Goal: Information Seeking & Learning: Learn about a topic

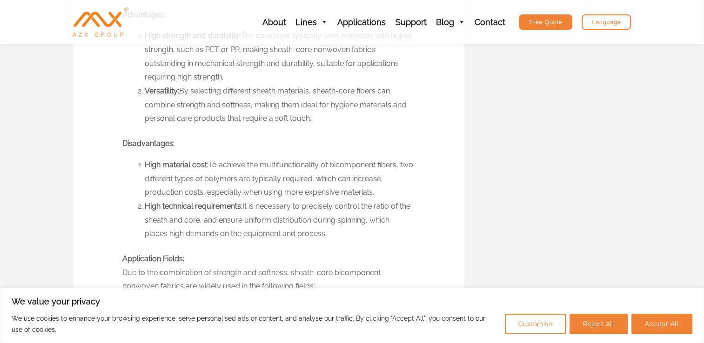
scroll to position [837, 0]
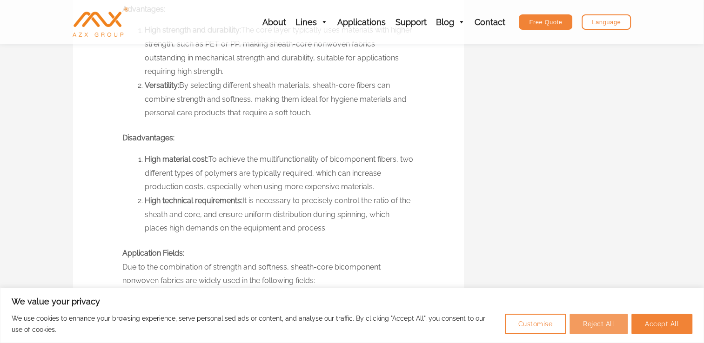
click at [604, 326] on button "Reject All" at bounding box center [598, 324] width 58 height 20
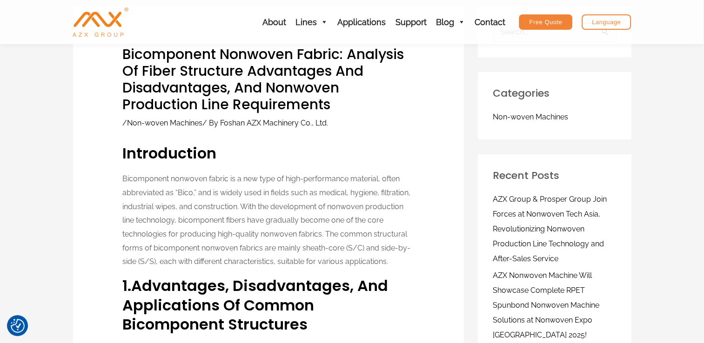
scroll to position [0, 0]
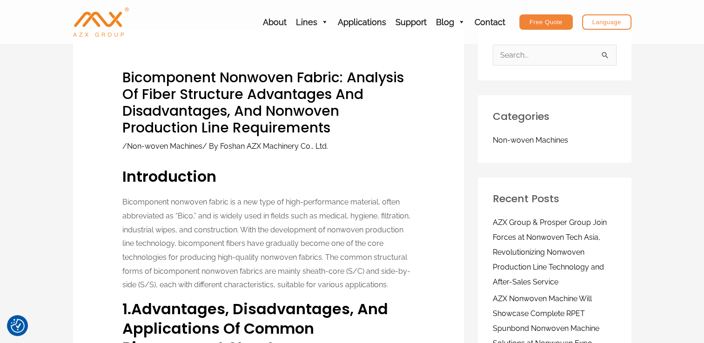
click at [353, 256] on p "Bicomponent nonwoven fabric is a new type of high-performance material, often a…" at bounding box center [268, 243] width 292 height 97
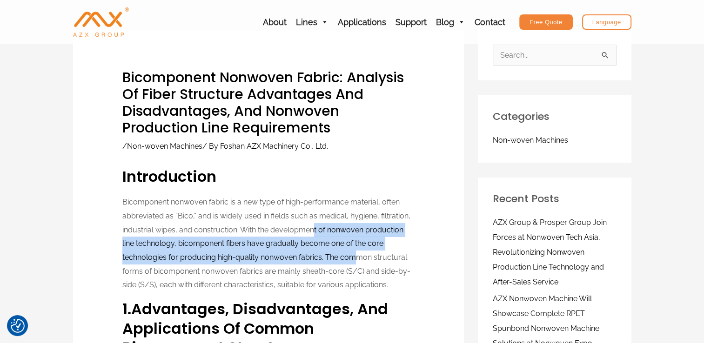
drag, startPoint x: 353, startPoint y: 256, endPoint x: 313, endPoint y: 230, distance: 47.3
click at [313, 230] on p "Bicomponent nonwoven fabric is a new type of high-performance material, often a…" at bounding box center [268, 243] width 292 height 97
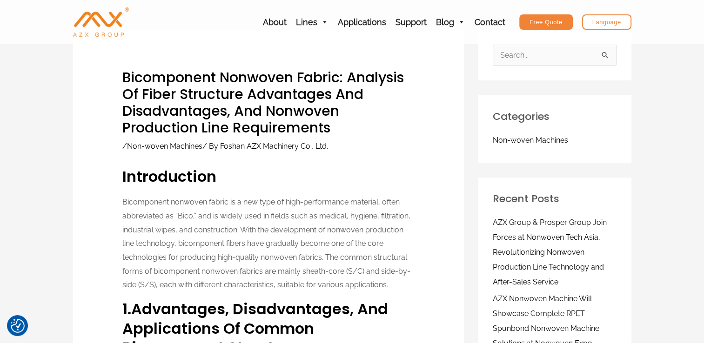
click at [266, 197] on p "Bicomponent nonwoven fabric is a new type of high-performance material, often a…" at bounding box center [268, 243] width 292 height 97
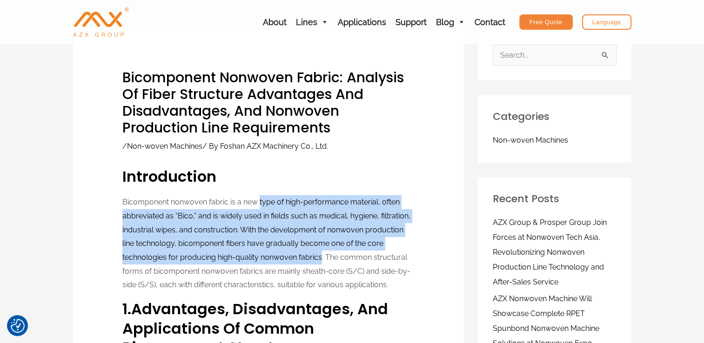
drag, startPoint x: 266, startPoint y: 197, endPoint x: 313, endPoint y: 258, distance: 76.9
click at [313, 258] on p "Bicomponent nonwoven fabric is a new type of high-performance material, often a…" at bounding box center [268, 243] width 292 height 97
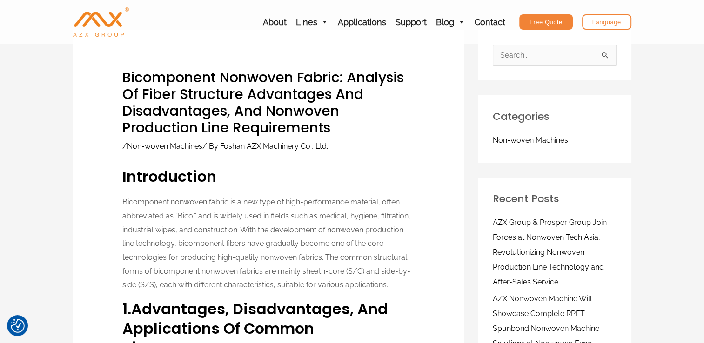
click at [323, 259] on p "Bicomponent nonwoven fabric is a new type of high-performance material, often a…" at bounding box center [268, 243] width 292 height 97
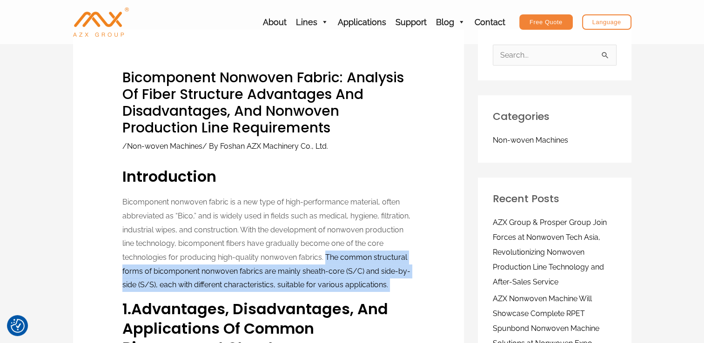
drag, startPoint x: 323, startPoint y: 259, endPoint x: 392, endPoint y: 282, distance: 72.4
click at [392, 282] on p "Bicomponent nonwoven fabric is a new type of high-performance material, often a…" at bounding box center [268, 243] width 292 height 97
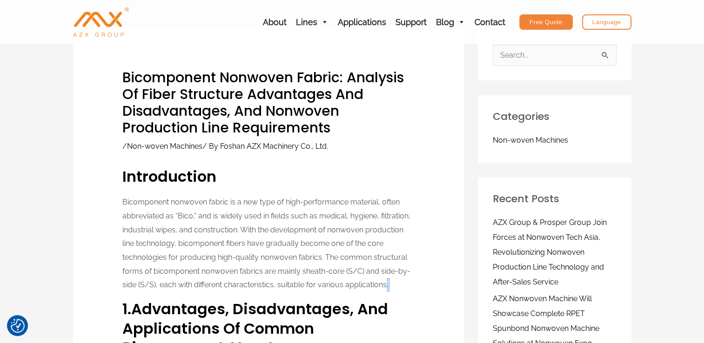
drag, startPoint x: 392, startPoint y: 282, endPoint x: 384, endPoint y: 284, distance: 7.7
click at [384, 284] on p "Bicomponent nonwoven fabric is a new type of high-performance material, often a…" at bounding box center [268, 243] width 292 height 97
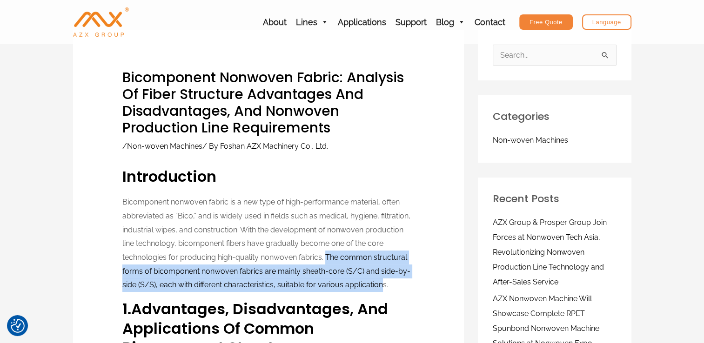
drag, startPoint x: 384, startPoint y: 284, endPoint x: 325, endPoint y: 254, distance: 66.1
click at [325, 254] on p "Bicomponent nonwoven fabric is a new type of high-performance material, often a…" at bounding box center [268, 243] width 292 height 97
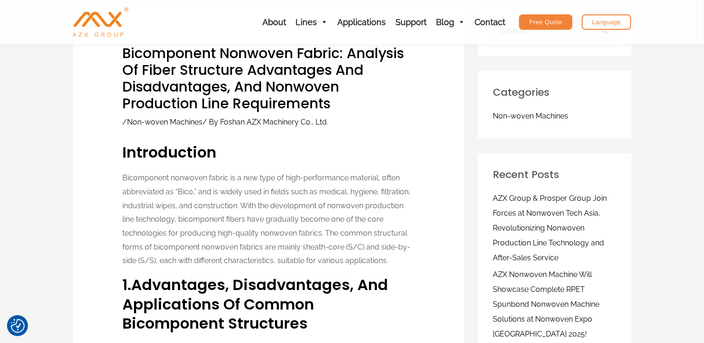
scroll to position [43, 0]
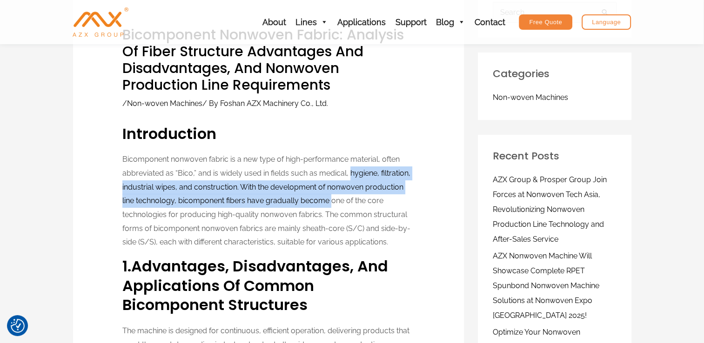
drag, startPoint x: 332, startPoint y: 199, endPoint x: 350, endPoint y: 179, distance: 26.7
click at [350, 179] on p "Bicomponent nonwoven fabric is a new type of high-performance material, often a…" at bounding box center [268, 201] width 292 height 97
drag, startPoint x: 353, startPoint y: 197, endPoint x: 354, endPoint y: 167, distance: 29.8
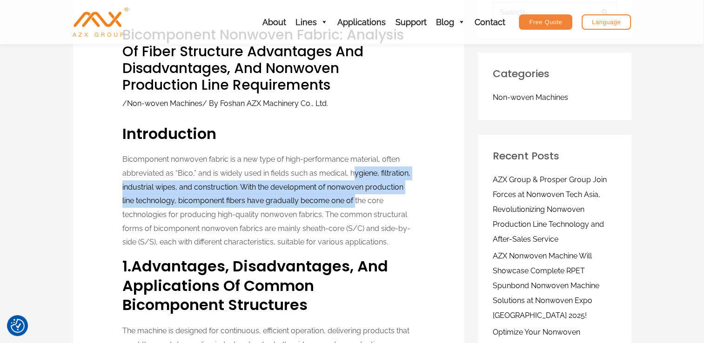
click at [354, 167] on p "Bicomponent nonwoven fabric is a new type of high-performance material, often a…" at bounding box center [268, 201] width 292 height 97
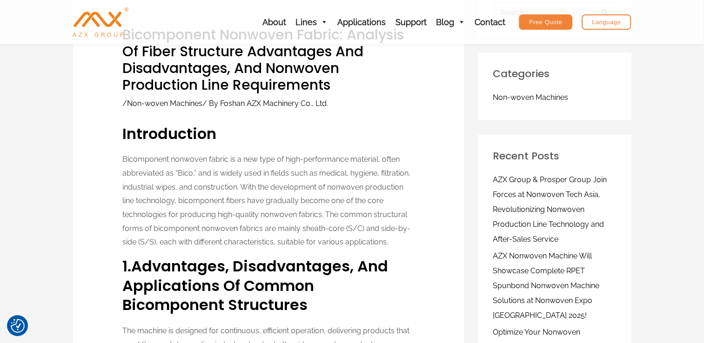
click at [343, 159] on p "Bicomponent nonwoven fabric is a new type of high-performance material, often a…" at bounding box center [268, 201] width 292 height 97
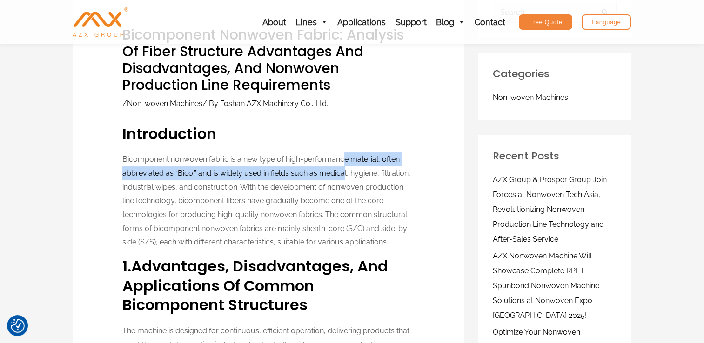
drag, startPoint x: 343, startPoint y: 159, endPoint x: 342, endPoint y: 170, distance: 11.6
click at [342, 170] on p "Bicomponent nonwoven fabric is a new type of high-performance material, often a…" at bounding box center [268, 201] width 292 height 97
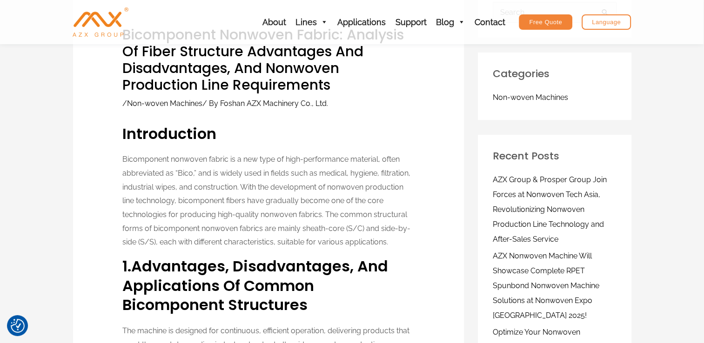
click at [343, 177] on p "Bicomponent nonwoven fabric is a new type of high-performance material, often a…" at bounding box center [268, 201] width 292 height 97
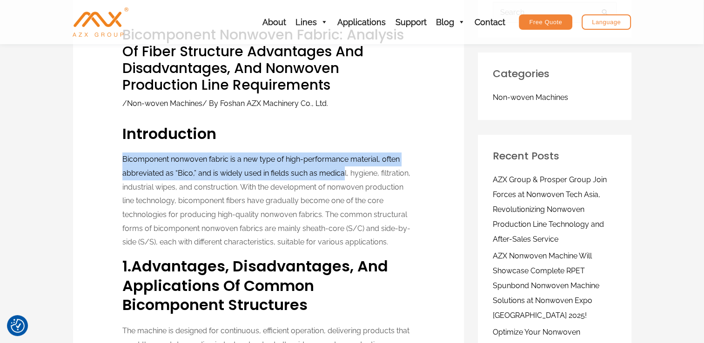
drag, startPoint x: 343, startPoint y: 177, endPoint x: 334, endPoint y: 139, distance: 39.7
click at [334, 139] on h3 "Introduction" at bounding box center [268, 134] width 292 height 20
click at [339, 139] on h3 "Introduction" at bounding box center [268, 134] width 292 height 20
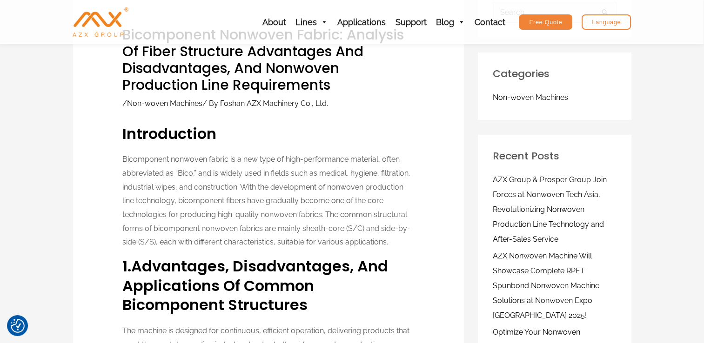
click at [342, 155] on p "Bicomponent nonwoven fabric is a new type of high-performance material, often a…" at bounding box center [268, 201] width 292 height 97
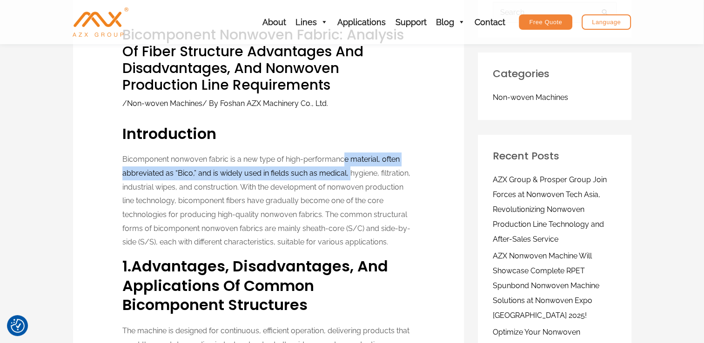
drag, startPoint x: 345, startPoint y: 158, endPoint x: 350, endPoint y: 175, distance: 17.5
click at [350, 175] on p "Bicomponent nonwoven fabric is a new type of high-performance material, often a…" at bounding box center [268, 201] width 292 height 97
drag, startPoint x: 346, startPoint y: 175, endPoint x: 336, endPoint y: 148, distance: 28.7
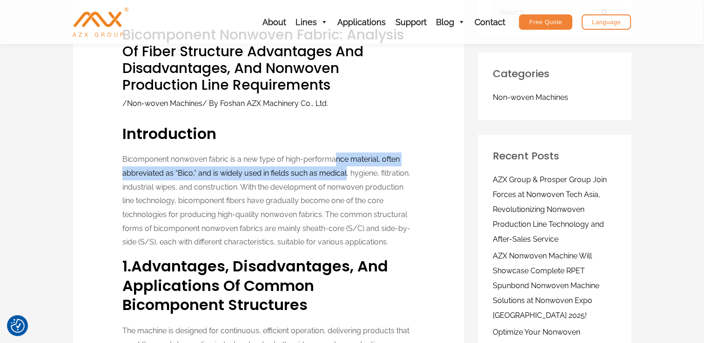
drag, startPoint x: 342, startPoint y: 173, endPoint x: 338, endPoint y: 146, distance: 27.4
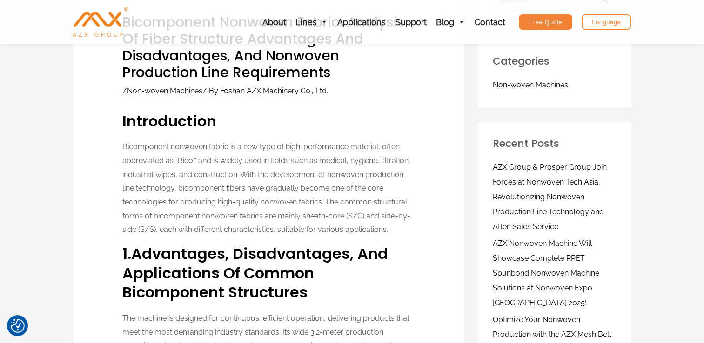
scroll to position [60, 0]
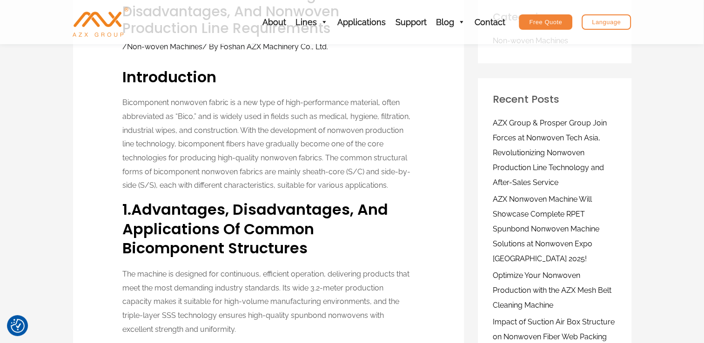
click at [337, 169] on p "Bicomponent nonwoven fabric is a new type of high-performance material, often a…" at bounding box center [268, 144] width 292 height 97
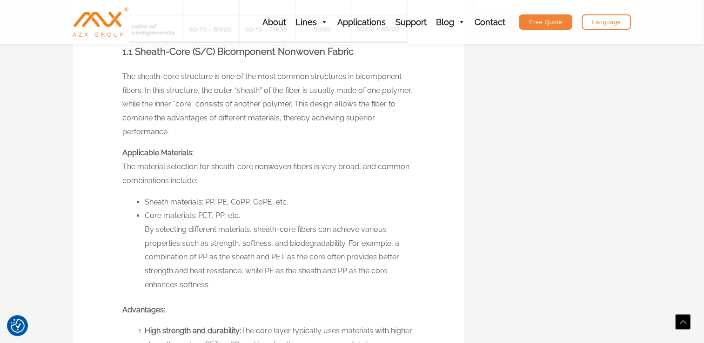
scroll to position [537, 0]
drag, startPoint x: 339, startPoint y: 163, endPoint x: 356, endPoint y: 166, distance: 18.0
click at [356, 166] on p "Applicable Materials: The material selection for sheath-core nonwoven fibers is…" at bounding box center [268, 166] width 292 height 41
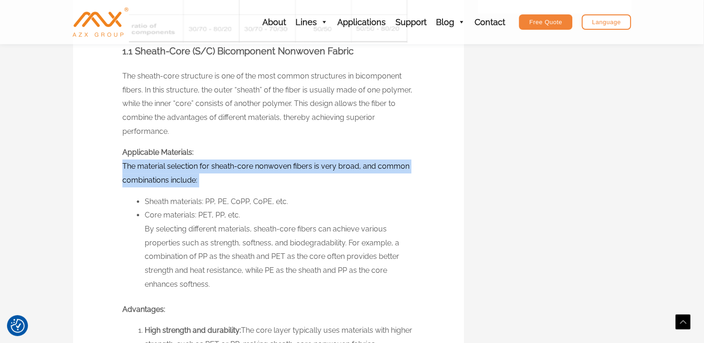
click at [356, 166] on p "Applicable Materials: The material selection for sheath-core nonwoven fibers is…" at bounding box center [268, 166] width 292 height 41
drag, startPoint x: 356, startPoint y: 166, endPoint x: 350, endPoint y: 167, distance: 6.6
click at [350, 167] on p "Applicable Materials: The material selection for sheath-core nonwoven fibers is…" at bounding box center [268, 166] width 292 height 41
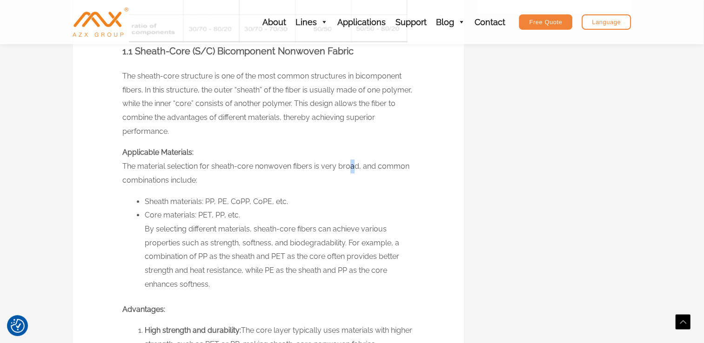
drag, startPoint x: 350, startPoint y: 167, endPoint x: 352, endPoint y: 161, distance: 6.0
click at [352, 161] on p "Applicable Materials: The material selection for sheath-core nonwoven fibers is…" at bounding box center [268, 166] width 292 height 41
click at [355, 165] on p "Applicable Materials: The material selection for sheath-core nonwoven fibers is…" at bounding box center [268, 166] width 292 height 41
drag, startPoint x: 355, startPoint y: 165, endPoint x: 347, endPoint y: 165, distance: 8.4
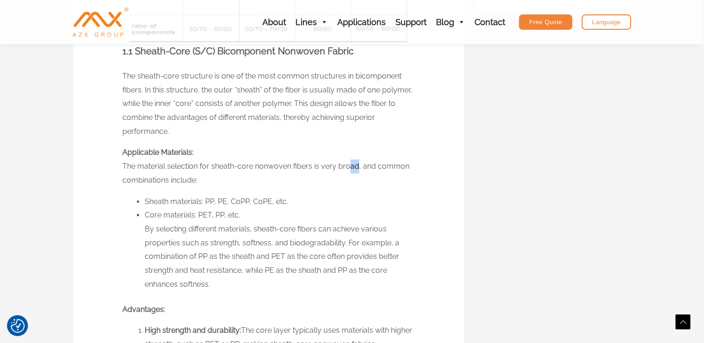
click at [347, 165] on p "Applicable Materials: The material selection for sheath-core nonwoven fibers is…" at bounding box center [268, 166] width 292 height 41
click at [350, 166] on p "Applicable Materials: The material selection for sheath-core nonwoven fibers is…" at bounding box center [268, 166] width 292 height 41
drag, startPoint x: 344, startPoint y: 166, endPoint x: 352, endPoint y: 167, distance: 7.5
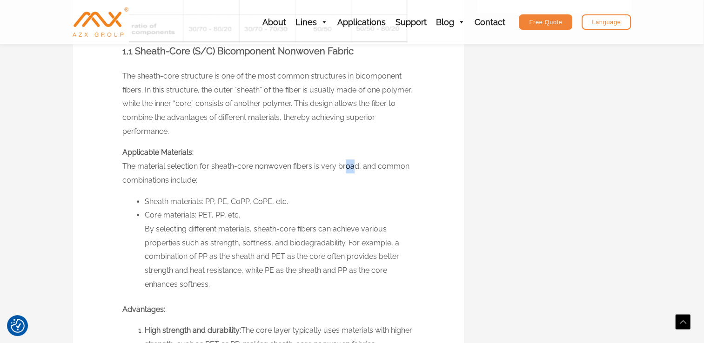
click at [352, 167] on p "Applicable Materials: The material selection for sheath-core nonwoven fibers is…" at bounding box center [268, 166] width 292 height 41
drag, startPoint x: 352, startPoint y: 168, endPoint x: 344, endPoint y: 168, distance: 7.9
click at [344, 168] on p "Applicable Materials: The material selection for sheath-core nonwoven fibers is…" at bounding box center [268, 166] width 292 height 41
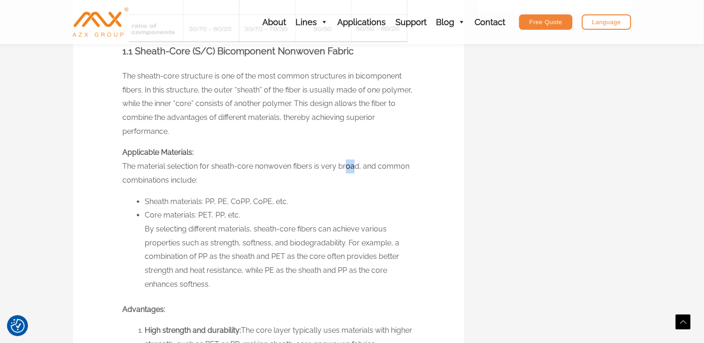
click at [348, 170] on p "Applicable Materials: The material selection for sheath-core nonwoven fibers is…" at bounding box center [268, 166] width 292 height 41
drag, startPoint x: 373, startPoint y: 167, endPoint x: 366, endPoint y: 167, distance: 6.5
click at [366, 167] on p "Applicable Materials: The material selection for sheath-core nonwoven fibers is…" at bounding box center [268, 166] width 292 height 41
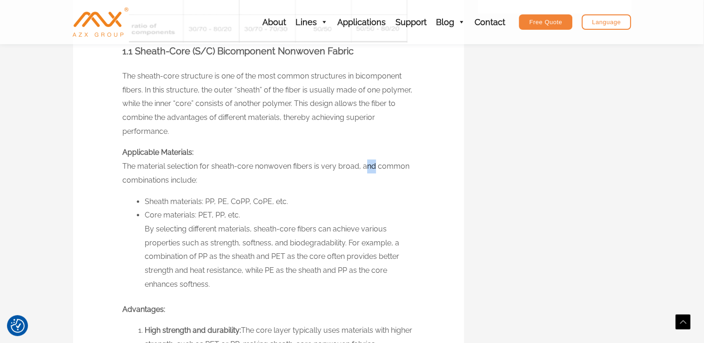
click at [366, 167] on p "Applicable Materials: The material selection for sheath-core nonwoven fibers is…" at bounding box center [268, 166] width 292 height 41
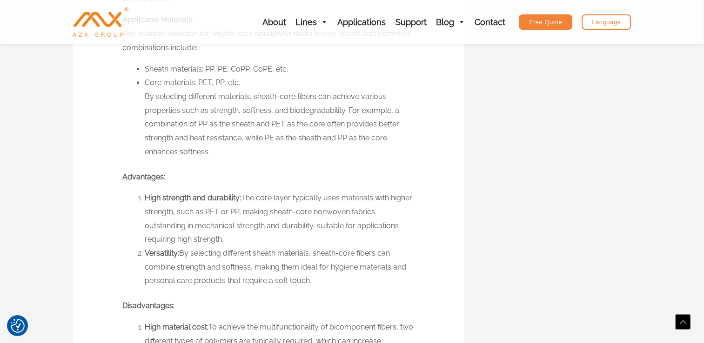
scroll to position [679, 0]
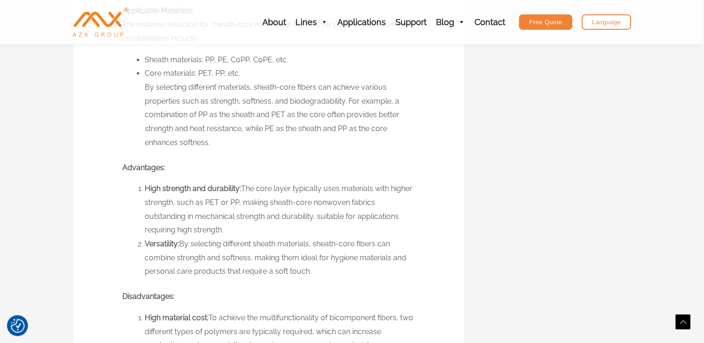
drag, startPoint x: 245, startPoint y: 189, endPoint x: 233, endPoint y: 228, distance: 40.8
click at [233, 228] on li "High strength and durability: The core layer typically uses materials with high…" at bounding box center [279, 209] width 269 height 55
drag, startPoint x: 225, startPoint y: 229, endPoint x: 244, endPoint y: 185, distance: 47.9
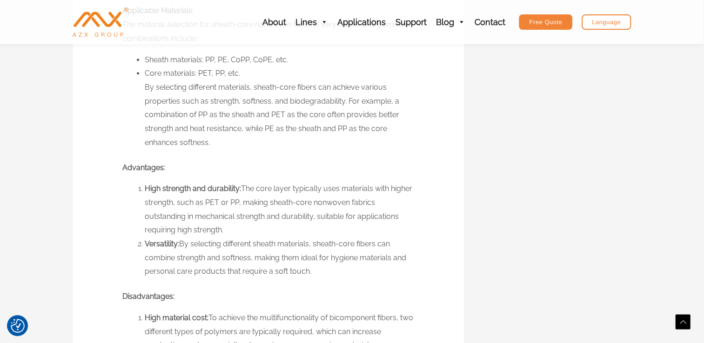
click at [244, 185] on li "High strength and durability: The core layer typically uses materials with high…" at bounding box center [279, 209] width 269 height 55
drag, startPoint x: 244, startPoint y: 185, endPoint x: 237, endPoint y: 226, distance: 41.9
click at [237, 226] on li "High strength and durability: The core layer typically uses materials with high…" at bounding box center [279, 209] width 269 height 55
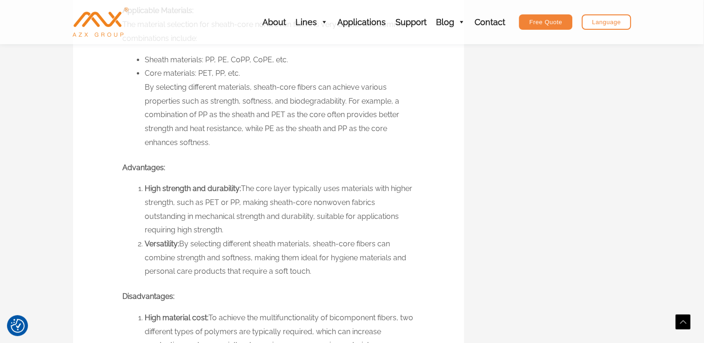
drag, startPoint x: 237, startPoint y: 226, endPoint x: 220, endPoint y: 228, distance: 17.7
click at [220, 228] on li "High strength and durability: The core layer typically uses materials with high…" at bounding box center [279, 209] width 269 height 55
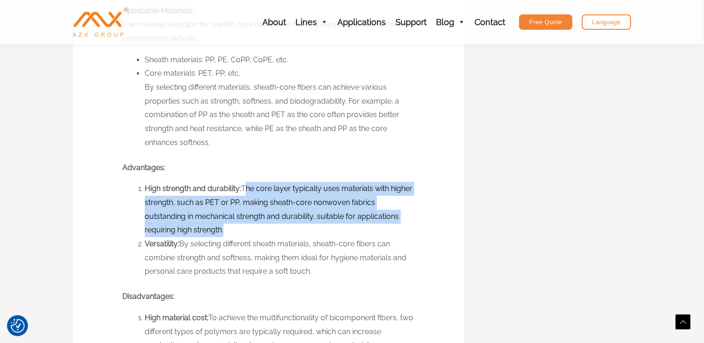
drag, startPoint x: 244, startPoint y: 187, endPoint x: 222, endPoint y: 226, distance: 43.7
click at [222, 226] on li "High strength and durability: The core layer typically uses materials with high…" at bounding box center [279, 209] width 269 height 55
click at [223, 227] on li "High strength and durability: The core layer typically uses materials with high…" at bounding box center [279, 209] width 269 height 55
drag, startPoint x: 223, startPoint y: 227, endPoint x: 243, endPoint y: 191, distance: 41.2
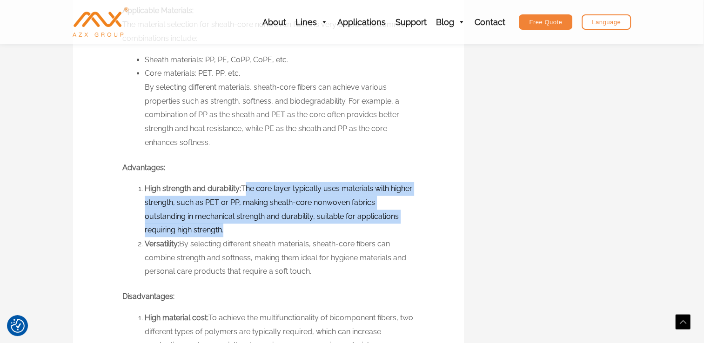
click at [243, 191] on li "High strength and durability: The core layer typically uses materials with high…" at bounding box center [279, 209] width 269 height 55
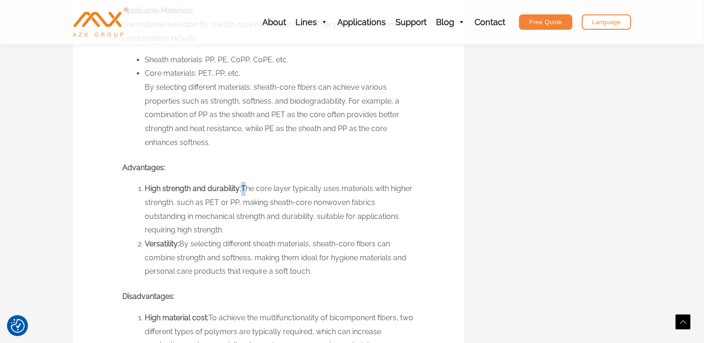
click at [243, 191] on li "High strength and durability: The core layer typically uses materials with high…" at bounding box center [279, 209] width 269 height 55
click at [233, 211] on li "High strength and durability: The core layer typically uses materials with high…" at bounding box center [279, 209] width 269 height 55
click at [244, 187] on li "High strength and durability: The core layer typically uses materials with high…" at bounding box center [279, 209] width 269 height 55
click at [246, 189] on li "High strength and durability: The core layer typically uses materials with high…" at bounding box center [279, 209] width 269 height 55
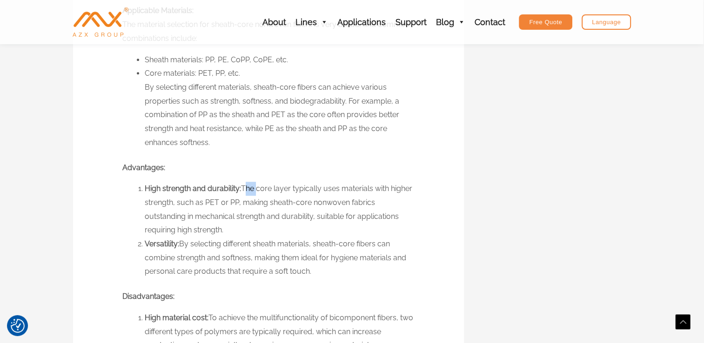
click at [246, 189] on li "High strength and durability: The core layer typically uses materials with high…" at bounding box center [279, 209] width 269 height 55
drag, startPoint x: 243, startPoint y: 187, endPoint x: 226, endPoint y: 229, distance: 45.3
click at [226, 229] on li "High strength and durability: The core layer typically uses materials with high…" at bounding box center [279, 209] width 269 height 55
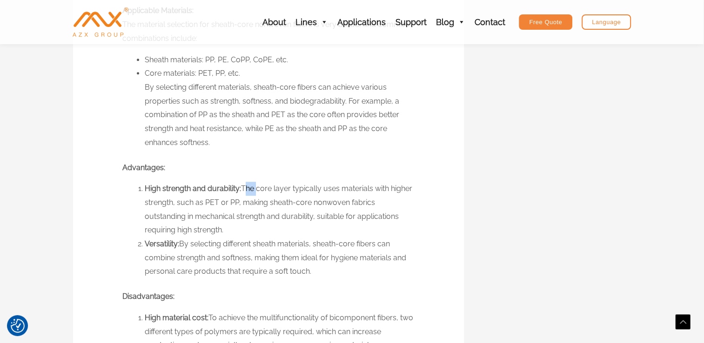
click at [225, 229] on li "High strength and durability: The core layer typically uses materials with high…" at bounding box center [279, 209] width 269 height 55
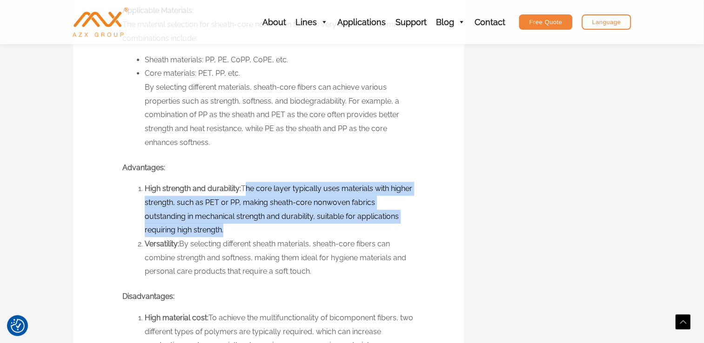
drag, startPoint x: 244, startPoint y: 186, endPoint x: 223, endPoint y: 230, distance: 49.1
click at [223, 230] on li "High strength and durability: The core layer typically uses materials with high…" at bounding box center [279, 209] width 269 height 55
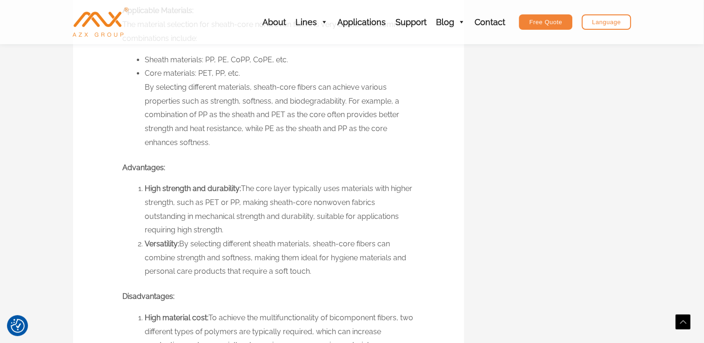
drag, startPoint x: 223, startPoint y: 230, endPoint x: 233, endPoint y: 233, distance: 10.6
click at [233, 233] on li "High strength and durability: The core layer typically uses materials with high…" at bounding box center [279, 209] width 269 height 55
drag, startPoint x: 242, startPoint y: 186, endPoint x: 224, endPoint y: 228, distance: 45.4
click at [224, 228] on li "High strength and durability: The core layer typically uses materials with high…" at bounding box center [279, 209] width 269 height 55
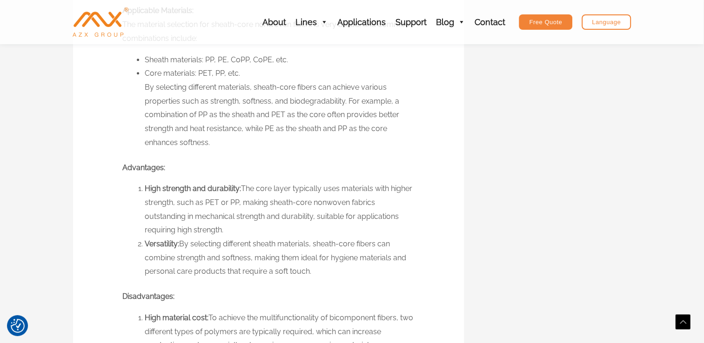
click at [223, 230] on li "High strength and durability: The core layer typically uses materials with high…" at bounding box center [279, 209] width 269 height 55
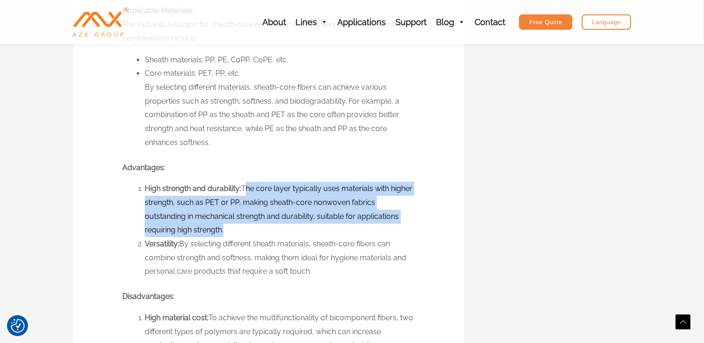
drag, startPoint x: 223, startPoint y: 230, endPoint x: 244, endPoint y: 183, distance: 51.6
click at [244, 183] on li "High strength and durability: The core layer typically uses materials with high…" at bounding box center [279, 209] width 269 height 55
click at [245, 189] on li "High strength and durability: The core layer typically uses materials with high…" at bounding box center [279, 209] width 269 height 55
drag, startPoint x: 245, startPoint y: 189, endPoint x: 223, endPoint y: 230, distance: 46.4
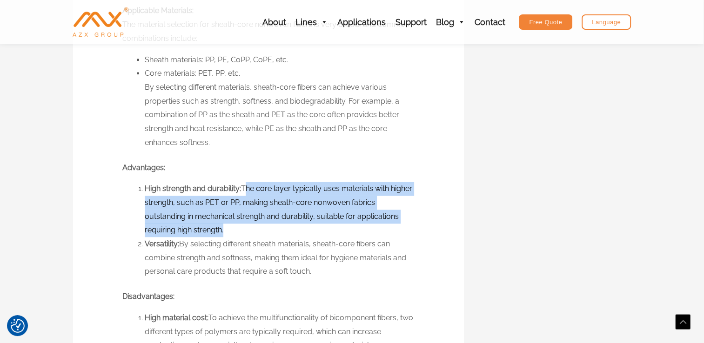
click at [223, 230] on li "High strength and durability: The core layer typically uses materials with high…" at bounding box center [279, 209] width 269 height 55
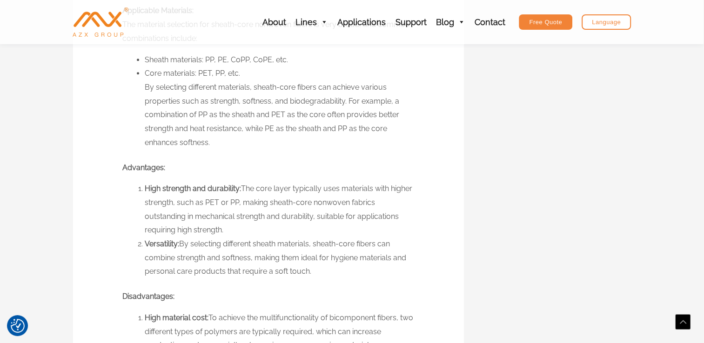
click at [223, 230] on li "High strength and durability: The core layer typically uses materials with high…" at bounding box center [279, 209] width 269 height 55
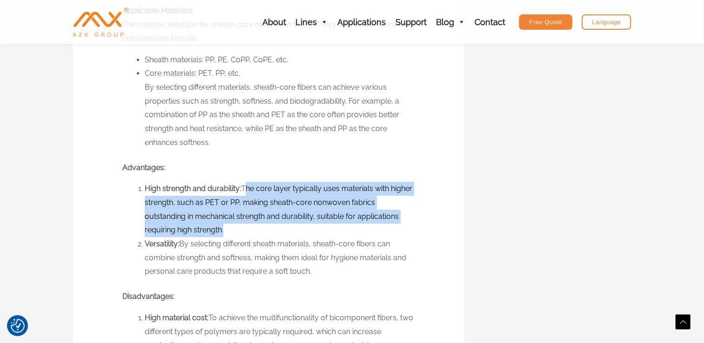
drag, startPoint x: 223, startPoint y: 230, endPoint x: 246, endPoint y: 185, distance: 49.9
click at [246, 185] on li "High strength and durability: The core layer typically uses materials with high…" at bounding box center [279, 209] width 269 height 55
drag, startPoint x: 244, startPoint y: 187, endPoint x: 223, endPoint y: 226, distance: 44.1
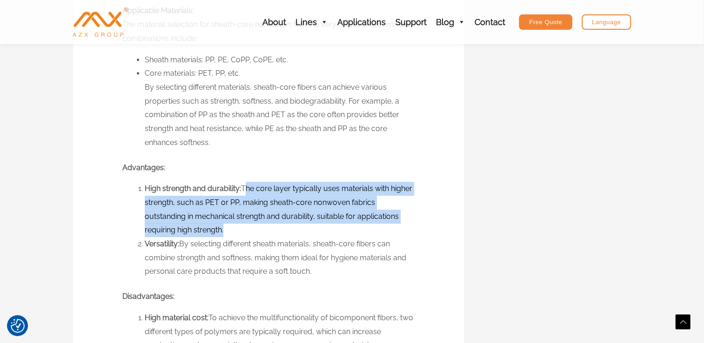
click at [223, 226] on li "High strength and durability: The core layer typically uses materials with high…" at bounding box center [279, 209] width 269 height 55
click at [223, 228] on li "High strength and durability: The core layer typically uses materials with high…" at bounding box center [279, 209] width 269 height 55
drag, startPoint x: 223, startPoint y: 228, endPoint x: 257, endPoint y: 168, distance: 68.8
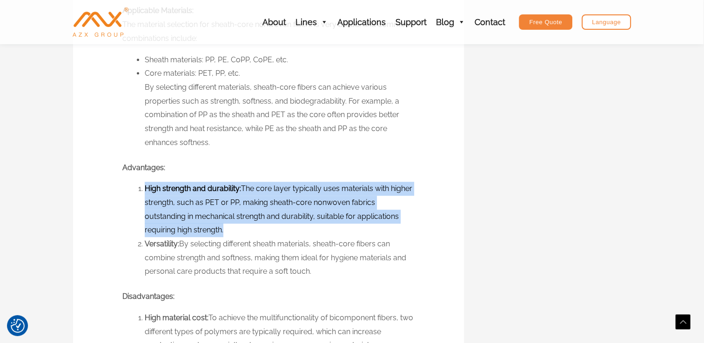
drag, startPoint x: 257, startPoint y: 168, endPoint x: 232, endPoint y: 177, distance: 26.5
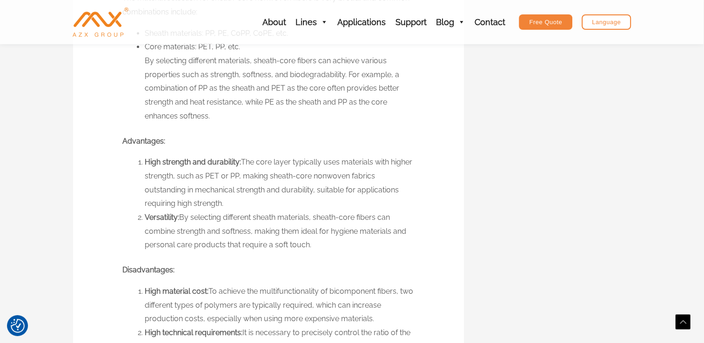
scroll to position [714, 0]
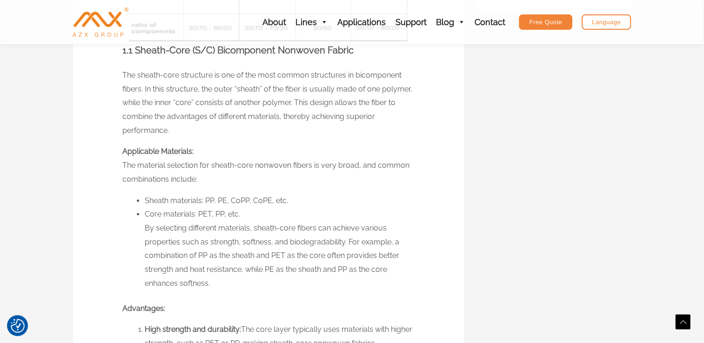
scroll to position [534, 0]
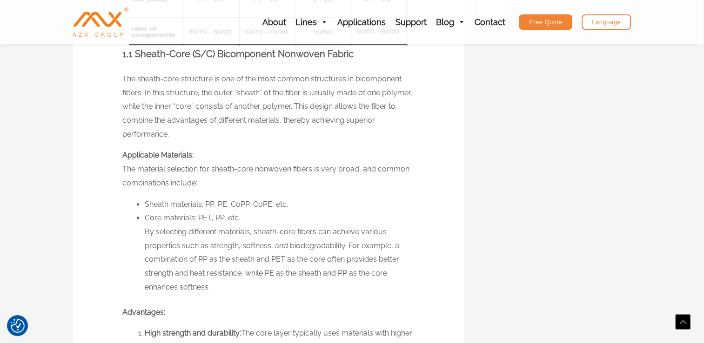
click at [351, 53] on strong "1.1 Sheath-Core (S/C) Bicomponent Nonwoven Fabric" at bounding box center [237, 53] width 231 height 11
drag, startPoint x: 274, startPoint y: 51, endPoint x: 352, endPoint y: 57, distance: 78.3
click at [352, 57] on p "1.1 Sheath-Core (S/C) Bicomponent Nonwoven Fabric" at bounding box center [268, 54] width 292 height 17
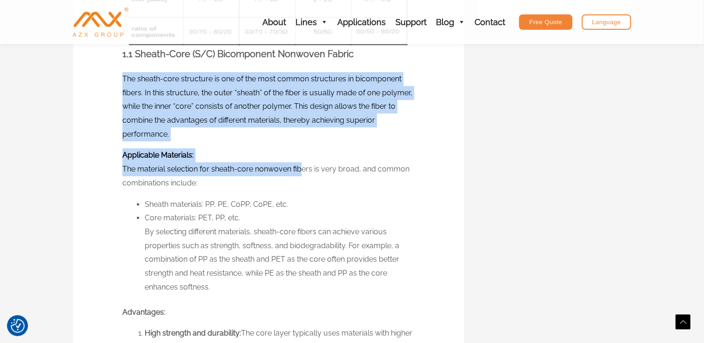
drag, startPoint x: 351, startPoint y: 55, endPoint x: 299, endPoint y: 171, distance: 127.0
drag, startPoint x: 299, startPoint y: 171, endPoint x: 393, endPoint y: 121, distance: 105.9
click at [393, 121] on p "The sheath-core structure is one of the most common structures in bicomponent f…" at bounding box center [268, 106] width 292 height 69
click at [313, 98] on p "The sheath-core structure is one of the most common structures in bicomponent f…" at bounding box center [268, 106] width 292 height 69
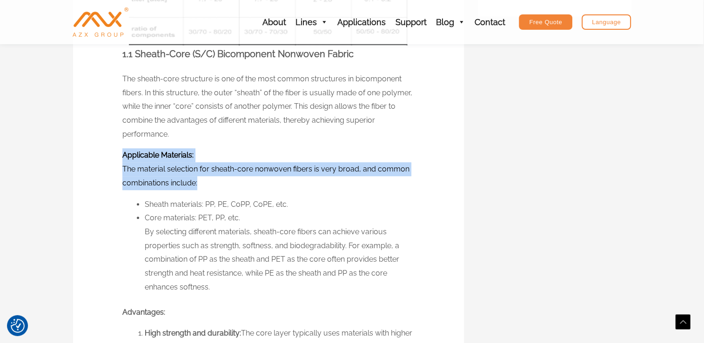
drag, startPoint x: 123, startPoint y: 153, endPoint x: 197, endPoint y: 183, distance: 79.7
click at [197, 183] on p "Applicable Materials: The material selection for sheath-core nonwoven fibers is…" at bounding box center [268, 168] width 292 height 41
click at [177, 182] on p "Applicable Materials: The material selection for sheath-core nonwoven fibers is…" at bounding box center [268, 168] width 292 height 41
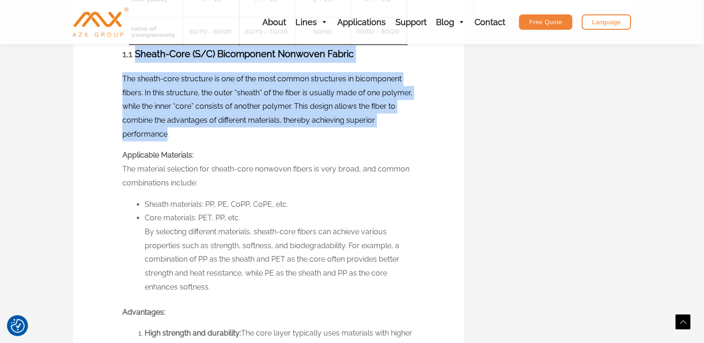
drag, startPoint x: 166, startPoint y: 131, endPoint x: 136, endPoint y: 55, distance: 81.9
click at [136, 55] on strong "1.1 Sheath-Core (S/C) Bicomponent Nonwoven Fabric" at bounding box center [237, 53] width 231 height 11
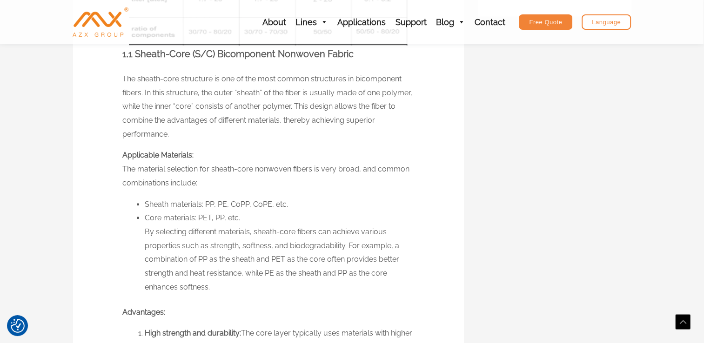
click at [173, 132] on p "The sheath-core structure is one of the most common structures in bicomponent f…" at bounding box center [268, 106] width 292 height 69
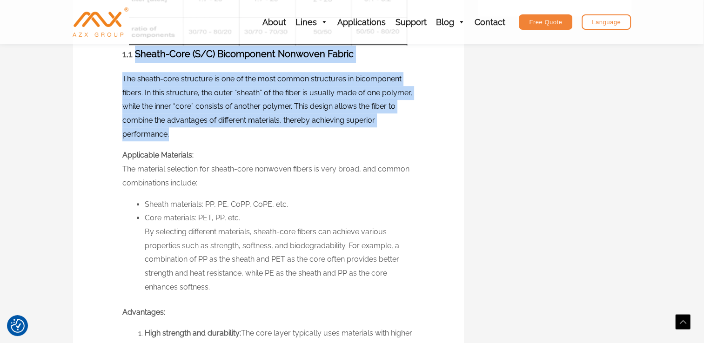
drag, startPoint x: 135, startPoint y: 56, endPoint x: 173, endPoint y: 140, distance: 92.2
click at [173, 140] on p "The sheath-core structure is one of the most common structures in bicomponent f…" at bounding box center [268, 106] width 292 height 69
click at [170, 134] on p "The sheath-core structure is one of the most common structures in bicomponent f…" at bounding box center [268, 106] width 292 height 69
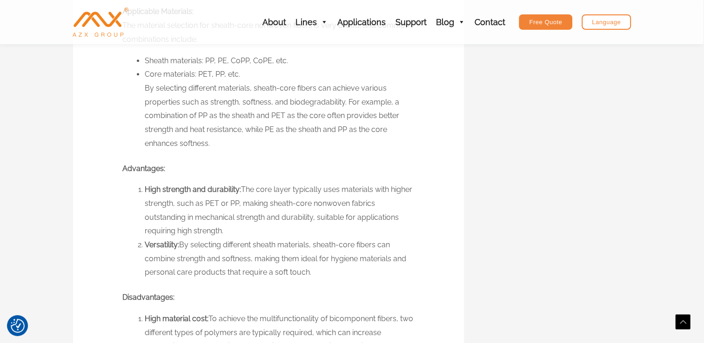
scroll to position [694, 0]
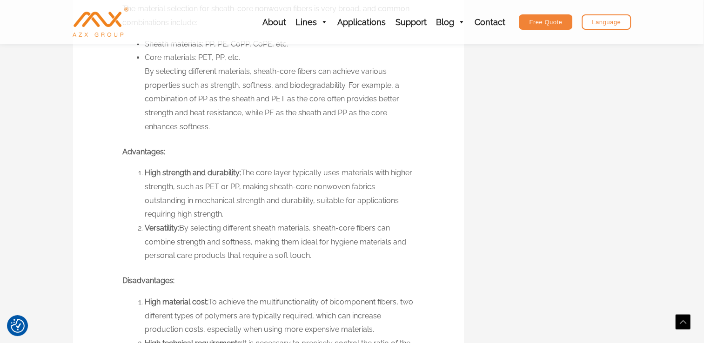
drag, startPoint x: 143, startPoint y: 170, endPoint x: 224, endPoint y: 212, distance: 91.3
click at [224, 212] on li "High strength and durability: The core layer typically uses materials with high…" at bounding box center [279, 193] width 269 height 55
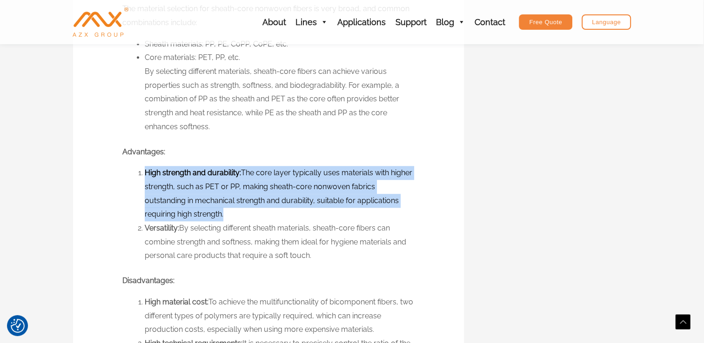
drag, startPoint x: 223, startPoint y: 214, endPoint x: 145, endPoint y: 173, distance: 88.4
click at [145, 173] on li "High strength and durability: The core layer typically uses materials with high…" at bounding box center [279, 193] width 269 height 55
click at [145, 173] on strong "High strength and durability:" at bounding box center [193, 172] width 96 height 9
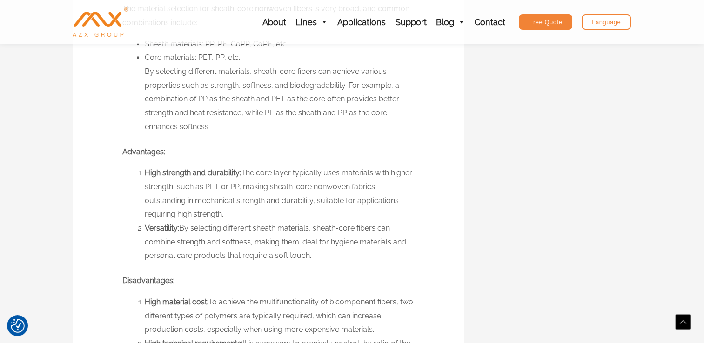
drag, startPoint x: 145, startPoint y: 173, endPoint x: 230, endPoint y: 213, distance: 94.0
click at [230, 213] on li "High strength and durability: The core layer typically uses materials with high…" at bounding box center [279, 193] width 269 height 55
click at [224, 213] on li "High strength and durability: The core layer typically uses materials with high…" at bounding box center [279, 193] width 269 height 55
click at [206, 215] on li "High strength and durability: The core layer typically uses materials with high…" at bounding box center [279, 193] width 269 height 55
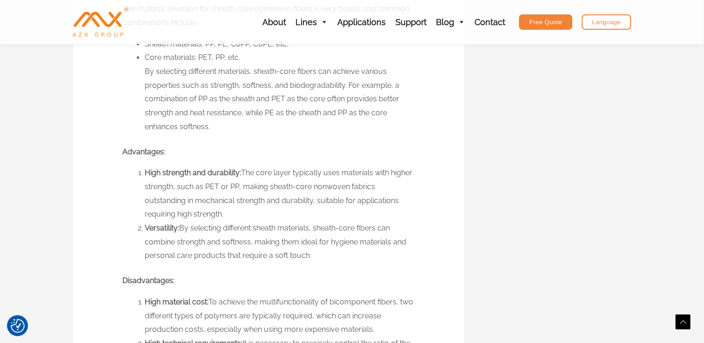
click at [303, 233] on li "Versatility: By selecting different sheath materials, sheath-core fibers can co…" at bounding box center [279, 241] width 269 height 41
drag, startPoint x: 306, startPoint y: 228, endPoint x: 280, endPoint y: 229, distance: 26.1
click at [280, 229] on li "Versatility: By selecting different sheath materials, sheath-core fibers can co…" at bounding box center [279, 241] width 269 height 41
click at [286, 229] on li "Versatility: By selecting different sheath materials, sheath-core fibers can co…" at bounding box center [279, 241] width 269 height 41
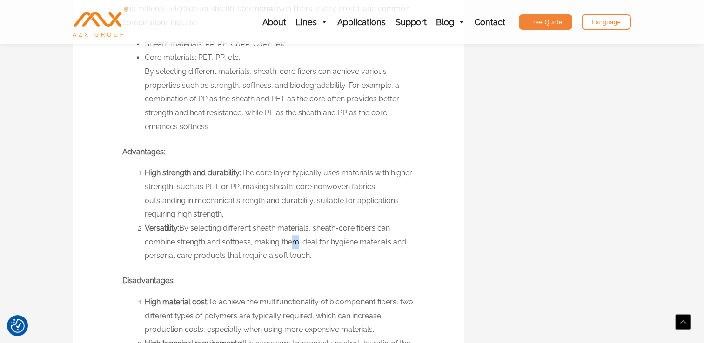
drag, startPoint x: 287, startPoint y: 239, endPoint x: 293, endPoint y: 242, distance: 7.3
click at [293, 242] on li "Versatility: By selecting different sheath materials, sheath-core fibers can co…" at bounding box center [279, 241] width 269 height 41
drag, startPoint x: 299, startPoint y: 242, endPoint x: 280, endPoint y: 239, distance: 19.3
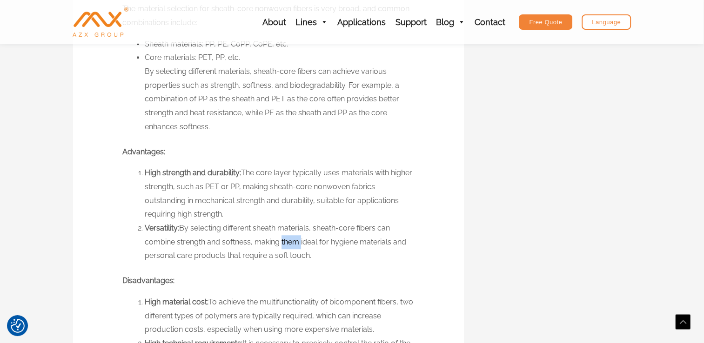
click at [280, 239] on li "Versatility: By selecting different sheath materials, sheath-core fibers can co…" at bounding box center [279, 241] width 269 height 41
click at [281, 239] on li "Versatility: By selecting different sheath materials, sheath-core fibers can co…" at bounding box center [279, 241] width 269 height 41
drag, startPoint x: 286, startPoint y: 241, endPoint x: 298, endPoint y: 248, distance: 13.4
click at [298, 248] on li "Versatility: By selecting different sheath materials, sheath-core fibers can co…" at bounding box center [279, 241] width 269 height 41
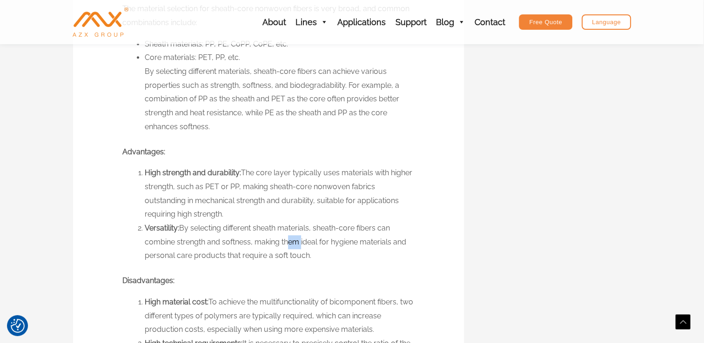
drag, startPoint x: 298, startPoint y: 248, endPoint x: 293, endPoint y: 238, distance: 11.1
click at [293, 238] on li "Versatility: By selecting different sheath materials, sheath-core fibers can co…" at bounding box center [279, 241] width 269 height 41
drag, startPoint x: 293, startPoint y: 238, endPoint x: 281, endPoint y: 238, distance: 12.1
click at [281, 238] on li "Versatility: By selecting different sheath materials, sheath-core fibers can co…" at bounding box center [279, 241] width 269 height 41
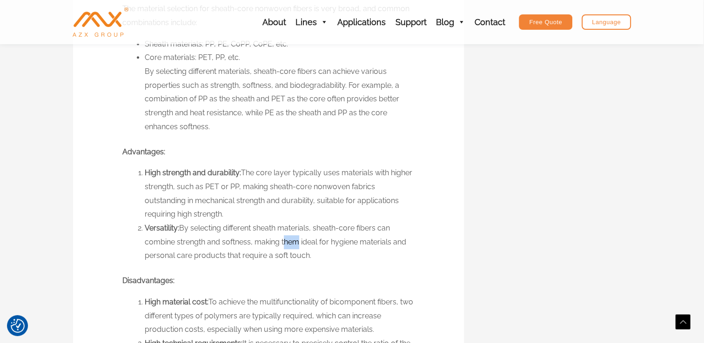
click at [285, 241] on li "Versatility: By selecting different sheath materials, sheath-core fibers can co…" at bounding box center [279, 241] width 269 height 41
click at [286, 241] on li "Versatility: By selecting different sheath materials, sheath-core fibers can co…" at bounding box center [279, 241] width 269 height 41
drag, startPoint x: 286, startPoint y: 241, endPoint x: 292, endPoint y: 243, distance: 5.4
click at [292, 243] on li "Versatility: By selecting different sheath materials, sheath-core fibers can co…" at bounding box center [279, 241] width 269 height 41
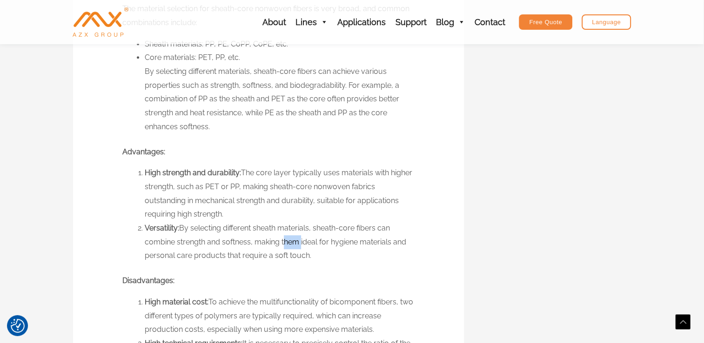
click at [293, 244] on li "Versatility: By selecting different sheath materials, sheath-core fibers can co…" at bounding box center [279, 241] width 269 height 41
drag, startPoint x: 293, startPoint y: 244, endPoint x: 281, endPoint y: 239, distance: 12.7
click at [281, 239] on li "Versatility: By selecting different sheath materials, sheath-core fibers can co…" at bounding box center [279, 241] width 269 height 41
drag, startPoint x: 281, startPoint y: 239, endPoint x: 289, endPoint y: 242, distance: 8.6
click at [289, 242] on li "Versatility: By selecting different sheath materials, sheath-core fibers can co…" at bounding box center [279, 241] width 269 height 41
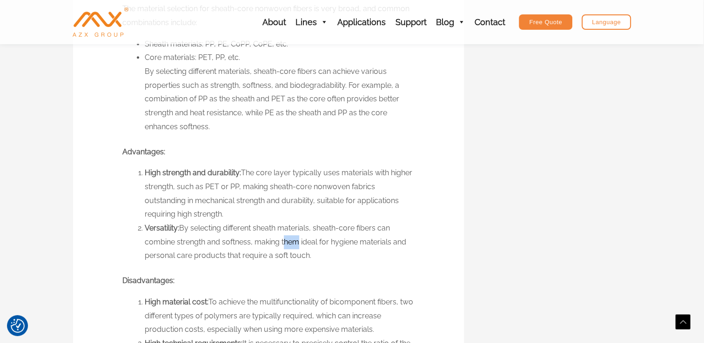
click at [290, 242] on li "Versatility: By selecting different sheath materials, sheath-core fibers can co…" at bounding box center [279, 241] width 269 height 41
click at [293, 242] on li "Versatility: By selecting different sheath materials, sheath-core fibers can co…" at bounding box center [279, 241] width 269 height 41
click at [291, 242] on li "Versatility: By selecting different sheath materials, sheath-core fibers can co…" at bounding box center [279, 241] width 269 height 41
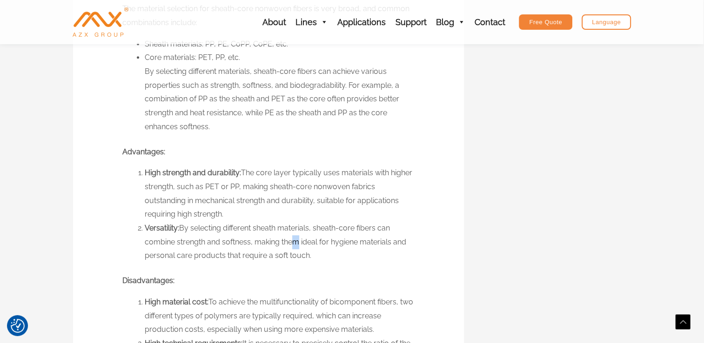
click at [291, 239] on li "Versatility: By selecting different sheath materials, sheath-core fibers can co…" at bounding box center [279, 241] width 269 height 41
drag, startPoint x: 297, startPoint y: 241, endPoint x: 289, endPoint y: 242, distance: 8.0
click at [289, 242] on li "Versatility: By selecting different sheath materials, sheath-core fibers can co…" at bounding box center [279, 241] width 269 height 41
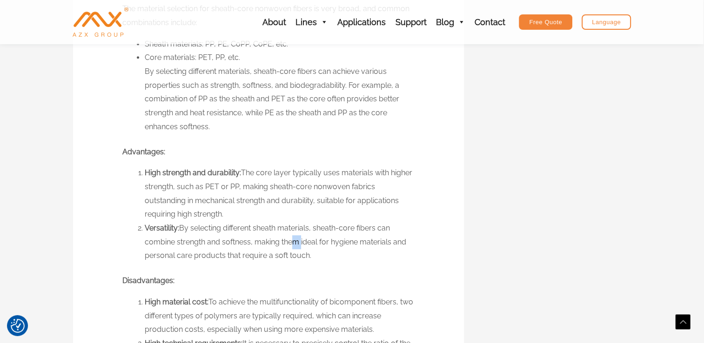
click at [289, 242] on li "Versatility: By selecting different sheath materials, sheath-core fibers can co…" at bounding box center [279, 241] width 269 height 41
click at [292, 243] on li "Versatility: By selecting different sheath materials, sheath-core fibers can co…" at bounding box center [279, 241] width 269 height 41
drag, startPoint x: 294, startPoint y: 254, endPoint x: 307, endPoint y: 253, distance: 13.5
click at [307, 253] on li "Versatility: By selecting different sheath materials, sheath-core fibers can co…" at bounding box center [279, 241] width 269 height 41
drag, startPoint x: 307, startPoint y: 253, endPoint x: 300, endPoint y: 253, distance: 7.9
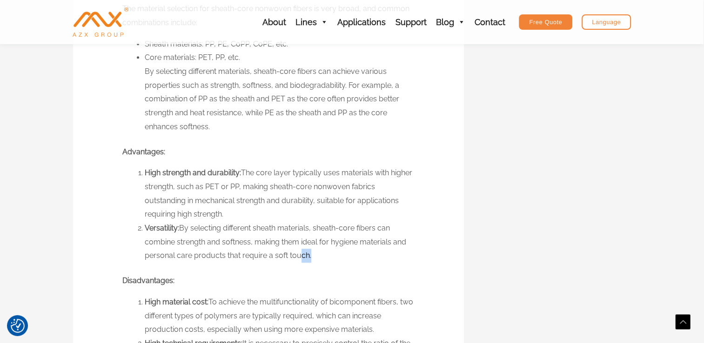
click at [300, 253] on li "Versatility: By selecting different sheath materials, sheath-core fibers can co…" at bounding box center [279, 241] width 269 height 41
click at [289, 253] on li "Versatility: By selecting different sheath materials, sheath-core fibers can co…" at bounding box center [279, 241] width 269 height 41
drag, startPoint x: 292, startPoint y: 256, endPoint x: 307, endPoint y: 255, distance: 15.8
click at [307, 255] on li "Versatility: By selecting different sheath materials, sheath-core fibers can co…" at bounding box center [279, 241] width 269 height 41
drag, startPoint x: 307, startPoint y: 255, endPoint x: 323, endPoint y: 266, distance: 18.8
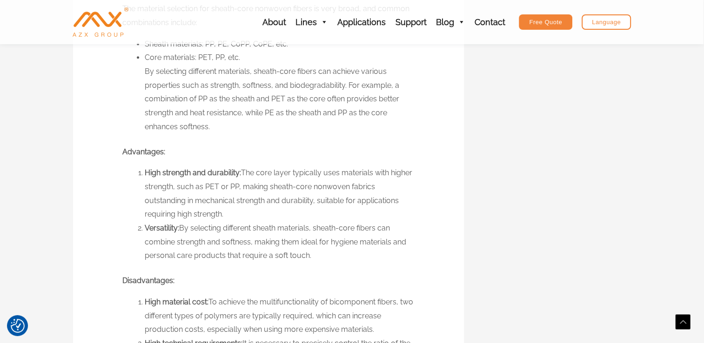
drag, startPoint x: 292, startPoint y: 257, endPoint x: 307, endPoint y: 256, distance: 14.9
click at [307, 256] on li "Versatility: By selecting different sheath materials, sheath-core fibers can co…" at bounding box center [279, 241] width 269 height 41
drag, startPoint x: 307, startPoint y: 256, endPoint x: 372, endPoint y: 214, distance: 77.7
click at [372, 214] on li "High strength and durability: The core layer typically uses materials with high…" at bounding box center [279, 193] width 269 height 55
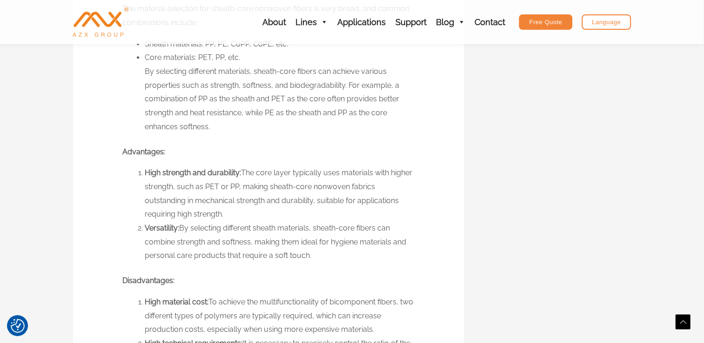
drag, startPoint x: 305, startPoint y: 212, endPoint x: 346, endPoint y: 228, distance: 43.9
click at [346, 228] on ol "High strength and durability: The core layer typically uses materials with high…" at bounding box center [279, 214] width 269 height 97
drag, startPoint x: 346, startPoint y: 228, endPoint x: 317, endPoint y: 245, distance: 33.6
click at [317, 245] on li "Versatility: By selecting different sheath materials, sheath-core fibers can co…" at bounding box center [279, 241] width 269 height 41
drag, startPoint x: 306, startPoint y: 181, endPoint x: 313, endPoint y: 255, distance: 74.2
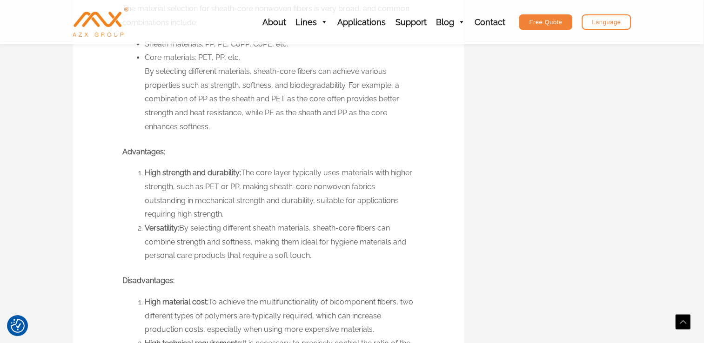
click at [313, 255] on ol "High strength and durability: The core layer typically uses materials with high…" at bounding box center [279, 214] width 269 height 97
click at [313, 255] on li "Versatility: By selecting different sheath materials, sheath-core fibers can co…" at bounding box center [279, 241] width 269 height 41
drag, startPoint x: 310, startPoint y: 257, endPoint x: 140, endPoint y: 171, distance: 190.7
click at [145, 171] on ol "High strength and durability: The core layer typically uses materials with high…" at bounding box center [279, 214] width 269 height 97
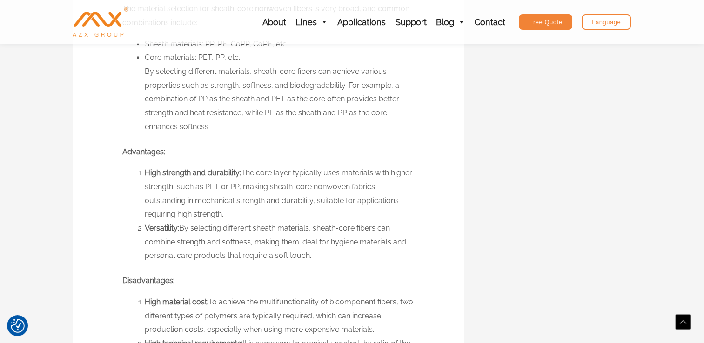
click at [145, 171] on li "High strength and durability: The core layer typically uses materials with high…" at bounding box center [279, 193] width 269 height 55
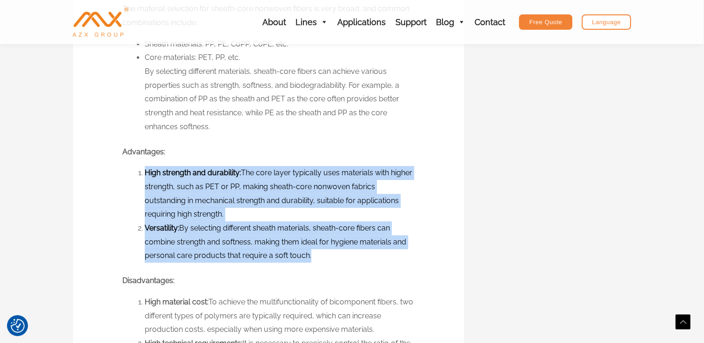
drag, startPoint x: 140, startPoint y: 171, endPoint x: 308, endPoint y: 254, distance: 188.2
click at [308, 254] on ol "High strength and durability: The core layer typically uses materials with high…" at bounding box center [279, 214] width 269 height 97
click at [308, 254] on li "Versatility: By selecting different sheath materials, sheath-core fibers can co…" at bounding box center [279, 241] width 269 height 41
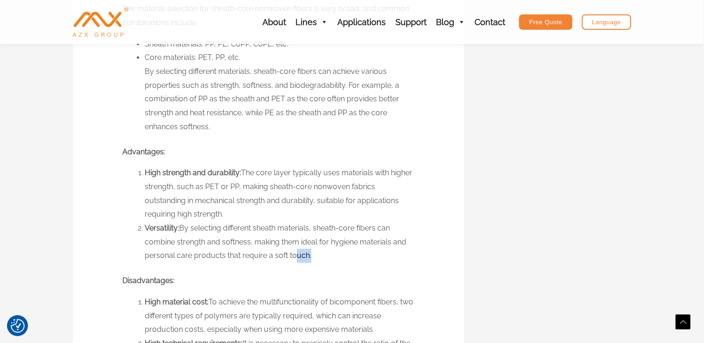
drag, startPoint x: 292, startPoint y: 257, endPoint x: 307, endPoint y: 259, distance: 15.4
click at [307, 259] on li "Versatility: By selecting different sheath materials, sheath-core fibers can co…" at bounding box center [279, 241] width 269 height 41
drag, startPoint x: 307, startPoint y: 259, endPoint x: 313, endPoint y: 262, distance: 7.1
click at [313, 262] on li "Versatility: By selecting different sheath materials, sheath-core fibers can co…" at bounding box center [279, 241] width 269 height 41
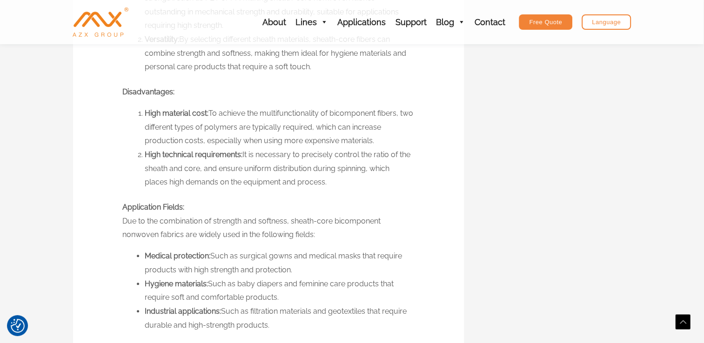
scroll to position [885, 0]
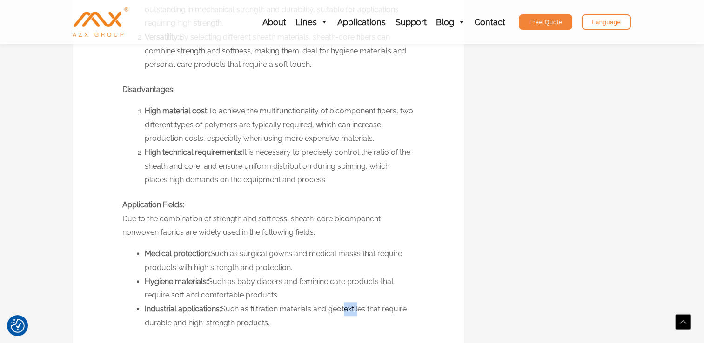
drag, startPoint x: 343, startPoint y: 309, endPoint x: 357, endPoint y: 307, distance: 14.1
click at [357, 307] on li "Industrial applications: Such as filtration materials and geotextiles that requ…" at bounding box center [279, 315] width 269 height 27
click at [361, 309] on li "Industrial applications: Such as filtration materials and geotextiles that requ…" at bounding box center [279, 315] width 269 height 27
drag, startPoint x: 342, startPoint y: 307, endPoint x: 356, endPoint y: 309, distance: 13.6
click at [356, 309] on li "Industrial applications: Such as filtration materials and geotextiles that requ…" at bounding box center [279, 315] width 269 height 27
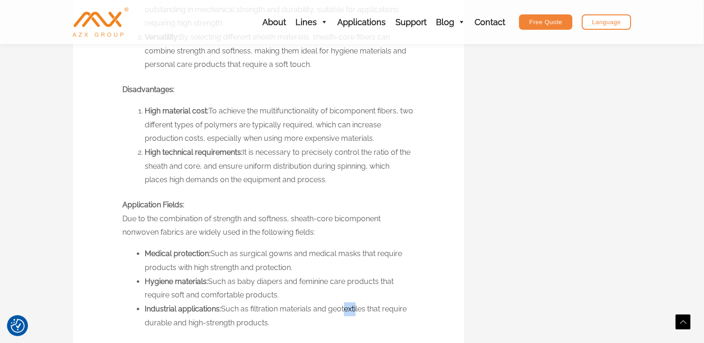
drag, startPoint x: 356, startPoint y: 309, endPoint x: 357, endPoint y: 314, distance: 5.2
click at [357, 314] on li "Industrial applications: Such as filtration materials and geotextiles that requ…" at bounding box center [279, 315] width 269 height 27
drag, startPoint x: 288, startPoint y: 280, endPoint x: 298, endPoint y: 285, distance: 10.4
click at [298, 285] on li "Hygiene materials: Such as baby diapers and feminine care products that require…" at bounding box center [279, 288] width 269 height 27
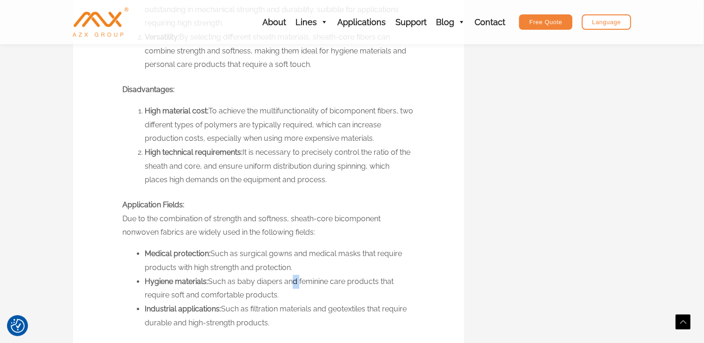
click at [298, 285] on li "Hygiene materials: Such as baby diapers and feminine care products that require…" at bounding box center [279, 288] width 269 height 27
drag, startPoint x: 283, startPoint y: 282, endPoint x: 307, endPoint y: 291, distance: 25.9
click at [307, 291] on li "Hygiene materials: Such as baby diapers and feminine care products that require…" at bounding box center [279, 288] width 269 height 27
click at [307, 286] on li "Hygiene materials: Such as baby diapers and feminine care products that require…" at bounding box center [279, 288] width 269 height 27
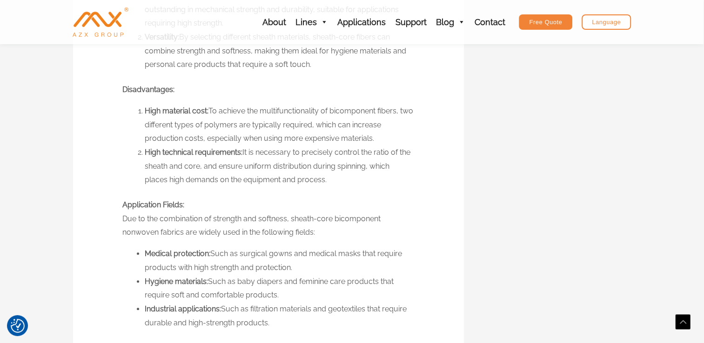
click at [307, 285] on li "Hygiene materials: Such as baby diapers and feminine care products that require…" at bounding box center [279, 288] width 269 height 27
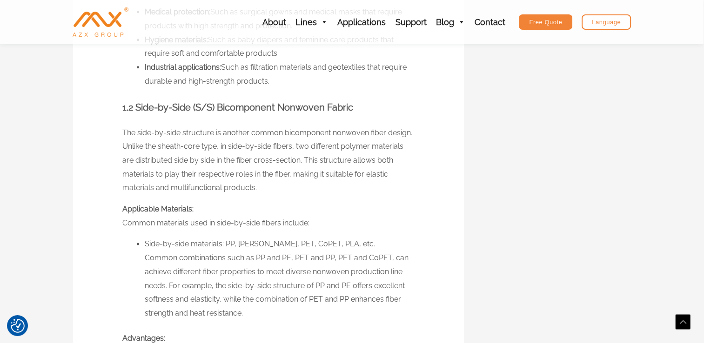
scroll to position [1146, 0]
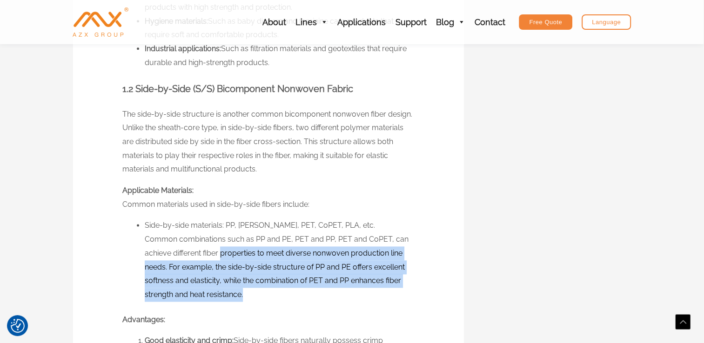
drag, startPoint x: 221, startPoint y: 254, endPoint x: 245, endPoint y: 297, distance: 49.1
click at [245, 297] on li "Side-by-side materials: PP, [PERSON_NAME], PET, CoPET, PLA, etc. Common combina…" at bounding box center [279, 260] width 269 height 83
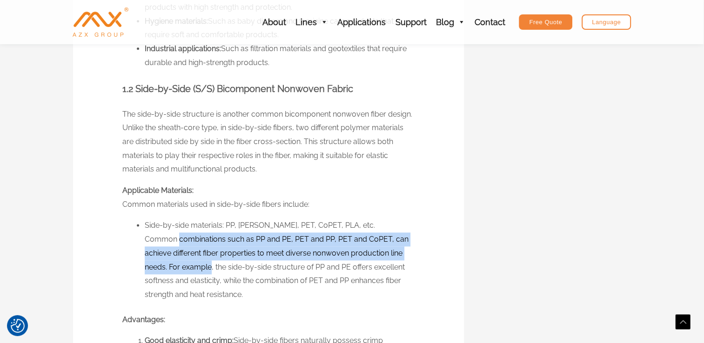
drag, startPoint x: 180, startPoint y: 239, endPoint x: 213, endPoint y: 271, distance: 46.4
click at [213, 271] on li "Side-by-side materials: PP, [PERSON_NAME], PET, CoPET, PLA, etc. Common combina…" at bounding box center [279, 260] width 269 height 83
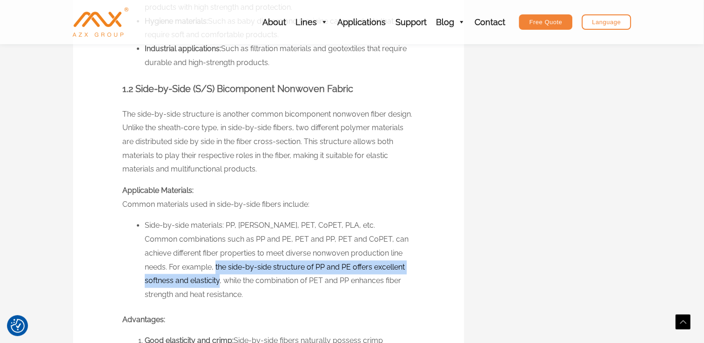
drag, startPoint x: 214, startPoint y: 266, endPoint x: 220, endPoint y: 285, distance: 20.4
click at [220, 285] on li "Side-by-side materials: PP, [PERSON_NAME], PET, CoPET, PLA, etc. Common combina…" at bounding box center [279, 260] width 269 height 83
click at [217, 284] on li "Side-by-side materials: PP, [PERSON_NAME], PET, CoPET, PLA, etc. Common combina…" at bounding box center [279, 260] width 269 height 83
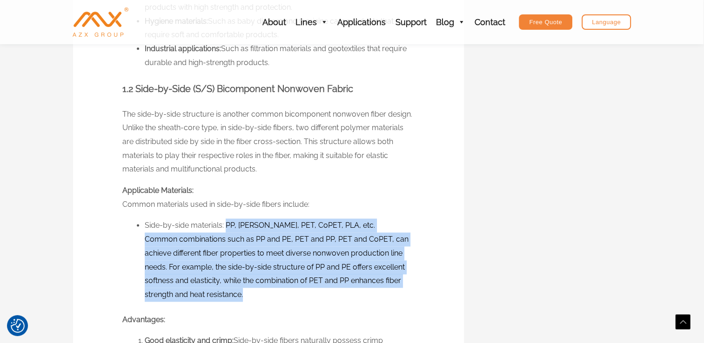
drag, startPoint x: 226, startPoint y: 226, endPoint x: 243, endPoint y: 293, distance: 68.7
click at [243, 293] on li "Side-by-side materials: PP, [PERSON_NAME], PET, CoPET, PLA, etc. Common combina…" at bounding box center [279, 260] width 269 height 83
drag, startPoint x: 243, startPoint y: 293, endPoint x: 225, endPoint y: 220, distance: 75.3
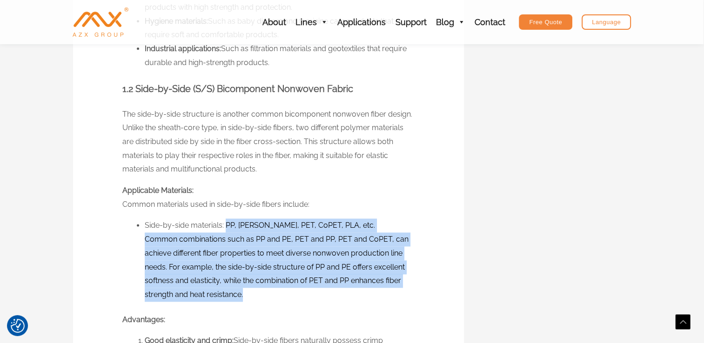
click at [225, 220] on li "Side-by-side materials: PP, [PERSON_NAME], PET, CoPET, PLA, etc. Common combina…" at bounding box center [279, 260] width 269 height 83
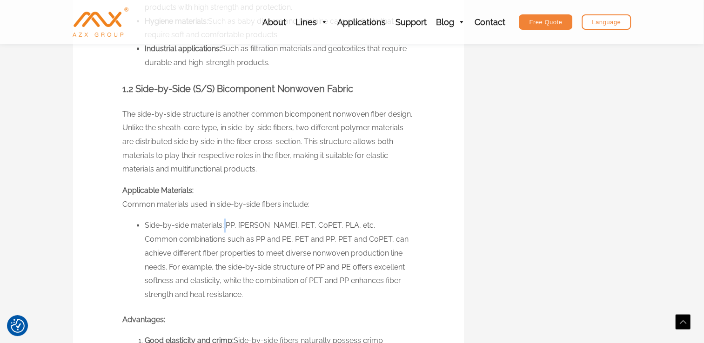
click at [225, 220] on li "Side-by-side materials: PP, [PERSON_NAME], PET, CoPET, PLA, etc. Common combina…" at bounding box center [279, 260] width 269 height 83
click at [225, 224] on li "Side-by-side materials: PP, [PERSON_NAME], PET, CoPET, PLA, etc. Common combina…" at bounding box center [279, 260] width 269 height 83
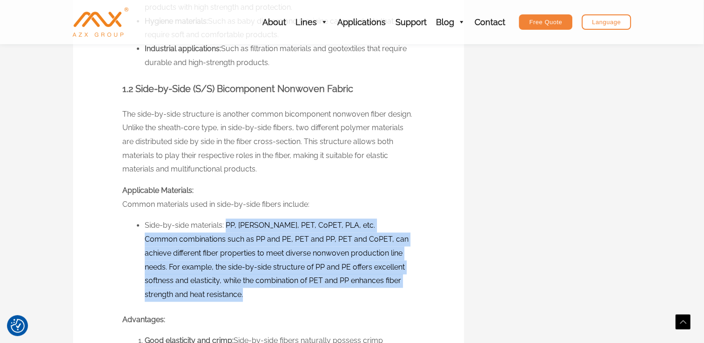
drag, startPoint x: 225, startPoint y: 224, endPoint x: 242, endPoint y: 294, distance: 71.7
click at [242, 294] on li "Side-by-side materials: PP, [PERSON_NAME], PET, CoPET, PLA, etc. Common combina…" at bounding box center [279, 260] width 269 height 83
drag, startPoint x: 242, startPoint y: 294, endPoint x: 227, endPoint y: 226, distance: 69.9
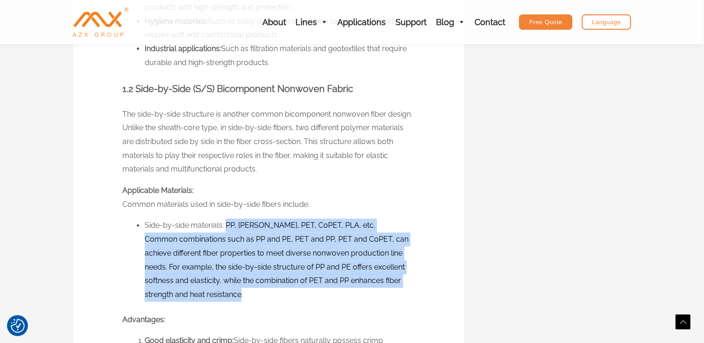
click at [227, 226] on li "Side-by-side materials: PP, [PERSON_NAME], PET, CoPET, PLA, etc. Common combina…" at bounding box center [279, 260] width 269 height 83
drag, startPoint x: 225, startPoint y: 226, endPoint x: 243, endPoint y: 295, distance: 71.2
click at [243, 295] on li "Side-by-side materials: PP, [PERSON_NAME], PET, CoPET, PLA, etc. Common combina…" at bounding box center [279, 260] width 269 height 83
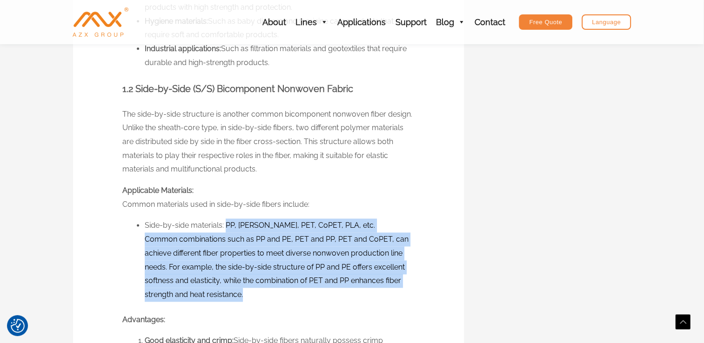
click at [243, 295] on li "Side-by-side materials: PP, [PERSON_NAME], PET, CoPET, PLA, etc. Common combina…" at bounding box center [279, 260] width 269 height 83
click at [244, 295] on li "Side-by-side materials: PP, [PERSON_NAME], PET, CoPET, PLA, etc. Common combina…" at bounding box center [279, 260] width 269 height 83
drag, startPoint x: 244, startPoint y: 295, endPoint x: 225, endPoint y: 226, distance: 72.4
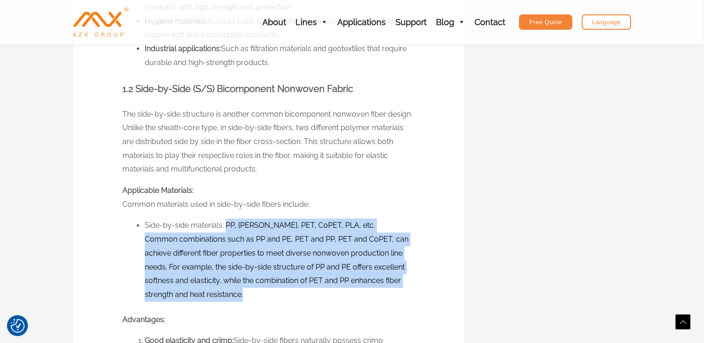
click at [225, 226] on li "Side-by-side materials: PP, [PERSON_NAME], PET, CoPET, PLA, etc. Common combina…" at bounding box center [279, 260] width 269 height 83
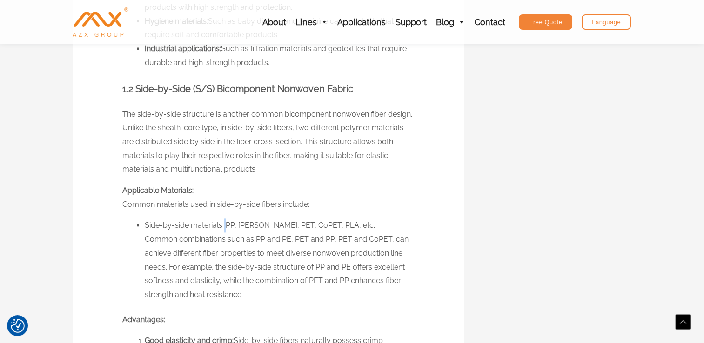
click at [225, 226] on li "Side-by-side materials: PP, [PERSON_NAME], PET, CoPET, PLA, etc. Common combina…" at bounding box center [279, 260] width 269 height 83
click at [238, 254] on li "Side-by-side materials: PP, [PERSON_NAME], PET, CoPET, PLA, etc. Common combina…" at bounding box center [279, 260] width 269 height 83
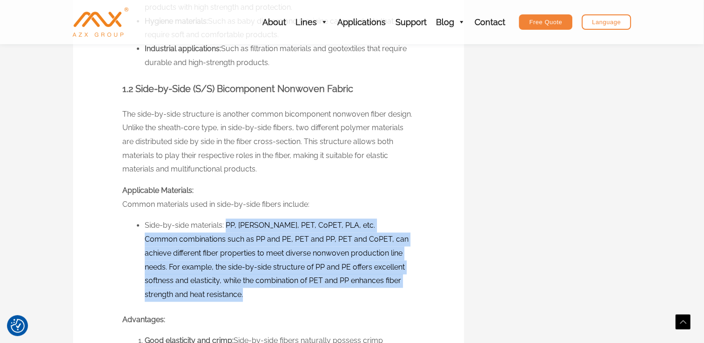
drag, startPoint x: 226, startPoint y: 224, endPoint x: 246, endPoint y: 289, distance: 68.6
click at [246, 289] on li "Side-by-side materials: PP, [PERSON_NAME], PET, CoPET, PLA, etc. Common combina…" at bounding box center [279, 260] width 269 height 83
click at [242, 283] on li "Side-by-side materials: PP, [PERSON_NAME], PET, CoPET, PLA, etc. Common combina…" at bounding box center [279, 260] width 269 height 83
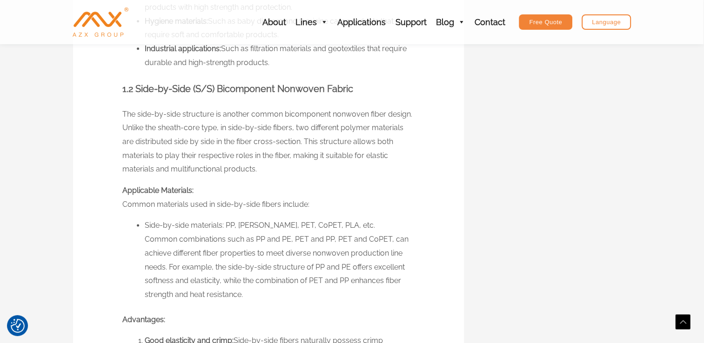
click at [242, 283] on li "Side-by-side materials: PP, [PERSON_NAME], PET, CoPET, PLA, etc. Common combina…" at bounding box center [279, 260] width 269 height 83
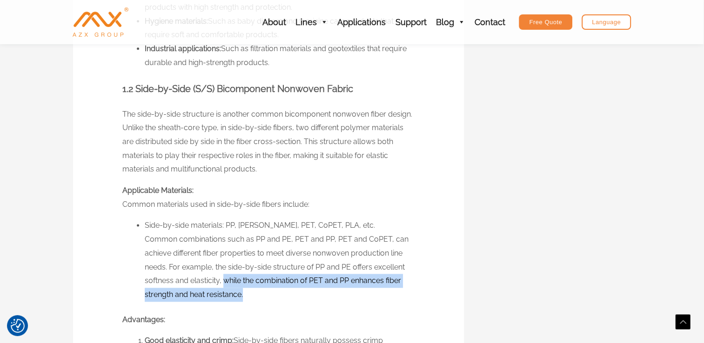
drag, startPoint x: 226, startPoint y: 282, endPoint x: 246, endPoint y: 296, distance: 24.0
click at [246, 296] on li "Side-by-side materials: PP, [PERSON_NAME], PET, CoPET, PLA, etc. Common combina…" at bounding box center [279, 260] width 269 height 83
click at [245, 296] on li "Side-by-side materials: PP, [PERSON_NAME], PET, CoPET, PLA, etc. Common combina…" at bounding box center [279, 260] width 269 height 83
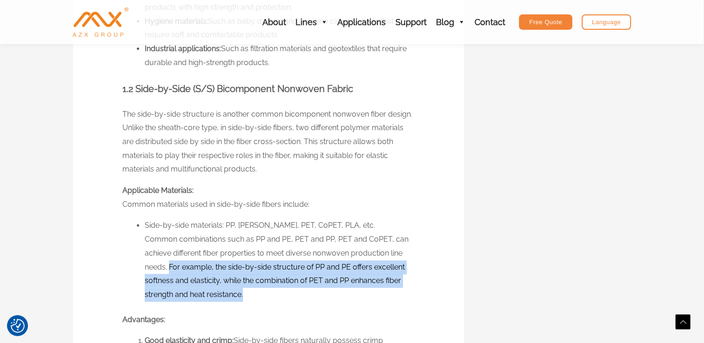
drag, startPoint x: 244, startPoint y: 296, endPoint x: 169, endPoint y: 267, distance: 80.7
click at [169, 267] on li "Side-by-side materials: PP, [PERSON_NAME], PET, CoPET, PLA, etc. Common combina…" at bounding box center [279, 260] width 269 height 83
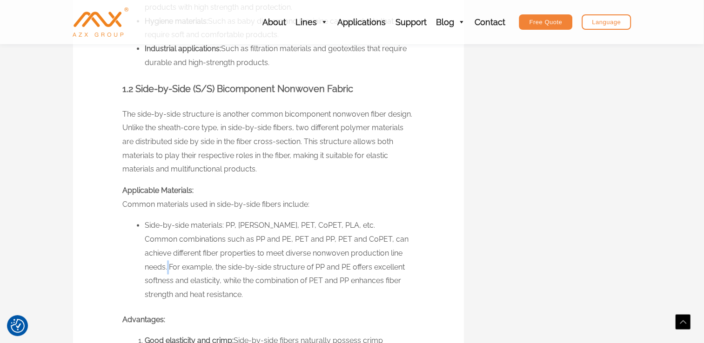
click at [169, 267] on li "Side-by-side materials: PP, [PERSON_NAME], PET, CoPET, PLA, etc. Common combina…" at bounding box center [279, 260] width 269 height 83
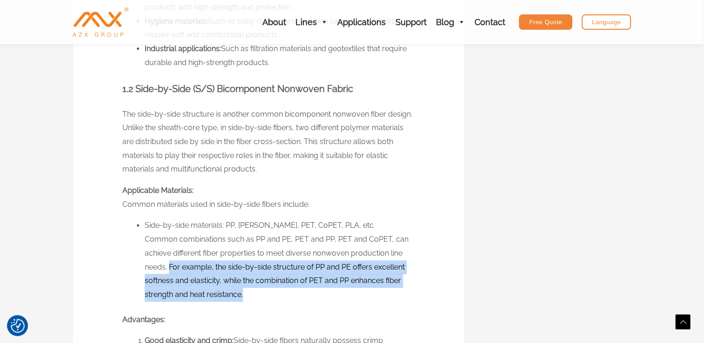
drag, startPoint x: 169, startPoint y: 267, endPoint x: 244, endPoint y: 297, distance: 80.7
click at [244, 297] on li "Side-by-side materials: PP, [PERSON_NAME], PET, CoPET, PLA, etc. Common combina…" at bounding box center [279, 260] width 269 height 83
drag, startPoint x: 244, startPoint y: 297, endPoint x: 169, endPoint y: 266, distance: 80.7
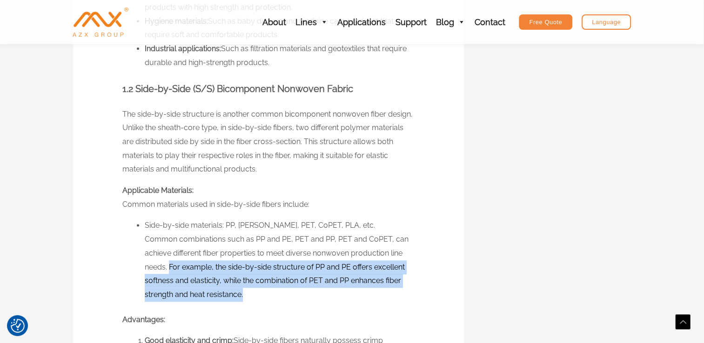
click at [169, 266] on li "Side-by-side materials: PP, [PERSON_NAME], PET, CoPET, PLA, etc. Common combina…" at bounding box center [279, 260] width 269 height 83
drag, startPoint x: 169, startPoint y: 266, endPoint x: 245, endPoint y: 293, distance: 80.5
click at [245, 293] on li "Side-by-side materials: PP, [PERSON_NAME], PET, CoPET, PLA, etc. Common combina…" at bounding box center [279, 260] width 269 height 83
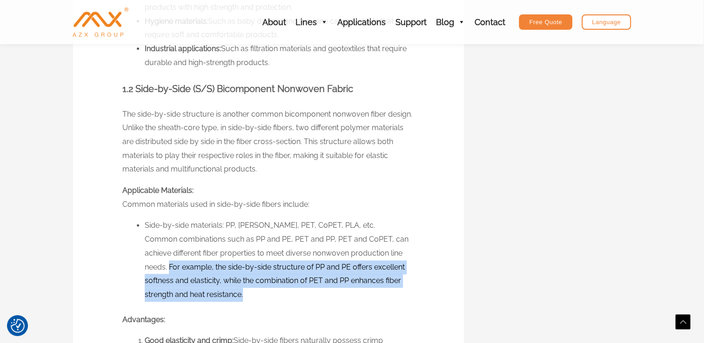
click at [245, 293] on li "Side-by-side materials: PP, [PERSON_NAME], PET, CoPET, PLA, etc. Common combina…" at bounding box center [279, 260] width 269 height 83
click at [240, 293] on li "Side-by-side materials: PP, [PERSON_NAME], PET, CoPET, PLA, etc. Common combina…" at bounding box center [279, 260] width 269 height 83
drag, startPoint x: 241, startPoint y: 294, endPoint x: 172, endPoint y: 266, distance: 75.0
click at [172, 266] on li "Side-by-side materials: PP, [PERSON_NAME], PET, CoPET, PLA, etc. Common combina…" at bounding box center [279, 260] width 269 height 83
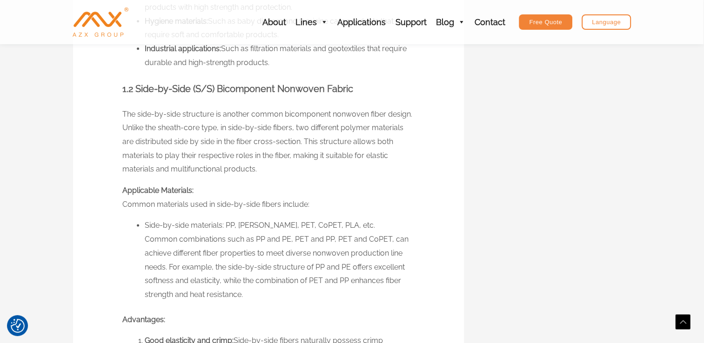
click at [169, 267] on li "Side-by-side materials: PP, [PERSON_NAME], PET, CoPET, PLA, etc. Common combina…" at bounding box center [279, 260] width 269 height 83
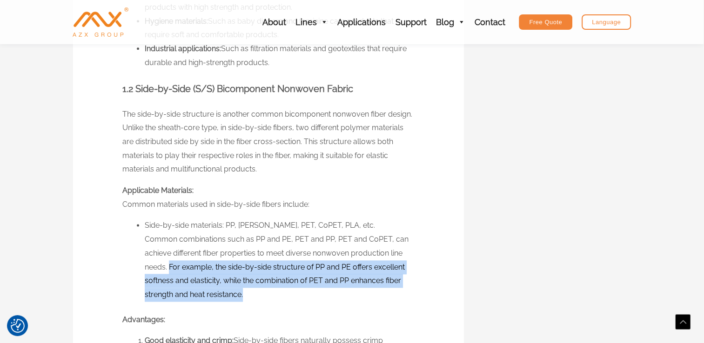
drag, startPoint x: 169, startPoint y: 267, endPoint x: 236, endPoint y: 293, distance: 71.3
click at [236, 293] on li "Side-by-side materials: PP, [PERSON_NAME], PET, CoPET, PLA, etc. Common combina…" at bounding box center [279, 260] width 269 height 83
drag, startPoint x: 236, startPoint y: 293, endPoint x: 240, endPoint y: 294, distance: 4.9
click at [240, 294] on li "Side-by-side materials: PP, [PERSON_NAME], PET, CoPET, PLA, etc. Common combina…" at bounding box center [279, 260] width 269 height 83
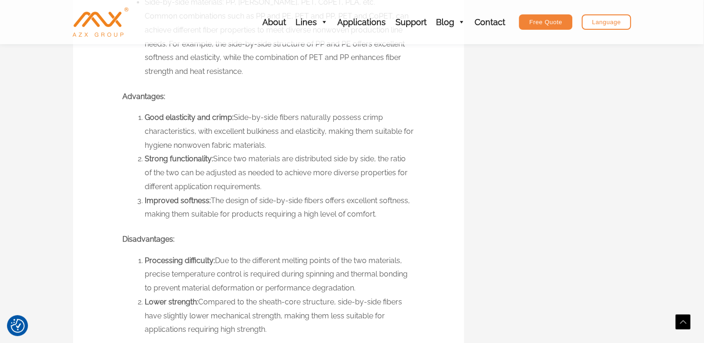
scroll to position [1377, 0]
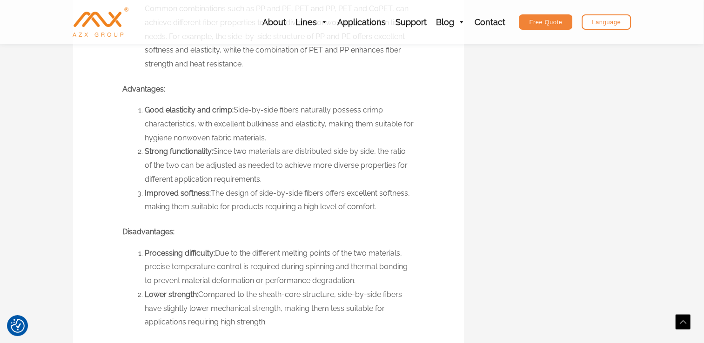
drag, startPoint x: 214, startPoint y: 252, endPoint x: 267, endPoint y: 318, distance: 84.7
click at [267, 318] on ol "Processing difficulty: Due to the different melting points of the two materials…" at bounding box center [279, 287] width 269 height 83
click at [267, 318] on li "Lower strength: Compared to the sheath-core structure, side-by-side fibers have…" at bounding box center [279, 308] width 269 height 41
drag, startPoint x: 216, startPoint y: 251, endPoint x: 268, endPoint y: 324, distance: 89.7
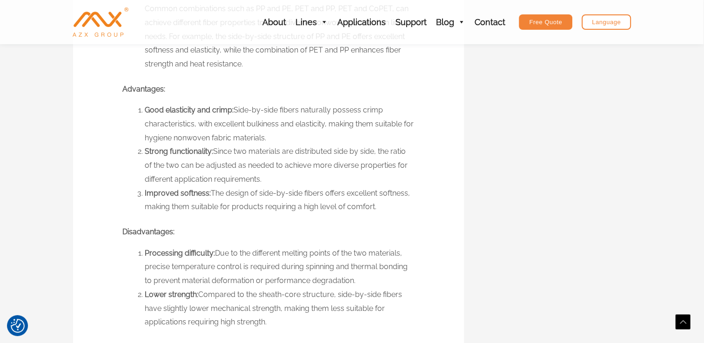
click at [268, 324] on ol "Processing difficulty: Due to the different melting points of the two materials…" at bounding box center [279, 287] width 269 height 83
click at [268, 324] on li "Lower strength: Compared to the sheath-core structure, side-by-side fibers have…" at bounding box center [279, 308] width 269 height 41
drag, startPoint x: 268, startPoint y: 324, endPoint x: 216, endPoint y: 254, distance: 87.4
click at [216, 254] on ol "Processing difficulty: Due to the different melting points of the two materials…" at bounding box center [279, 287] width 269 height 83
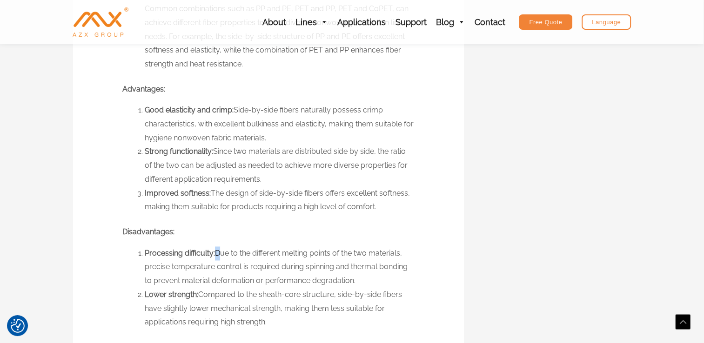
click at [216, 254] on li "Processing difficulty: Due to the different melting points of the two materials…" at bounding box center [279, 266] width 269 height 41
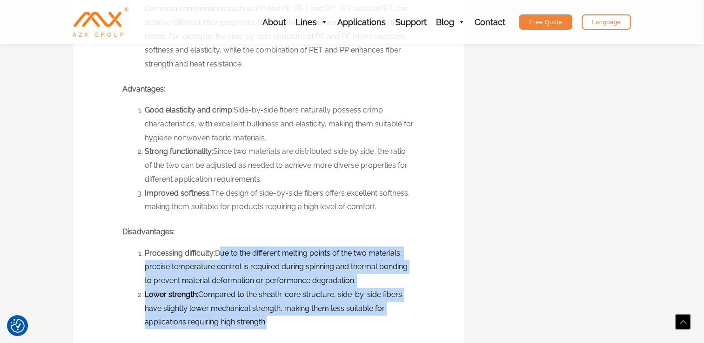
drag, startPoint x: 216, startPoint y: 254, endPoint x: 265, endPoint y: 317, distance: 80.2
click at [265, 317] on ol "Processing difficulty: Due to the different melting points of the two materials…" at bounding box center [279, 287] width 269 height 83
click at [265, 317] on li "Lower strength: Compared to the sheath-core structure, side-by-side fibers have…" at bounding box center [279, 308] width 269 height 41
drag, startPoint x: 265, startPoint y: 317, endPoint x: 218, endPoint y: 255, distance: 78.3
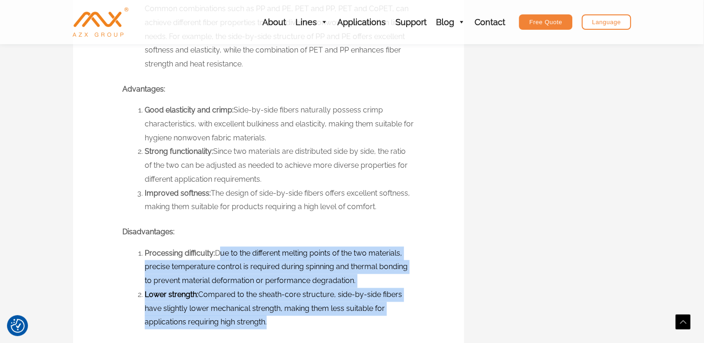
click at [218, 255] on ol "Processing difficulty: Due to the different melting points of the two materials…" at bounding box center [279, 287] width 269 height 83
click at [218, 255] on li "Processing difficulty: Due to the different melting points of the two materials…" at bounding box center [279, 266] width 269 height 41
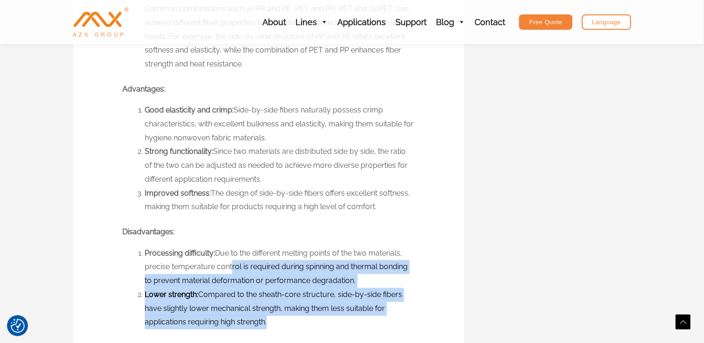
drag, startPoint x: 218, startPoint y: 255, endPoint x: 229, endPoint y: 263, distance: 14.0
click at [229, 263] on li "Processing difficulty: Due to the different melting points of the two materials…" at bounding box center [279, 266] width 269 height 41
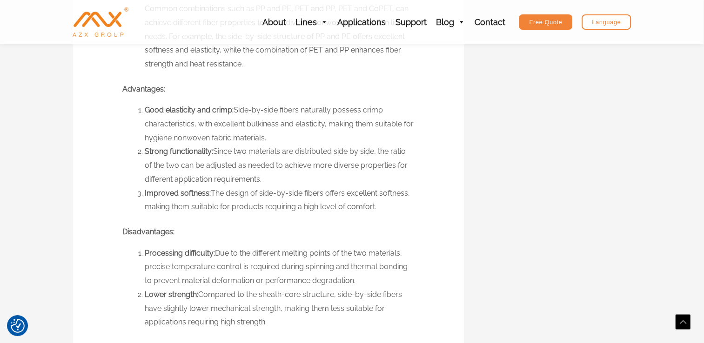
click at [216, 252] on li "Processing difficulty: Due to the different melting points of the two materials…" at bounding box center [279, 266] width 269 height 41
drag, startPoint x: 216, startPoint y: 252, endPoint x: 268, endPoint y: 319, distance: 84.8
click at [268, 319] on ol "Processing difficulty: Due to the different melting points of the two materials…" at bounding box center [279, 287] width 269 height 83
click at [268, 319] on li "Lower strength: Compared to the sheath-core structure, side-by-side fibers have…" at bounding box center [279, 308] width 269 height 41
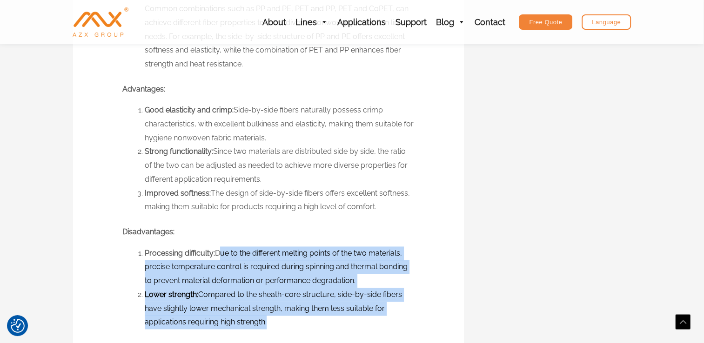
drag, startPoint x: 266, startPoint y: 325, endPoint x: 216, endPoint y: 251, distance: 88.7
click at [216, 251] on ol "Processing difficulty: Due to the different melting points of the two materials…" at bounding box center [279, 287] width 269 height 83
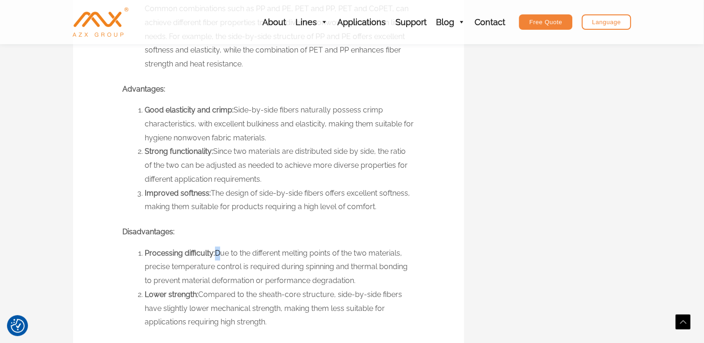
click at [216, 251] on li "Processing difficulty: Due to the different melting points of the two materials…" at bounding box center [279, 266] width 269 height 41
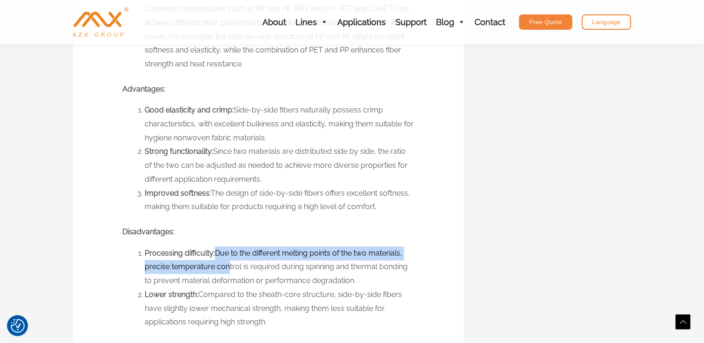
drag, startPoint x: 216, startPoint y: 251, endPoint x: 225, endPoint y: 260, distance: 12.8
click at [225, 260] on li "Processing difficulty: Due to the different melting points of the two materials…" at bounding box center [279, 266] width 269 height 41
click at [218, 256] on li "Processing difficulty: Due to the different melting points of the two materials…" at bounding box center [279, 266] width 269 height 41
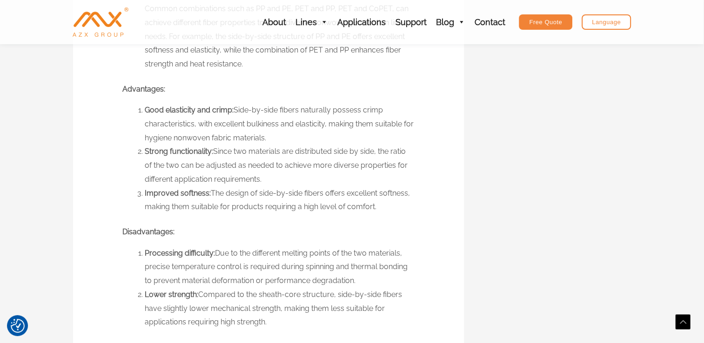
click at [218, 253] on li "Processing difficulty: Due to the different melting points of the two materials…" at bounding box center [279, 266] width 269 height 41
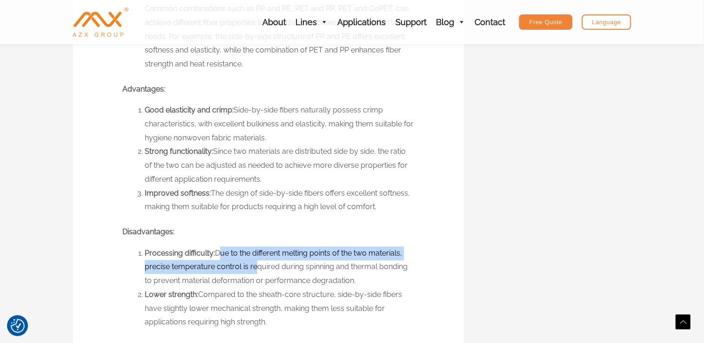
drag, startPoint x: 218, startPoint y: 253, endPoint x: 247, endPoint y: 258, distance: 29.7
click at [247, 258] on li "Processing difficulty: Due to the different melting points of the two materials…" at bounding box center [279, 266] width 269 height 41
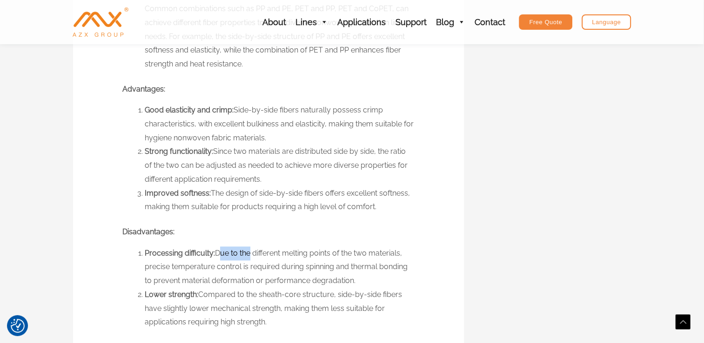
click at [247, 258] on li "Processing difficulty: Due to the different melting points of the two materials…" at bounding box center [279, 266] width 269 height 41
click at [227, 251] on li "Processing difficulty: Due to the different melting points of the two materials…" at bounding box center [279, 266] width 269 height 41
click at [223, 251] on li "Processing difficulty: Due to the different melting points of the two materials…" at bounding box center [279, 266] width 269 height 41
drag, startPoint x: 223, startPoint y: 251, endPoint x: 214, endPoint y: 218, distance: 34.6
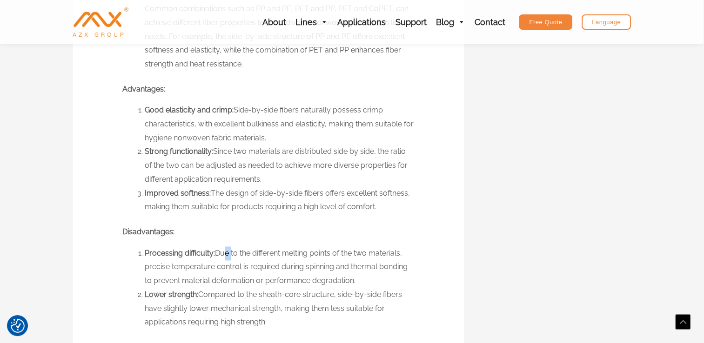
drag, startPoint x: 221, startPoint y: 251, endPoint x: 228, endPoint y: 253, distance: 7.1
click at [228, 253] on li "Processing difficulty: Due to the different melting points of the two materials…" at bounding box center [279, 266] width 269 height 41
click at [270, 280] on li "Processing difficulty: Due to the different melting points of the two materials…" at bounding box center [279, 266] width 269 height 41
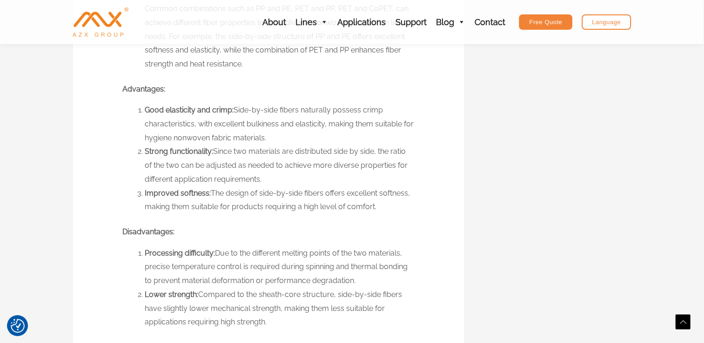
drag, startPoint x: 270, startPoint y: 280, endPoint x: 267, endPoint y: 319, distance: 39.2
click at [267, 319] on ol "Processing difficulty: Due to the different melting points of the two materials…" at bounding box center [279, 287] width 269 height 83
click at [267, 319] on li "Lower strength: Compared to the sheath-core structure, side-by-side fibers have…" at bounding box center [279, 308] width 269 height 41
drag, startPoint x: 267, startPoint y: 319, endPoint x: 201, endPoint y: 293, distance: 70.6
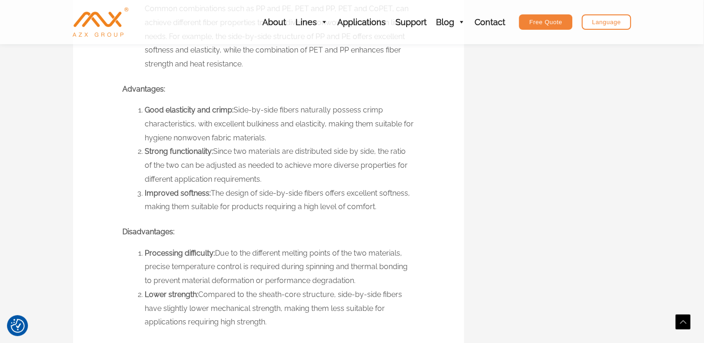
click at [201, 293] on li "Lower strength: Compared to the sheath-core structure, side-by-side fibers have…" at bounding box center [279, 308] width 269 height 41
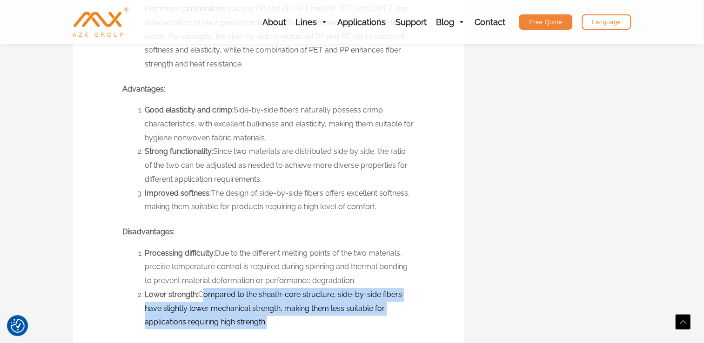
drag, startPoint x: 201, startPoint y: 293, endPoint x: 264, endPoint y: 324, distance: 69.9
click at [264, 324] on li "Lower strength: Compared to the sheath-core structure, side-by-side fibers have…" at bounding box center [279, 308] width 269 height 41
drag, startPoint x: 271, startPoint y: 326, endPoint x: 200, endPoint y: 297, distance: 75.9
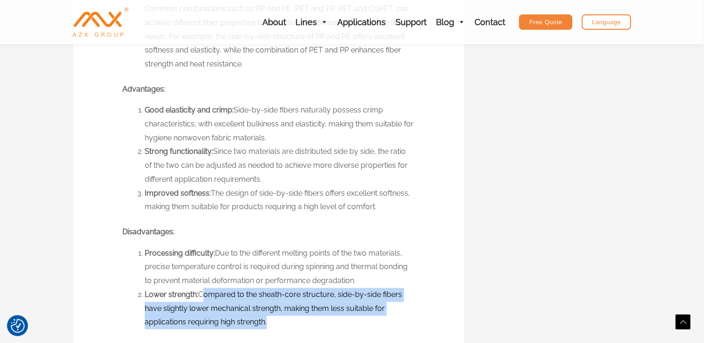
click at [200, 297] on li "Lower strength: Compared to the sheath-core structure, side-by-side fibers have…" at bounding box center [279, 308] width 269 height 41
drag, startPoint x: 200, startPoint y: 297, endPoint x: 268, endPoint y: 324, distance: 72.8
click at [268, 324] on li "Lower strength: Compared to the sheath-core structure, side-by-side fibers have…" at bounding box center [279, 308] width 269 height 41
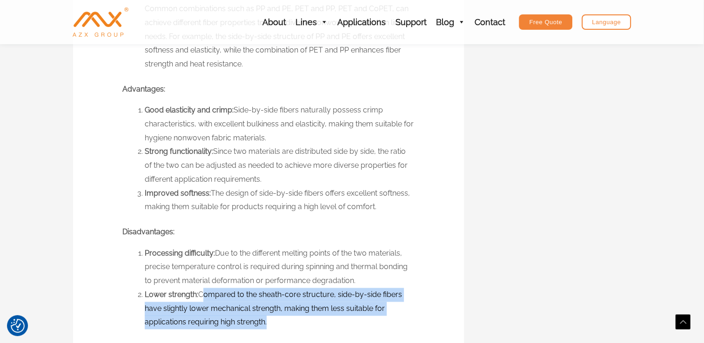
click at [268, 324] on li "Lower strength: Compared to the sheath-core structure, side-by-side fibers have…" at bounding box center [279, 308] width 269 height 41
drag, startPoint x: 266, startPoint y: 321, endPoint x: 198, endPoint y: 295, distance: 72.9
click at [198, 295] on li "Lower strength: Compared to the sheath-core structure, side-by-side fibers have…" at bounding box center [279, 308] width 269 height 41
click at [202, 295] on li "Lower strength: Compared to the sheath-core structure, side-by-side fibers have…" at bounding box center [279, 308] width 269 height 41
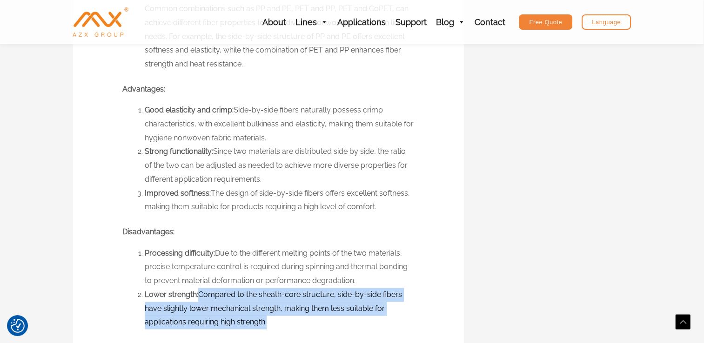
click at [202, 295] on li "Lower strength: Compared to the sheath-core structure, side-by-side fibers have…" at bounding box center [279, 308] width 269 height 41
drag, startPoint x: 202, startPoint y: 295, endPoint x: 268, endPoint y: 323, distance: 71.3
click at [268, 323] on li "Lower strength: Compared to the sheath-core structure, side-by-side fibers have…" at bounding box center [279, 308] width 269 height 41
click at [260, 320] on li "Lower strength: Compared to the sheath-core structure, side-by-side fibers have…" at bounding box center [279, 308] width 269 height 41
drag, startPoint x: 265, startPoint y: 323, endPoint x: 200, endPoint y: 295, distance: 70.6
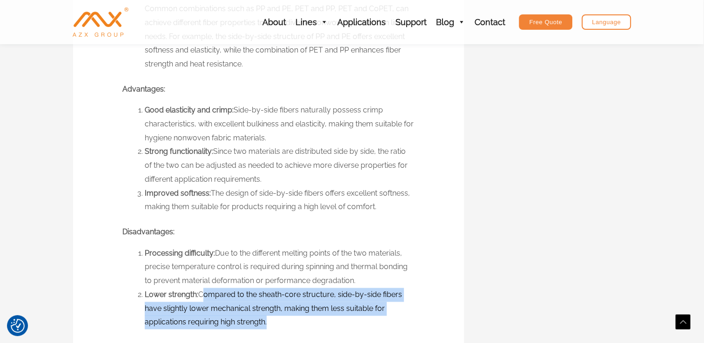
click at [200, 295] on li "Lower strength: Compared to the sheath-core structure, side-by-side fibers have…" at bounding box center [279, 308] width 269 height 41
click at [204, 293] on li "Lower strength: Compared to the sheath-core structure, side-by-side fibers have…" at bounding box center [279, 308] width 269 height 41
drag, startPoint x: 201, startPoint y: 294, endPoint x: 265, endPoint y: 324, distance: 70.1
click at [265, 324] on li "Lower strength: Compared to the sheath-core structure, side-by-side fibers have…" at bounding box center [279, 308] width 269 height 41
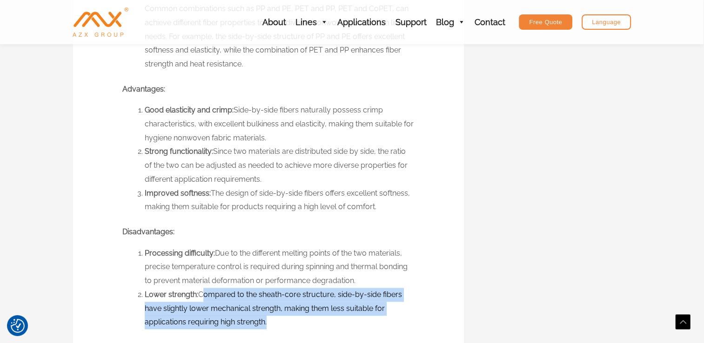
click at [265, 324] on li "Lower strength: Compared to the sheath-core structure, side-by-side fibers have…" at bounding box center [279, 308] width 269 height 41
drag, startPoint x: 267, startPoint y: 324, endPoint x: 202, endPoint y: 288, distance: 74.3
click at [202, 288] on li "Lower strength: Compared to the sheath-core structure, side-by-side fibers have…" at bounding box center [279, 308] width 269 height 41
drag, startPoint x: 202, startPoint y: 288, endPoint x: 200, endPoint y: 294, distance: 6.3
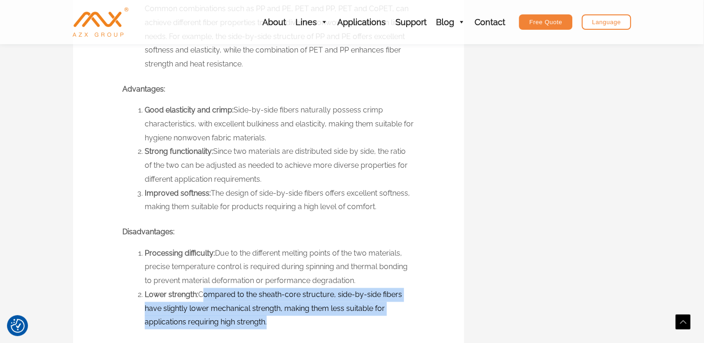
click at [200, 294] on li "Lower strength: Compared to the sheath-core structure, side-by-side fibers have…" at bounding box center [279, 308] width 269 height 41
drag, startPoint x: 200, startPoint y: 294, endPoint x: 266, endPoint y: 327, distance: 73.6
click at [266, 327] on li "Lower strength: Compared to the sheath-core structure, side-by-side fibers have…" at bounding box center [279, 308] width 269 height 41
drag, startPoint x: 266, startPoint y: 327, endPoint x: 253, endPoint y: 318, distance: 16.7
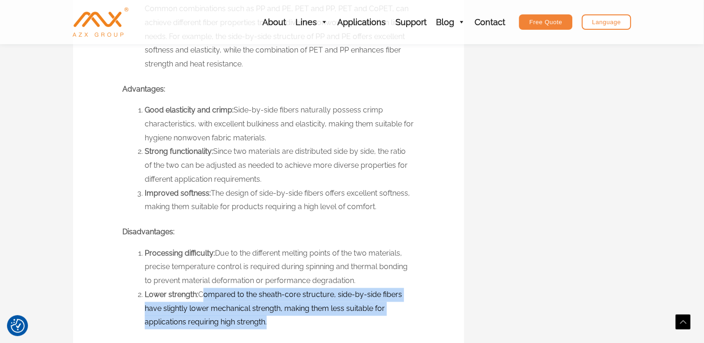
click at [253, 318] on li "Lower strength: Compared to the sheath-core structure, side-by-side fibers have…" at bounding box center [279, 308] width 269 height 41
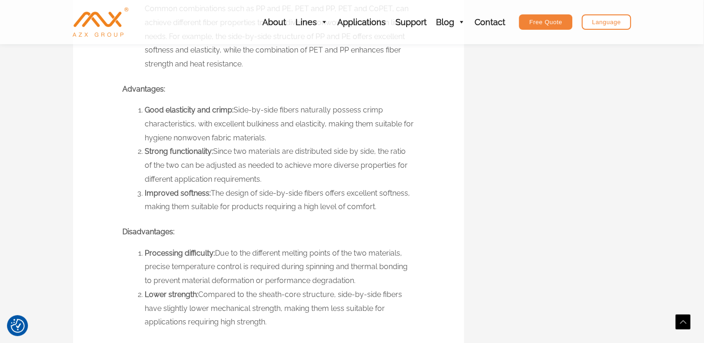
click at [275, 326] on li "Lower strength: Compared to the sheath-core structure, side-by-side fibers have…" at bounding box center [279, 308] width 269 height 41
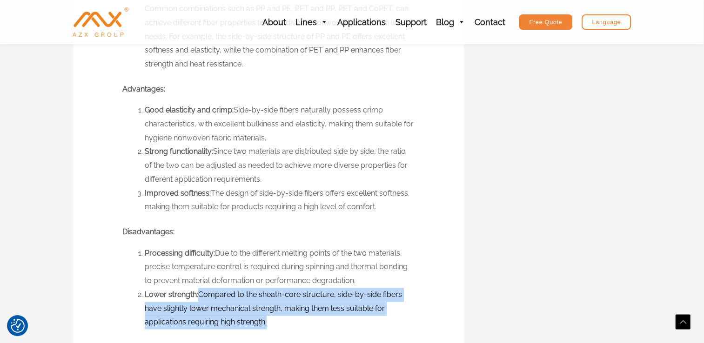
drag, startPoint x: 266, startPoint y: 322, endPoint x: 199, endPoint y: 295, distance: 72.6
click at [199, 295] on li "Lower strength: Compared to the sheath-core structure, side-by-side fibers have…" at bounding box center [279, 308] width 269 height 41
drag, startPoint x: 199, startPoint y: 295, endPoint x: 203, endPoint y: 296, distance: 4.9
click at [203, 296] on li "Lower strength: Compared to the sheath-core structure, side-by-side fibers have…" at bounding box center [279, 308] width 269 height 41
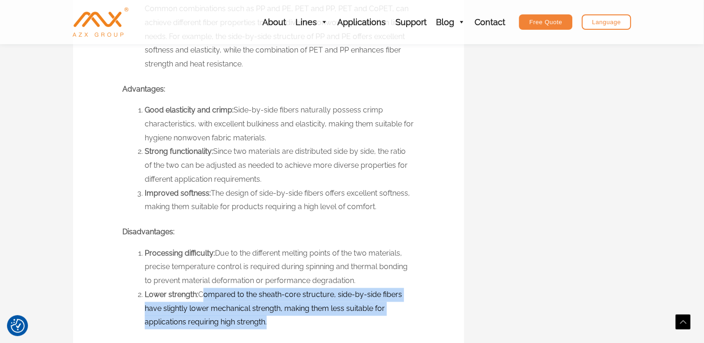
drag, startPoint x: 201, startPoint y: 296, endPoint x: 265, endPoint y: 325, distance: 69.7
click at [265, 325] on li "Lower strength: Compared to the sheath-core structure, side-by-side fibers have…" at bounding box center [279, 308] width 269 height 41
drag, startPoint x: 265, startPoint y: 325, endPoint x: 200, endPoint y: 293, distance: 71.8
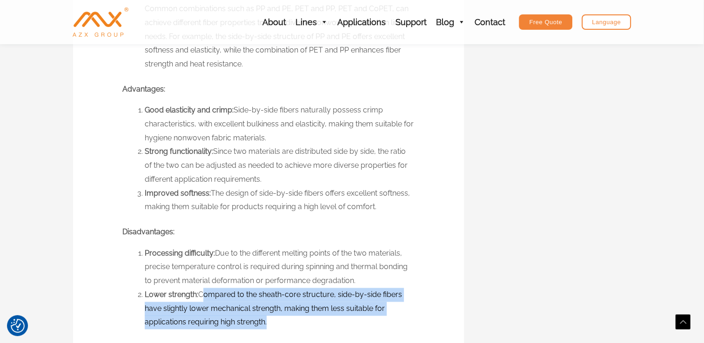
click at [200, 293] on li "Lower strength: Compared to the sheath-core structure, side-by-side fibers have…" at bounding box center [279, 308] width 269 height 41
click at [204, 295] on li "Lower strength: Compared to the sheath-core structure, side-by-side fibers have…" at bounding box center [279, 308] width 269 height 41
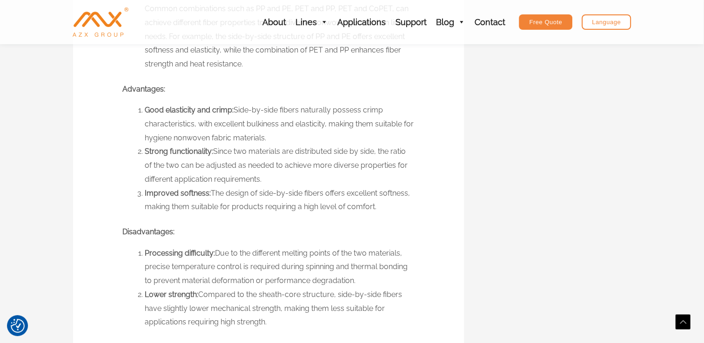
click at [204, 295] on li "Lower strength: Compared to the sheath-core structure, side-by-side fibers have…" at bounding box center [279, 308] width 269 height 41
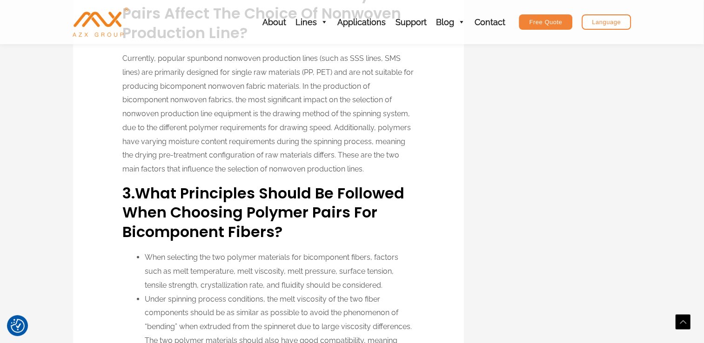
scroll to position [2026, 0]
drag, startPoint x: 124, startPoint y: 183, endPoint x: 138, endPoint y: 183, distance: 14.0
click at [138, 175] on p "Currently, popular spunbond nonwoven production lines (such as SSS lines, SMS l…" at bounding box center [268, 113] width 292 height 124
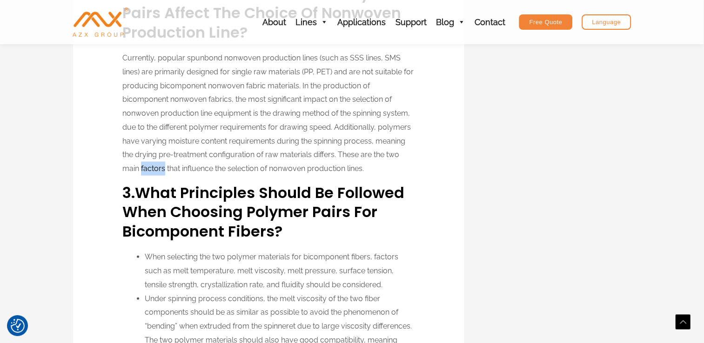
drag, startPoint x: 141, startPoint y: 183, endPoint x: 165, endPoint y: 186, distance: 24.3
click at [165, 175] on p "Currently, popular spunbond nonwoven production lines (such as SSS lines, SMS l…" at bounding box center [268, 113] width 292 height 124
drag, startPoint x: 165, startPoint y: 186, endPoint x: 159, endPoint y: 202, distance: 17.5
click at [159, 202] on strong "What Principles Should Be Followed When Choosing Polymer Pairs for Bicomponent …" at bounding box center [263, 212] width 282 height 60
drag, startPoint x: 159, startPoint y: 202, endPoint x: 153, endPoint y: 213, distance: 12.7
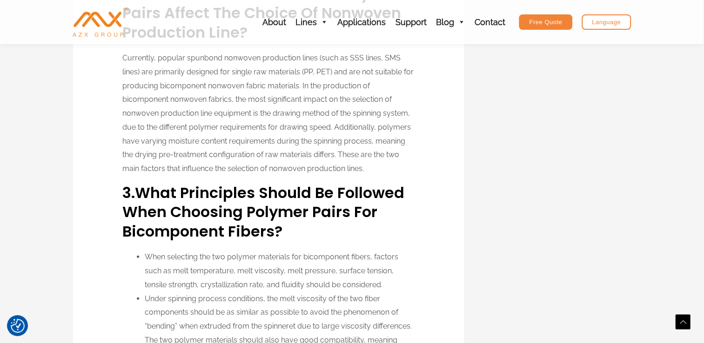
click at [153, 213] on strong "What Principles Should Be Followed When Choosing Polymer Pairs for Bicomponent …" at bounding box center [263, 212] width 282 height 60
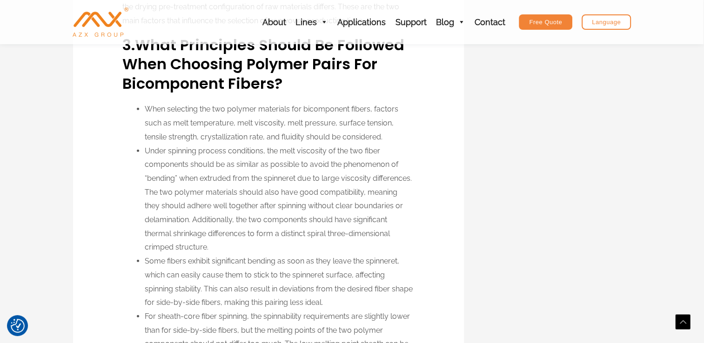
scroll to position [2177, 0]
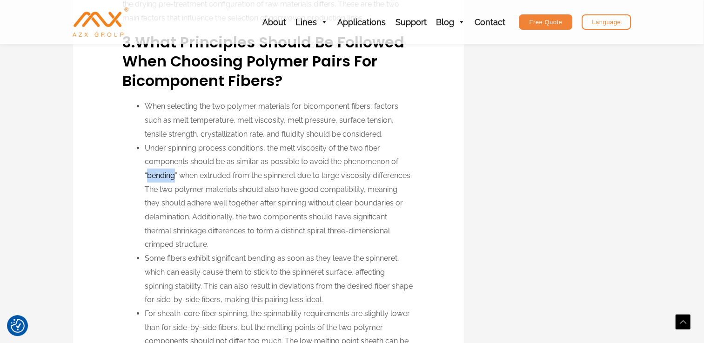
drag, startPoint x: 147, startPoint y: 191, endPoint x: 173, endPoint y: 189, distance: 26.6
click at [173, 189] on li "Under spinning process conditions, the melt viscosity of the two fiber componen…" at bounding box center [279, 196] width 269 height 111
drag, startPoint x: 173, startPoint y: 189, endPoint x: 179, endPoint y: 193, distance: 6.9
click at [179, 193] on li "Under spinning process conditions, the melt viscosity of the two fiber componen…" at bounding box center [279, 196] width 269 height 111
drag, startPoint x: 197, startPoint y: 275, endPoint x: 208, endPoint y: 274, distance: 11.2
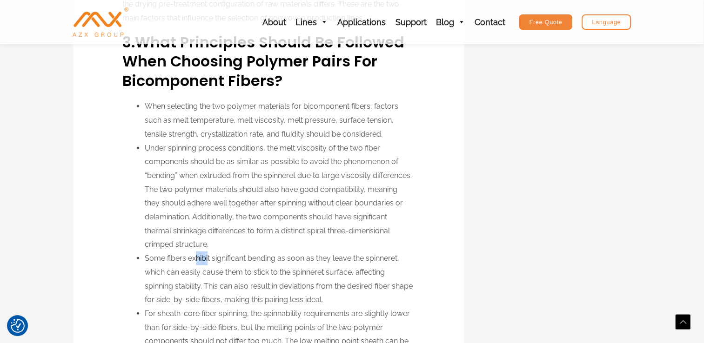
click at [208, 274] on li "Some fibers exhibit significant bending as soon as they leave the spinneret, wh…" at bounding box center [279, 279] width 269 height 55
drag, startPoint x: 210, startPoint y: 270, endPoint x: 186, endPoint y: 275, distance: 23.7
click at [186, 275] on li "Some fibers exhibit significant bending as soon as they leave the spinneret, wh…" at bounding box center [279, 279] width 269 height 55
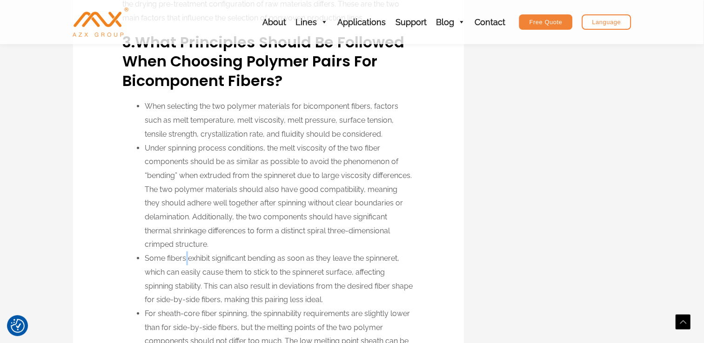
click at [186, 275] on li "Some fibers exhibit significant bending as soon as they leave the spinneret, wh…" at bounding box center [279, 279] width 269 height 55
click at [184, 275] on li "Some fibers exhibit significant bending as soon as they leave the spinneret, wh…" at bounding box center [279, 279] width 269 height 55
drag, startPoint x: 184, startPoint y: 275, endPoint x: 166, endPoint y: 273, distance: 18.4
click at [166, 273] on li "Some fibers exhibit significant bending as soon as they leave the spinneret, wh…" at bounding box center [279, 279] width 269 height 55
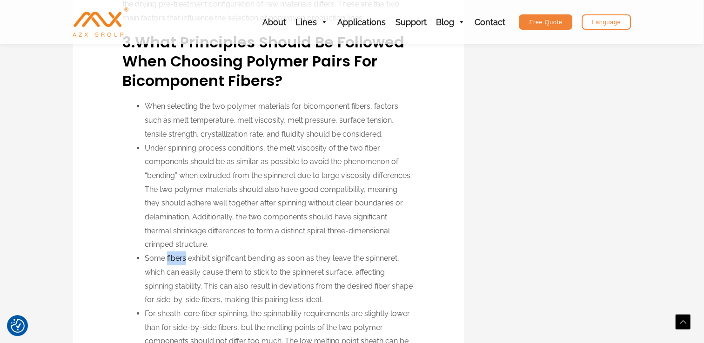
click at [166, 273] on li "Some fibers exhibit significant bending as soon as they leave the spinneret, wh…" at bounding box center [279, 279] width 269 height 55
drag, startPoint x: 166, startPoint y: 273, endPoint x: 171, endPoint y: 273, distance: 5.1
click at [171, 273] on li "Some fibers exhibit significant bending as soon as they leave the spinneret, wh…" at bounding box center [279, 279] width 269 height 55
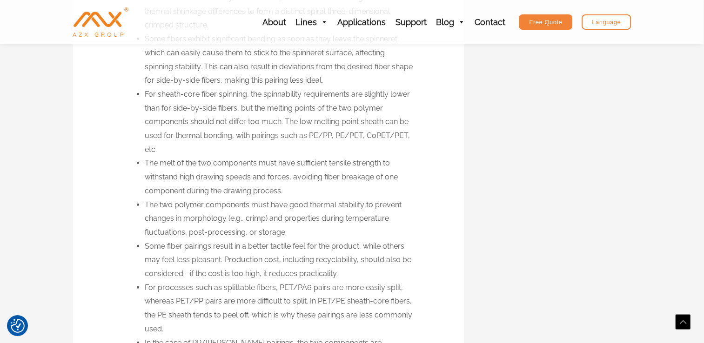
scroll to position [2396, 0]
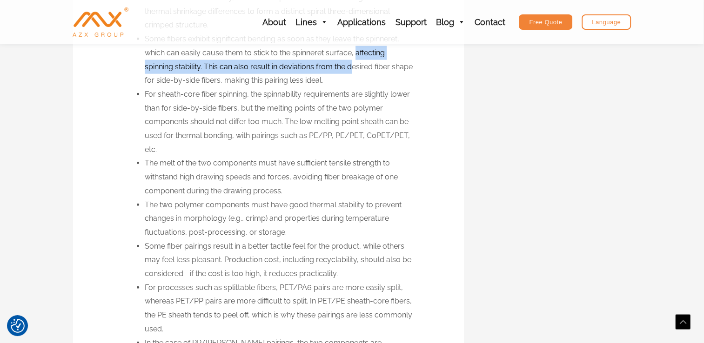
drag, startPoint x: 356, startPoint y: 67, endPoint x: 352, endPoint y: 82, distance: 16.4
click at [352, 82] on li "Some fibers exhibit significant bending as soon as they leave the spinneret, wh…" at bounding box center [279, 59] width 269 height 55
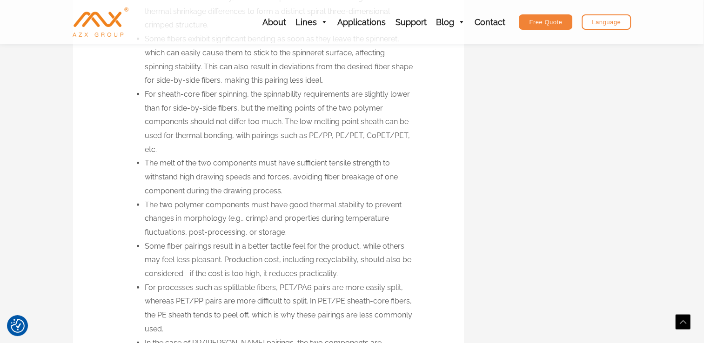
click at [352, 82] on li "Some fibers exhibit significant bending as soon as they leave the spinneret, wh…" at bounding box center [279, 59] width 269 height 55
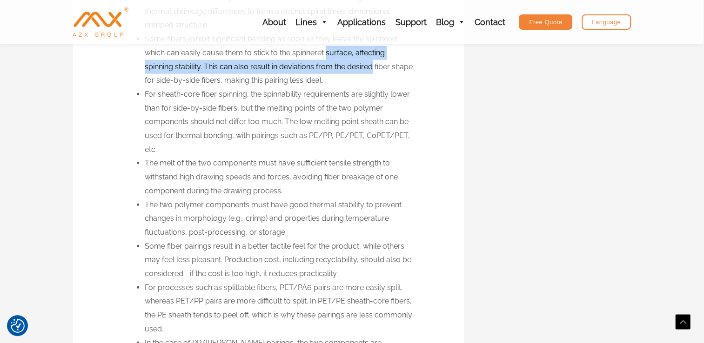
drag, startPoint x: 352, startPoint y: 82, endPoint x: 350, endPoint y: 65, distance: 17.3
click at [350, 65] on li "Some fibers exhibit significant bending as soon as they leave the spinneret, wh…" at bounding box center [279, 59] width 269 height 55
drag, startPoint x: 350, startPoint y: 65, endPoint x: 352, endPoint y: 85, distance: 19.6
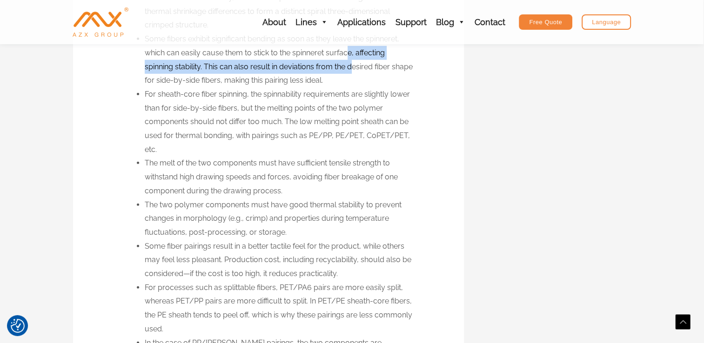
click at [352, 85] on li "Some fibers exhibit significant bending as soon as they leave the spinneret, wh…" at bounding box center [279, 59] width 269 height 55
drag, startPoint x: 352, startPoint y: 85, endPoint x: 350, endPoint y: 64, distance: 20.6
click at [350, 64] on li "Some fibers exhibit significant bending as soon as they leave the spinneret, wh…" at bounding box center [279, 59] width 269 height 55
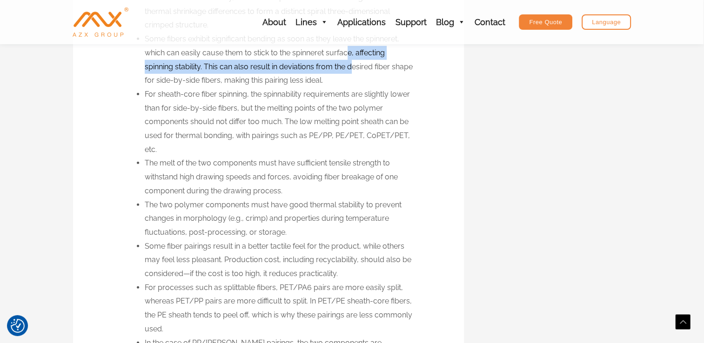
click at [350, 64] on li "Some fibers exhibit significant bending as soon as they leave the spinneret, wh…" at bounding box center [279, 59] width 269 height 55
drag, startPoint x: 350, startPoint y: 64, endPoint x: 353, endPoint y: 81, distance: 17.4
click at [353, 81] on li "Some fibers exhibit significant bending as soon as they leave the spinneret, wh…" at bounding box center [279, 59] width 269 height 55
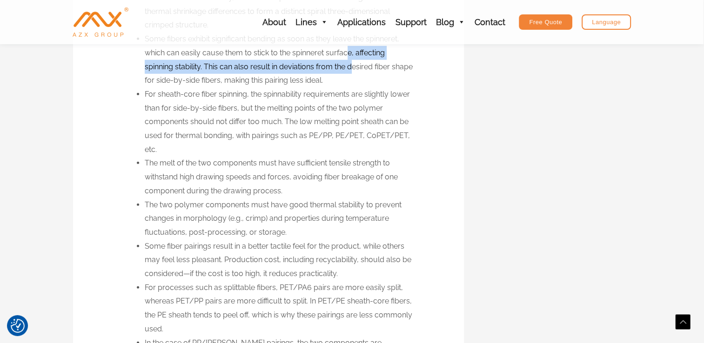
click at [353, 81] on li "Some fibers exhibit significant bending as soon as they leave the spinneret, wh…" at bounding box center [279, 59] width 269 height 55
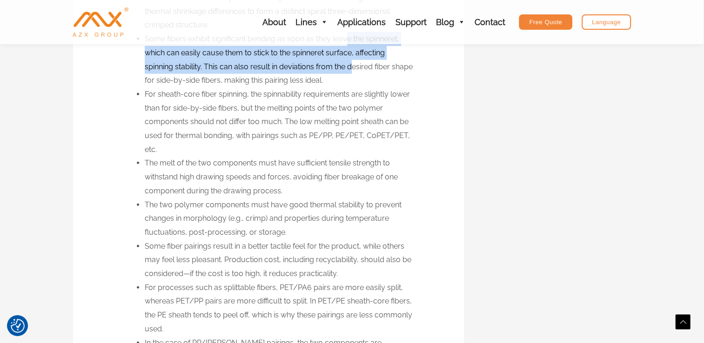
drag, startPoint x: 353, startPoint y: 81, endPoint x: 348, endPoint y: 51, distance: 30.6
click at [348, 51] on li "Some fibers exhibit significant bending as soon as they leave the spinneret, wh…" at bounding box center [279, 59] width 269 height 55
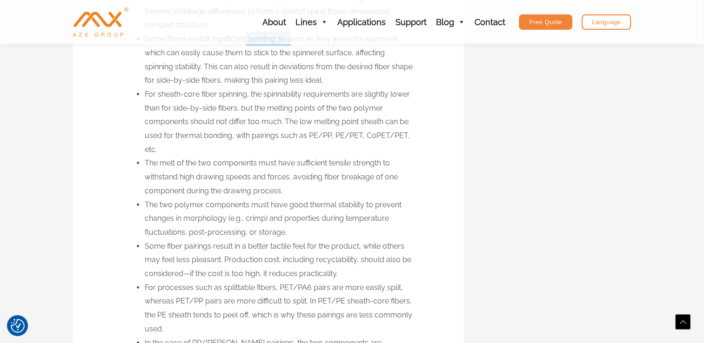
drag, startPoint x: 247, startPoint y: 52, endPoint x: 293, endPoint y: 52, distance: 45.6
click at [293, 52] on li "Some fibers exhibit significant bending as soon as they leave the spinneret, wh…" at bounding box center [279, 59] width 269 height 55
drag, startPoint x: 293, startPoint y: 52, endPoint x: 290, endPoint y: 77, distance: 25.7
click at [290, 77] on li "Some fibers exhibit significant bending as soon as they leave the spinneret, wh…" at bounding box center [279, 59] width 269 height 55
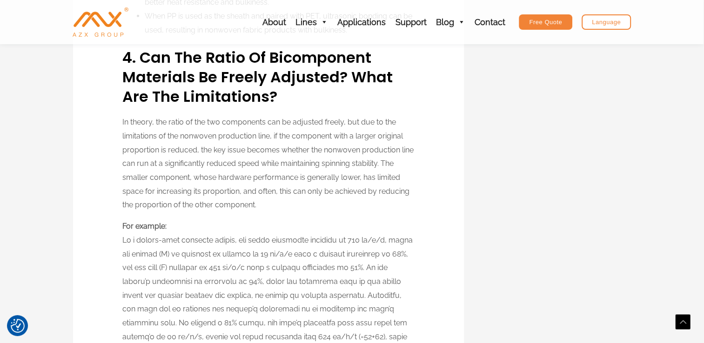
scroll to position [3028, 0]
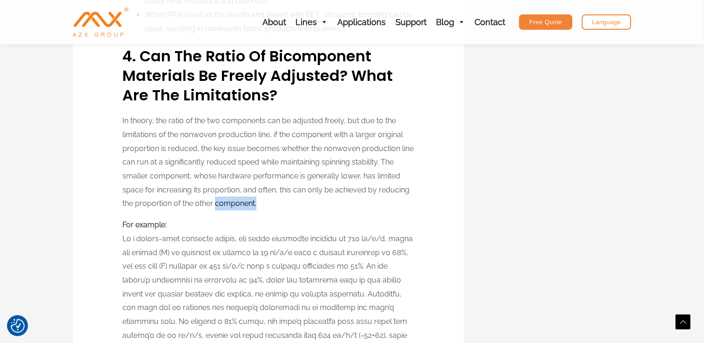
drag, startPoint x: 217, startPoint y: 204, endPoint x: 256, endPoint y: 206, distance: 39.6
click at [256, 206] on p "In theory, the ratio of the two components can be adjusted freely, but due to t…" at bounding box center [268, 162] width 292 height 97
drag, startPoint x: 256, startPoint y: 206, endPoint x: 252, endPoint y: 202, distance: 6.3
click at [252, 202] on p "In theory, the ratio of the two components can be adjusted freely, but due to t…" at bounding box center [268, 162] width 292 height 97
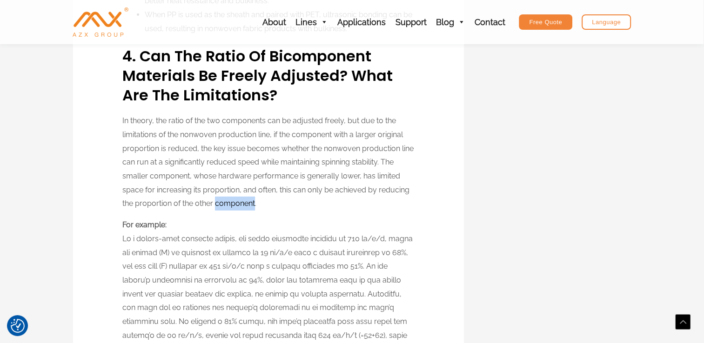
drag, startPoint x: 216, startPoint y: 207, endPoint x: 255, endPoint y: 206, distance: 39.1
click at [255, 206] on p "In theory, the ratio of the two components can be adjusted freely, but due to t…" at bounding box center [268, 162] width 292 height 97
drag, startPoint x: 255, startPoint y: 206, endPoint x: 214, endPoint y: 204, distance: 41.0
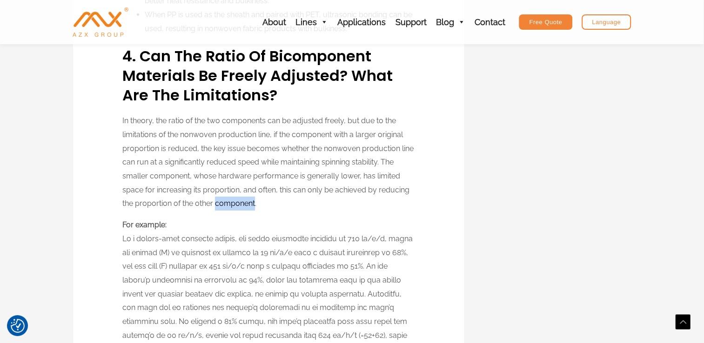
click at [214, 204] on p "In theory, the ratio of the two components can be adjusted freely, but due to t…" at bounding box center [268, 162] width 292 height 97
click at [217, 205] on p "In theory, the ratio of the two components can be adjusted freely, but due to t…" at bounding box center [268, 162] width 292 height 97
drag, startPoint x: 215, startPoint y: 204, endPoint x: 257, endPoint y: 204, distance: 41.9
click at [257, 204] on p "In theory, the ratio of the two components can be adjusted freely, but due to t…" at bounding box center [268, 162] width 292 height 97
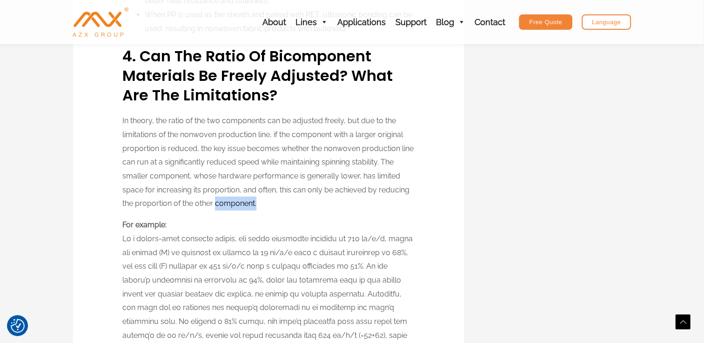
click at [253, 203] on p "In theory, the ratio of the two components can be adjusted freely, but due to t…" at bounding box center [268, 162] width 292 height 97
drag, startPoint x: 253, startPoint y: 203, endPoint x: 213, endPoint y: 200, distance: 39.6
click at [213, 200] on p "In theory, the ratio of the two components can be adjusted freely, but due to t…" at bounding box center [268, 162] width 292 height 97
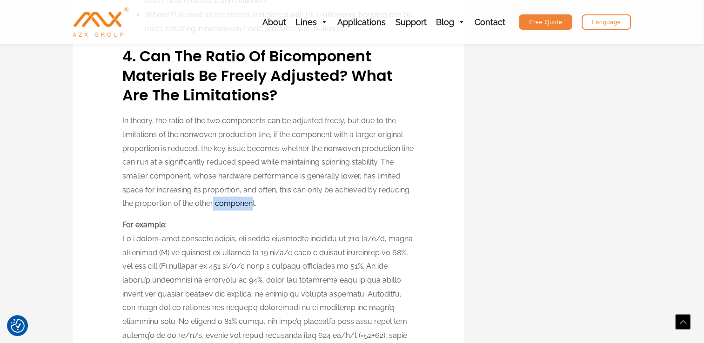
click at [216, 202] on p "In theory, the ratio of the two components can be adjusted freely, but due to t…" at bounding box center [268, 162] width 292 height 97
drag, startPoint x: 216, startPoint y: 202, endPoint x: 255, endPoint y: 207, distance: 39.4
click at [255, 207] on p "In theory, the ratio of the two components can be adjusted freely, but due to t…" at bounding box center [268, 162] width 292 height 97
drag, startPoint x: 255, startPoint y: 207, endPoint x: 254, endPoint y: 203, distance: 4.7
click at [254, 203] on p "In theory, the ratio of the two components can be adjusted freely, but due to t…" at bounding box center [268, 162] width 292 height 97
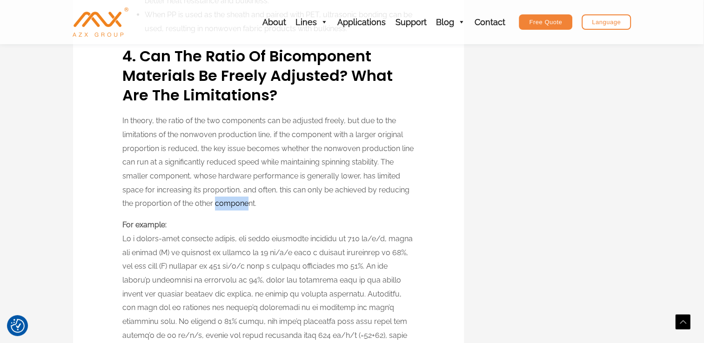
drag, startPoint x: 254, startPoint y: 203, endPoint x: 247, endPoint y: 201, distance: 7.2
click at [247, 201] on p "In theory, the ratio of the two components can be adjusted freely, but due to t…" at bounding box center [268, 162] width 292 height 97
drag, startPoint x: 253, startPoint y: 204, endPoint x: 257, endPoint y: 200, distance: 5.6
click at [257, 200] on p "In theory, the ratio of the two components can be adjusted freely, but due to t…" at bounding box center [268, 162] width 292 height 97
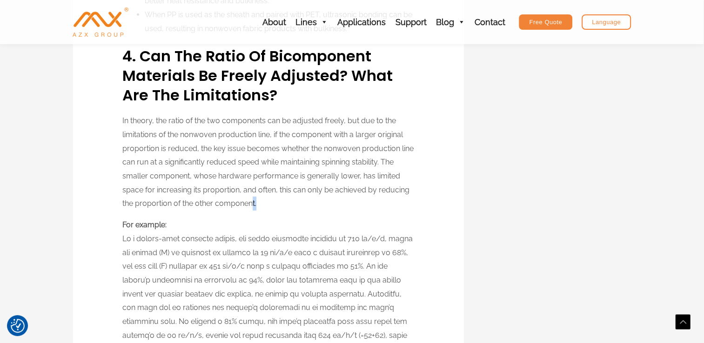
click at [257, 200] on p "In theory, the ratio of the two components can be adjusted freely, but due to t…" at bounding box center [268, 162] width 292 height 97
click at [250, 200] on p "In theory, the ratio of the two components can be adjusted freely, but due to t…" at bounding box center [268, 162] width 292 height 97
drag, startPoint x: 253, startPoint y: 205, endPoint x: 214, endPoint y: 207, distance: 39.6
click at [214, 207] on p "In theory, the ratio of the two components can be adjusted freely, but due to t…" at bounding box center [268, 162] width 292 height 97
click at [218, 205] on p "In theory, the ratio of the two components can be adjusted freely, but due to t…" at bounding box center [268, 162] width 292 height 97
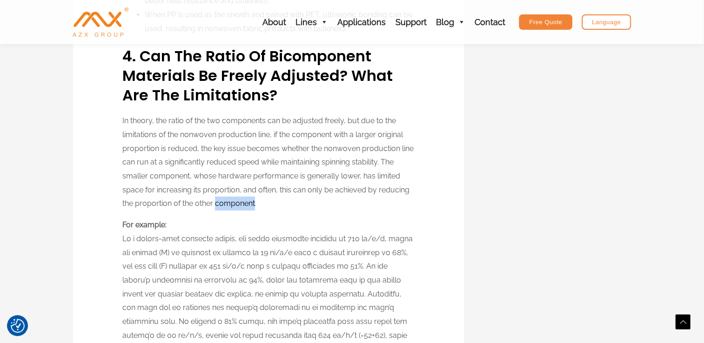
click at [218, 205] on p "In theory, the ratio of the two components can be adjusted freely, but due to t…" at bounding box center [268, 162] width 292 height 97
drag, startPoint x: 218, startPoint y: 205, endPoint x: 246, endPoint y: 202, distance: 29.0
click at [246, 202] on p "In theory, the ratio of the two components can be adjusted freely, but due to t…" at bounding box center [268, 162] width 292 height 97
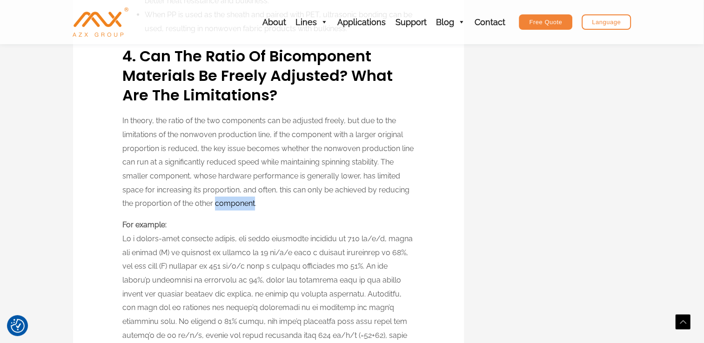
drag, startPoint x: 254, startPoint y: 204, endPoint x: 216, endPoint y: 205, distance: 38.6
click at [216, 205] on p "In theory, the ratio of the two components can be adjusted freely, but due to t…" at bounding box center [268, 162] width 292 height 97
drag, startPoint x: 212, startPoint y: 202, endPoint x: 197, endPoint y: 204, distance: 14.9
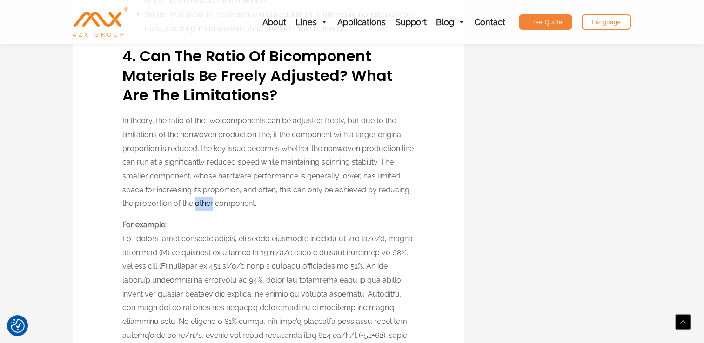
click at [197, 204] on p "In theory, the ratio of the two components can be adjusted freely, but due to t…" at bounding box center [268, 162] width 292 height 97
drag, startPoint x: 170, startPoint y: 203, endPoint x: 135, endPoint y: 206, distance: 34.6
click at [135, 206] on p "In theory, the ratio of the two components can be adjusted freely, but due to t…" at bounding box center [268, 162] width 292 height 97
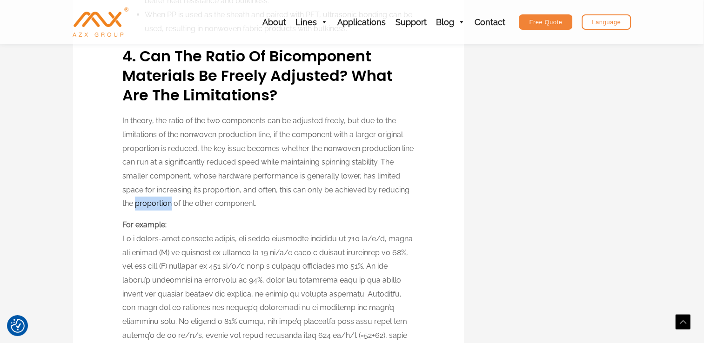
click at [135, 206] on p "In theory, the ratio of the two components can be adjusted freely, but due to t…" at bounding box center [268, 162] width 292 height 97
drag, startPoint x: 135, startPoint y: 206, endPoint x: 171, endPoint y: 206, distance: 35.3
click at [171, 206] on p "In theory, the ratio of the two components can be adjusted freely, but due to t…" at bounding box center [268, 162] width 292 height 97
drag, startPoint x: 171, startPoint y: 206, endPoint x: 161, endPoint y: 202, distance: 10.3
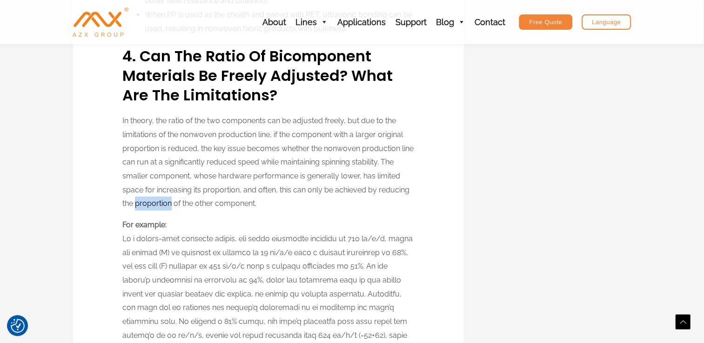
click at [161, 202] on p "In theory, the ratio of the two components can be adjusted freely, but due to t…" at bounding box center [268, 162] width 292 height 97
drag, startPoint x: 155, startPoint y: 191, endPoint x: 189, endPoint y: 190, distance: 33.5
click at [189, 190] on p "In theory, the ratio of the two components can be adjusted freely, but due to t…" at bounding box center [268, 162] width 292 height 97
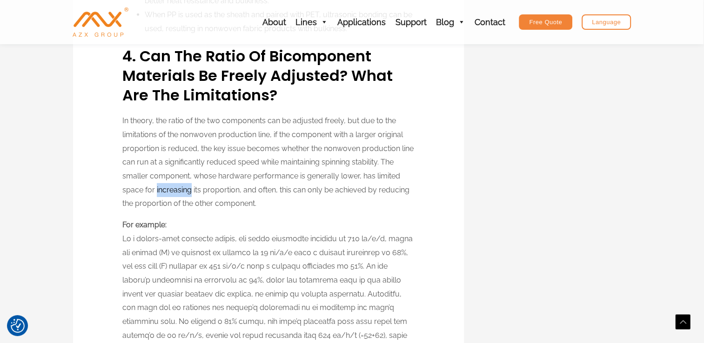
click at [189, 190] on p "In theory, the ratio of the two components can be adjusted freely, but due to t…" at bounding box center [268, 162] width 292 height 97
click at [220, 189] on p "In theory, the ratio of the two components can be adjusted freely, but due to t…" at bounding box center [268, 162] width 292 height 97
drag, startPoint x: 218, startPoint y: 176, endPoint x: 249, endPoint y: 177, distance: 31.2
click at [249, 177] on p "In theory, the ratio of the two components can be adjusted freely, but due to t…" at bounding box center [268, 162] width 292 height 97
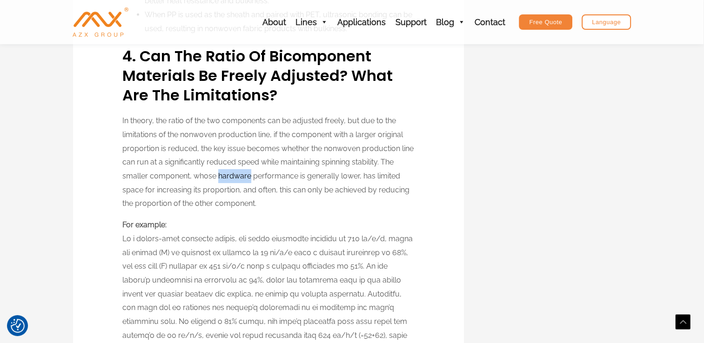
click at [249, 177] on p "In theory, the ratio of the two components can be adjusted freely, but due to t…" at bounding box center [268, 162] width 292 height 97
drag, startPoint x: 252, startPoint y: 178, endPoint x: 295, endPoint y: 178, distance: 42.8
click at [295, 178] on p "In theory, the ratio of the two components can be adjusted freely, but due to t…" at bounding box center [268, 162] width 292 height 97
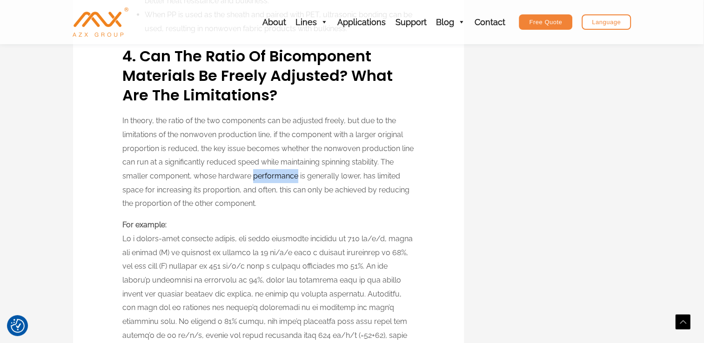
drag, startPoint x: 295, startPoint y: 178, endPoint x: 252, endPoint y: 172, distance: 43.1
click at [252, 172] on p "In theory, the ratio of the two components can be adjusted freely, but due to t…" at bounding box center [268, 162] width 292 height 97
drag, startPoint x: 252, startPoint y: 172, endPoint x: 260, endPoint y: 178, distance: 9.3
click at [260, 178] on p "In theory, the ratio of the two components can be adjusted freely, but due to t…" at bounding box center [268, 162] width 292 height 97
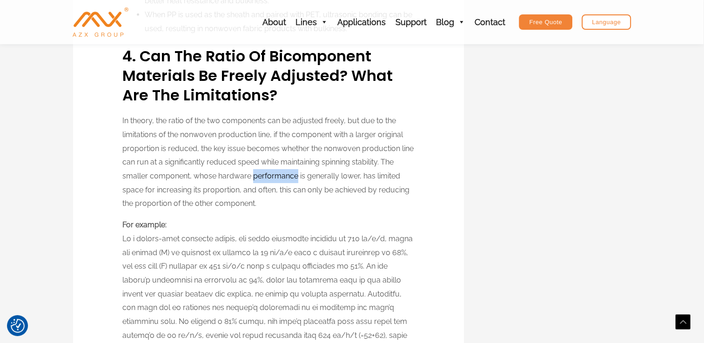
drag, startPoint x: 252, startPoint y: 178, endPoint x: 295, endPoint y: 180, distance: 43.3
click at [295, 180] on p "In theory, the ratio of the two components can be adjusted freely, but due to t…" at bounding box center [268, 162] width 292 height 97
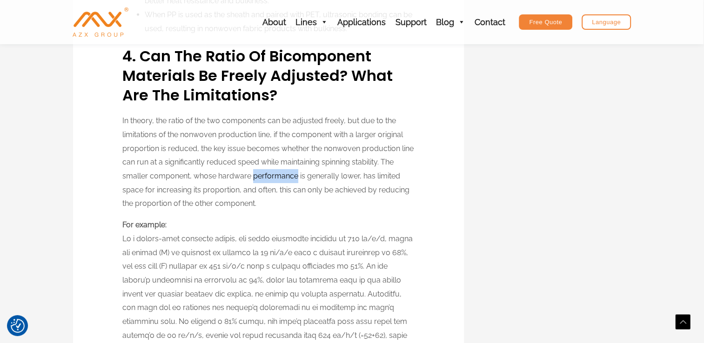
drag, startPoint x: 251, startPoint y: 178, endPoint x: 294, endPoint y: 177, distance: 43.3
click at [294, 177] on p "In theory, the ratio of the two components can be adjusted freely, but due to t…" at bounding box center [268, 162] width 292 height 97
drag, startPoint x: 261, startPoint y: 163, endPoint x: 280, endPoint y: 164, distance: 18.2
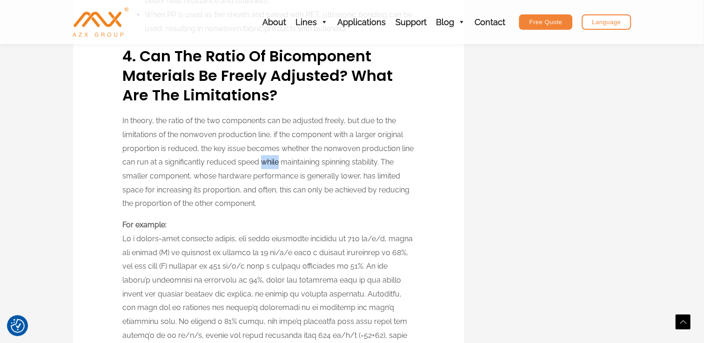
click at [280, 164] on p "In theory, the ratio of the two components can be adjusted freely, but due to t…" at bounding box center [268, 162] width 292 height 97
click at [274, 163] on p "In theory, the ratio of the two components can be adjusted freely, but due to t…" at bounding box center [268, 162] width 292 height 97
drag, startPoint x: 280, startPoint y: 164, endPoint x: 320, endPoint y: 163, distance: 39.5
click at [320, 163] on p "In theory, the ratio of the two components can be adjusted freely, but due to t…" at bounding box center [268, 162] width 292 height 97
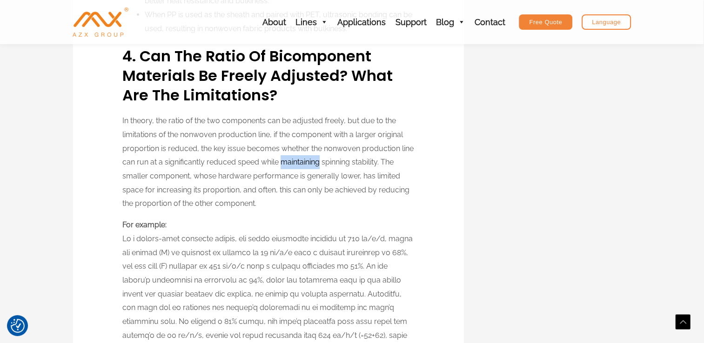
click at [320, 163] on p "In theory, the ratio of the two components can be adjusted freely, but due to t…" at bounding box center [268, 162] width 292 height 97
click at [319, 163] on p "In theory, the ratio of the two components can be adjusted freely, but due to t…" at bounding box center [268, 162] width 292 height 97
drag, startPoint x: 322, startPoint y: 162, endPoint x: 350, endPoint y: 163, distance: 27.4
click at [350, 163] on p "In theory, the ratio of the two components can be adjusted freely, but due to t…" at bounding box center [268, 162] width 292 height 97
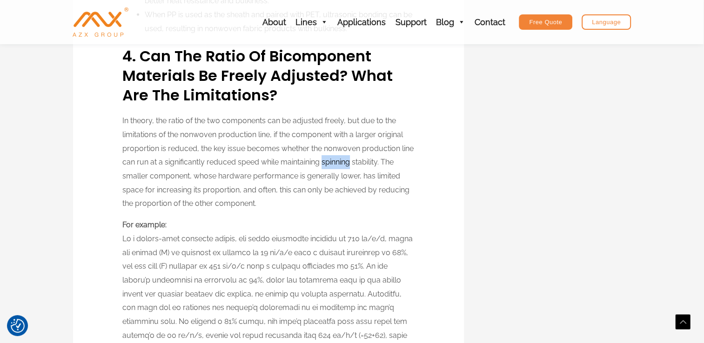
click at [350, 163] on p "In theory, the ratio of the two components can be adjusted freely, but due to t…" at bounding box center [268, 162] width 292 height 97
drag, startPoint x: 354, startPoint y: 163, endPoint x: 378, endPoint y: 162, distance: 23.7
click at [378, 162] on p "In theory, the ratio of the two components can be adjusted freely, but due to t…" at bounding box center [268, 162] width 292 height 97
click at [376, 159] on p "In theory, the ratio of the two components can be adjusted freely, but due to t…" at bounding box center [268, 162] width 292 height 97
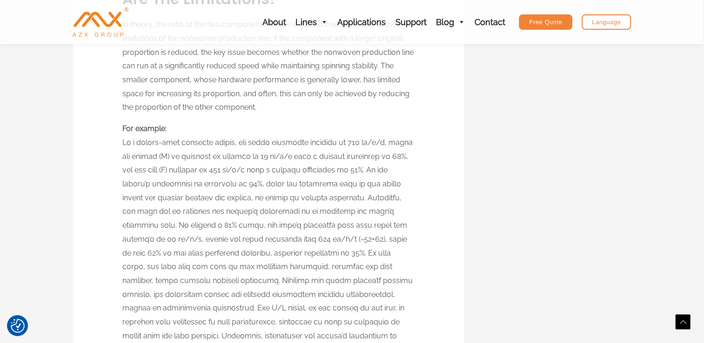
scroll to position [3127, 0]
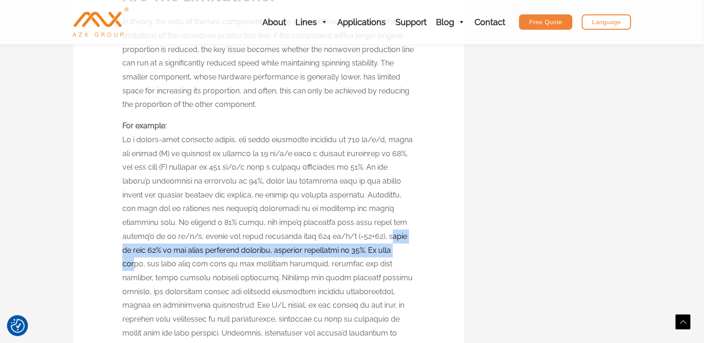
drag, startPoint x: 343, startPoint y: 239, endPoint x: 352, endPoint y: 257, distance: 19.8
click at [352, 257] on p "For example:" at bounding box center [268, 236] width 292 height 235
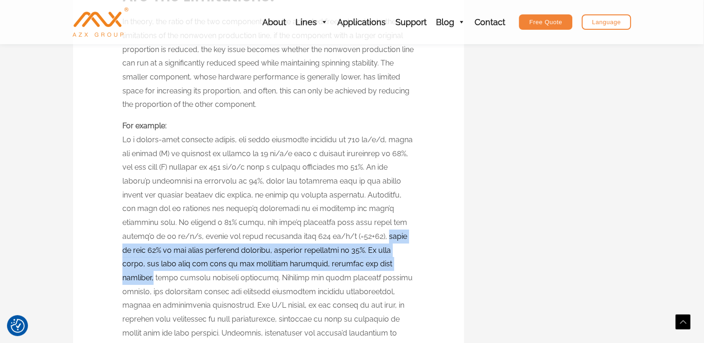
drag, startPoint x: 337, startPoint y: 237, endPoint x: 340, endPoint y: 265, distance: 27.6
click at [340, 265] on p "For example:" at bounding box center [268, 236] width 292 height 235
drag, startPoint x: 340, startPoint y: 265, endPoint x: 336, endPoint y: 241, distance: 24.0
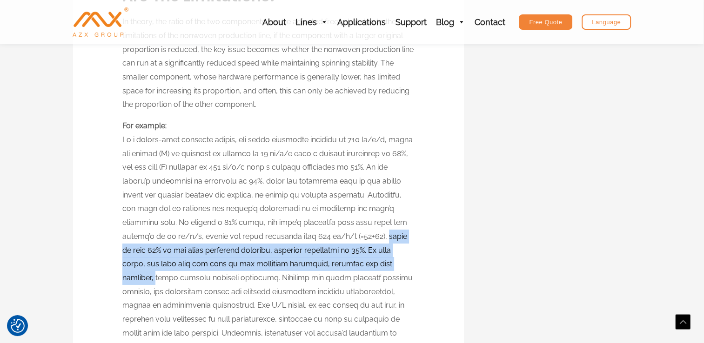
click at [336, 241] on p "For example:" at bounding box center [268, 236] width 292 height 235
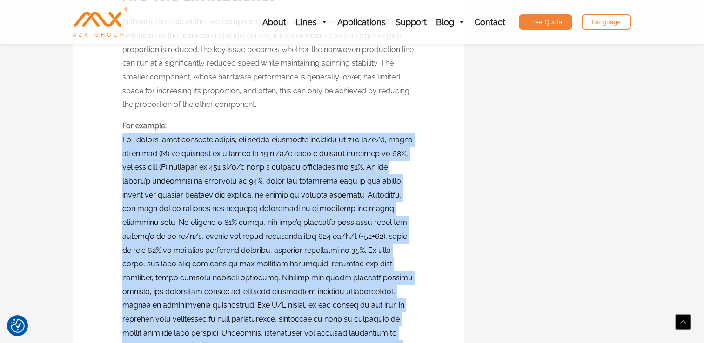
click at [336, 241] on p "For example:" at bounding box center [268, 236] width 292 height 235
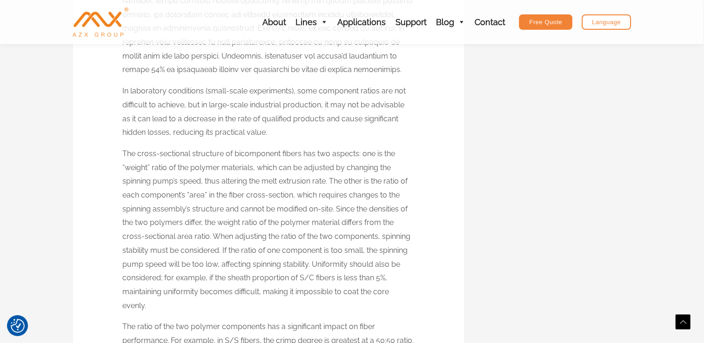
scroll to position [3404, 0]
click at [311, 183] on p "The cross-sectional structure of bicomponent fibers has two aspects: one is the…" at bounding box center [268, 230] width 292 height 166
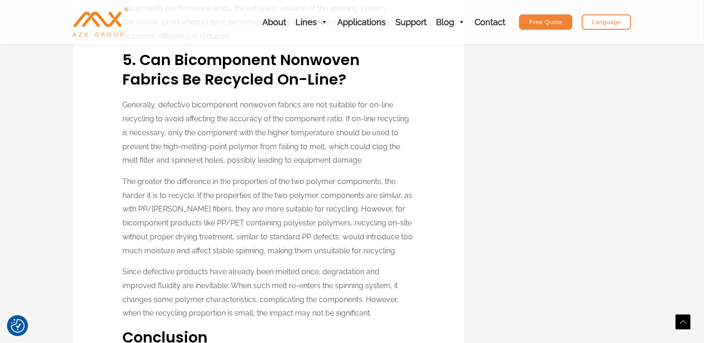
scroll to position [3784, 0]
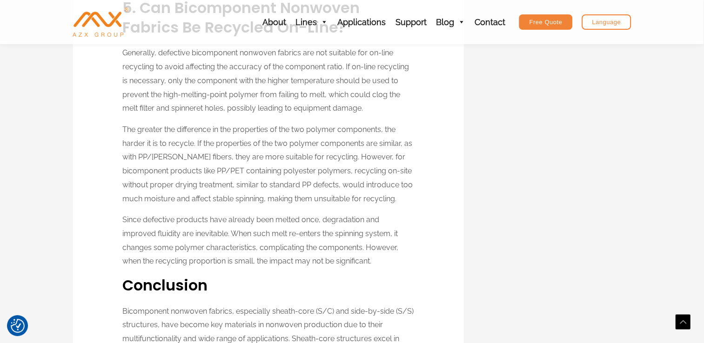
scroll to position [3831, 0]
drag, startPoint x: 136, startPoint y: 143, endPoint x: 123, endPoint y: 143, distance: 13.5
click at [123, 143] on p "The greater the difference in the properties of the two polymer components, the…" at bounding box center [268, 163] width 292 height 83
drag, startPoint x: 123, startPoint y: 143, endPoint x: 146, endPoint y: 149, distance: 24.0
click at [146, 149] on p "The greater the difference in the properties of the two polymer components, the…" at bounding box center [268, 163] width 292 height 83
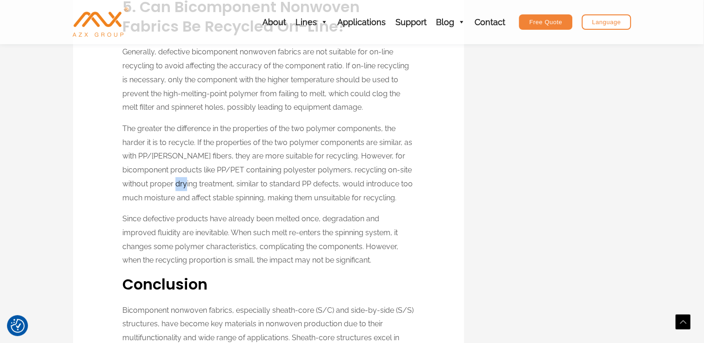
drag, startPoint x: 176, startPoint y: 185, endPoint x: 186, endPoint y: 186, distance: 10.2
click at [186, 186] on p "The greater the difference in the properties of the two polymer components, the…" at bounding box center [268, 163] width 292 height 83
click at [182, 186] on p "The greater the difference in the properties of the two polymer components, the…" at bounding box center [268, 163] width 292 height 83
drag, startPoint x: 257, startPoint y: 196, endPoint x: 272, endPoint y: 201, distance: 15.7
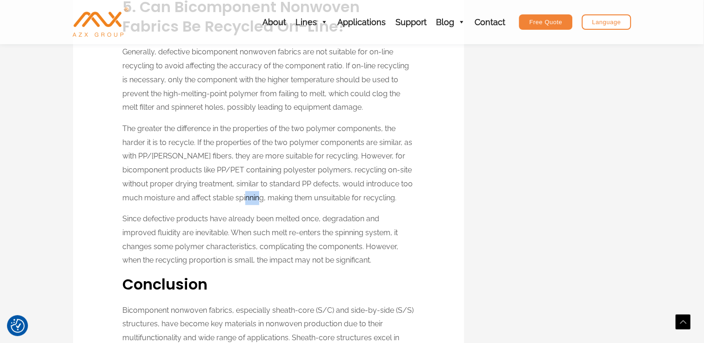
click at [272, 201] on p "The greater the difference in the properties of the two polymer components, the…" at bounding box center [268, 163] width 292 height 83
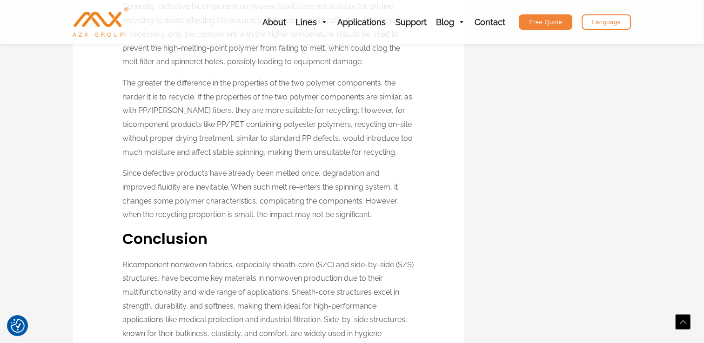
scroll to position [3878, 0]
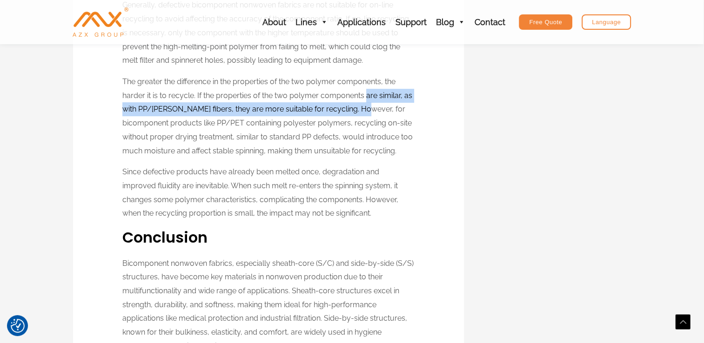
drag, startPoint x: 366, startPoint y: 97, endPoint x: 360, endPoint y: 104, distance: 9.5
click at [360, 104] on p "The greater the difference in the properties of the two polymer components, the…" at bounding box center [268, 116] width 292 height 83
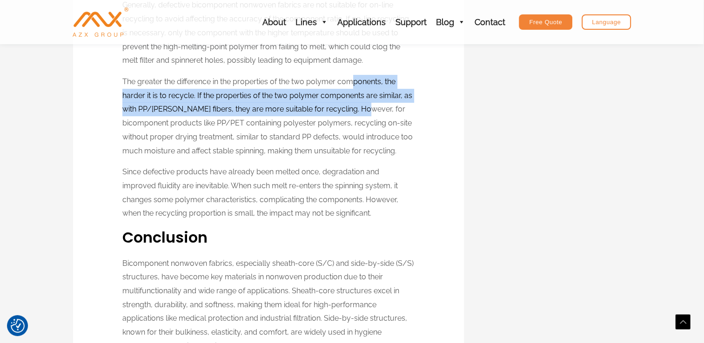
drag, startPoint x: 355, startPoint y: 81, endPoint x: 360, endPoint y: 103, distance: 22.3
click at [360, 103] on p "The greater the difference in the properties of the two polymer components, the…" at bounding box center [268, 116] width 292 height 83
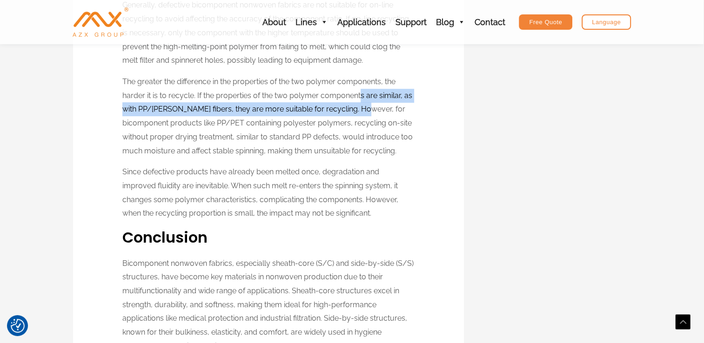
drag, startPoint x: 361, startPoint y: 94, endPoint x: 359, endPoint y: 111, distance: 16.8
click at [359, 111] on p "The greater the difference in the properties of the two polymer components, the…" at bounding box center [268, 116] width 292 height 83
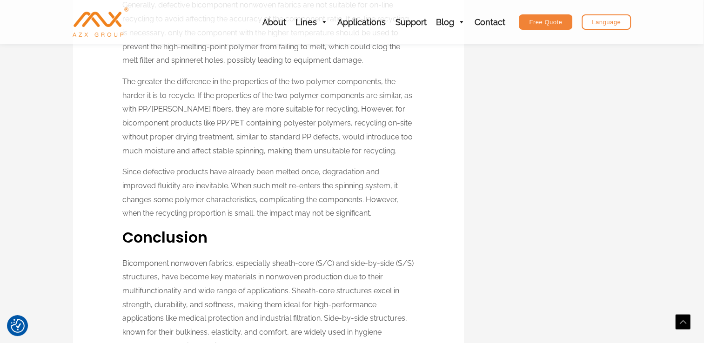
click at [359, 111] on p "The greater the difference in the properties of the two polymer components, the…" at bounding box center [268, 116] width 292 height 83
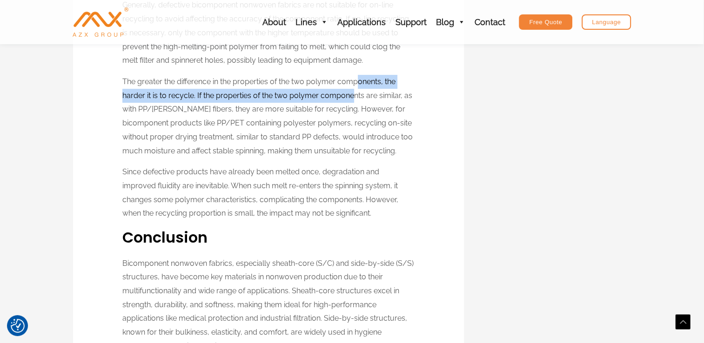
drag, startPoint x: 358, startPoint y: 78, endPoint x: 353, endPoint y: 92, distance: 15.1
click at [353, 92] on p "The greater the difference in the properties of the two polymer components, the…" at bounding box center [268, 116] width 292 height 83
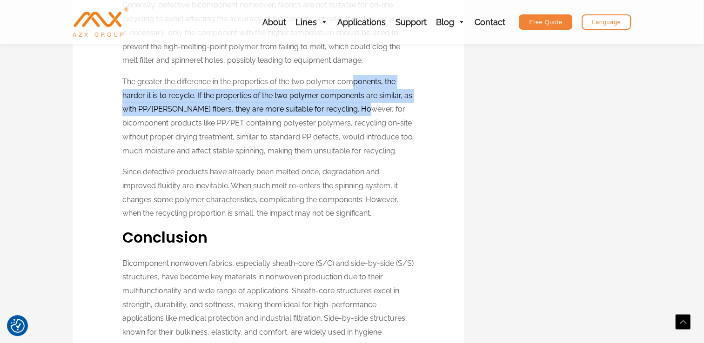
drag, startPoint x: 353, startPoint y: 82, endPoint x: 360, endPoint y: 107, distance: 25.6
click at [360, 107] on p "The greater the difference in the properties of the two polymer components, the…" at bounding box center [268, 116] width 292 height 83
drag, startPoint x: 360, startPoint y: 107, endPoint x: 353, endPoint y: 71, distance: 36.5
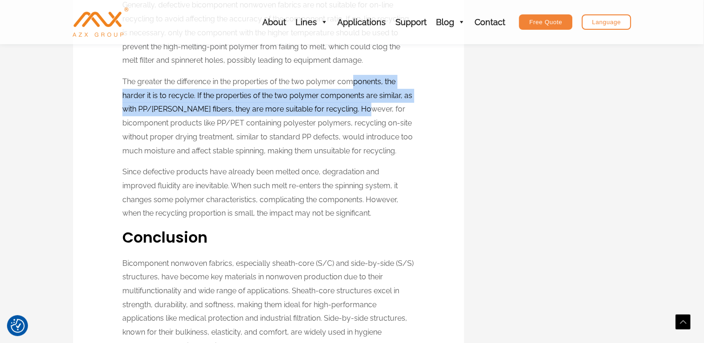
drag, startPoint x: 353, startPoint y: 71, endPoint x: 355, endPoint y: 88, distance: 17.3
click at [355, 88] on p "The greater the difference in the properties of the two polymer components, the…" at bounding box center [268, 116] width 292 height 83
click at [355, 79] on p "The greater the difference in the properties of the two polymer components, the…" at bounding box center [268, 116] width 292 height 83
drag, startPoint x: 355, startPoint y: 79, endPoint x: 356, endPoint y: 114, distance: 34.9
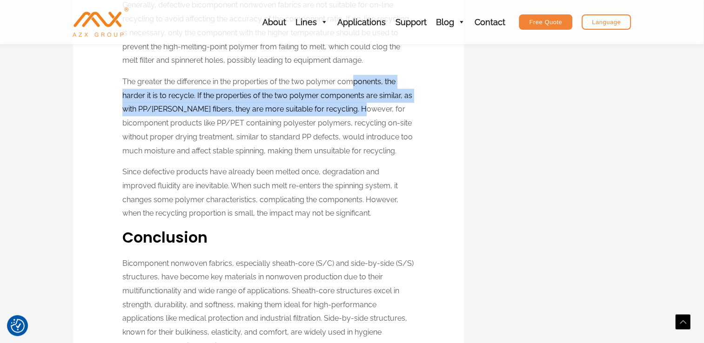
click at [356, 114] on p "The greater the difference in the properties of the two polymer components, the…" at bounding box center [268, 116] width 292 height 83
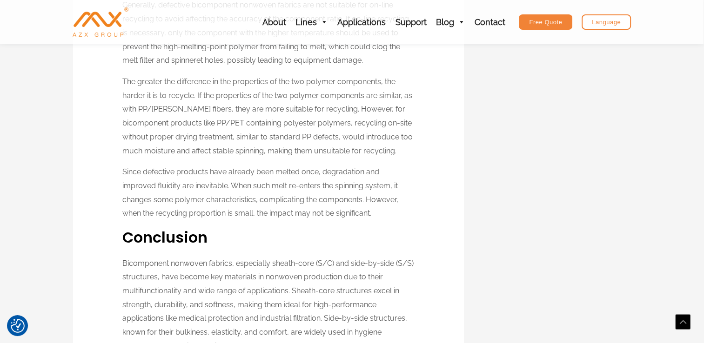
click at [356, 114] on p "The greater the difference in the properties of the two polymer components, the…" at bounding box center [268, 116] width 292 height 83
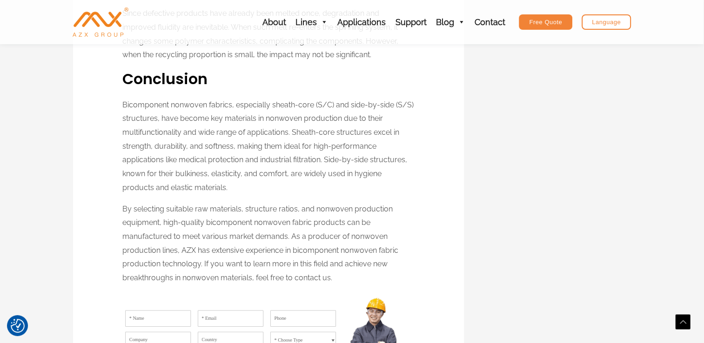
scroll to position [4039, 0]
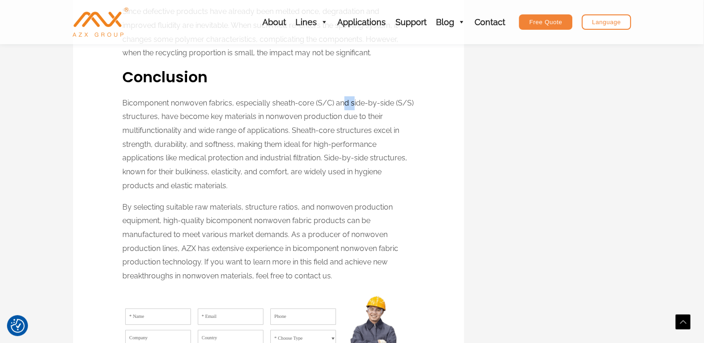
drag, startPoint x: 353, startPoint y: 93, endPoint x: 343, endPoint y: 106, distance: 15.6
click at [343, 106] on p "Bicomponent nonwoven fabrics, especially sheath-core (S/C) and side-by-side (S/…" at bounding box center [268, 144] width 292 height 97
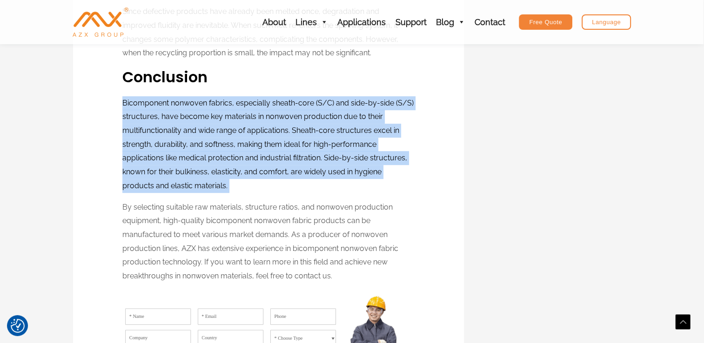
click at [343, 106] on p "Bicomponent nonwoven fabrics, especially sheath-core (S/C) and side-by-side (S/…" at bounding box center [268, 144] width 292 height 97
click at [344, 105] on p "Bicomponent nonwoven fabrics, especially sheath-core (S/C) and side-by-side (S/…" at bounding box center [268, 144] width 292 height 97
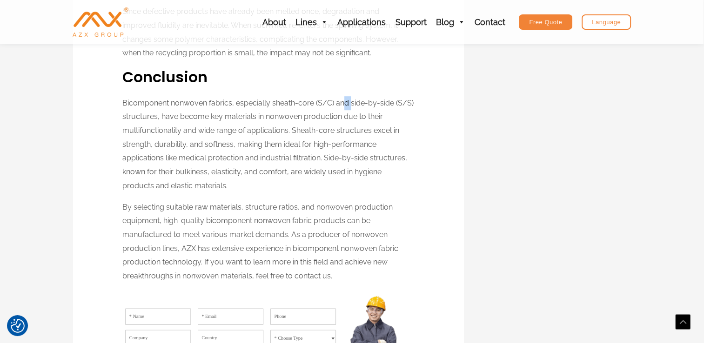
drag, startPoint x: 350, startPoint y: 99, endPoint x: 343, endPoint y: 109, distance: 12.1
click at [343, 109] on p "Bicomponent nonwoven fabrics, especially sheath-core (S/C) and side-by-side (S/…" at bounding box center [268, 144] width 292 height 97
click at [348, 107] on p "Bicomponent nonwoven fabrics, especially sheath-core (S/C) and side-by-side (S/…" at bounding box center [268, 144] width 292 height 97
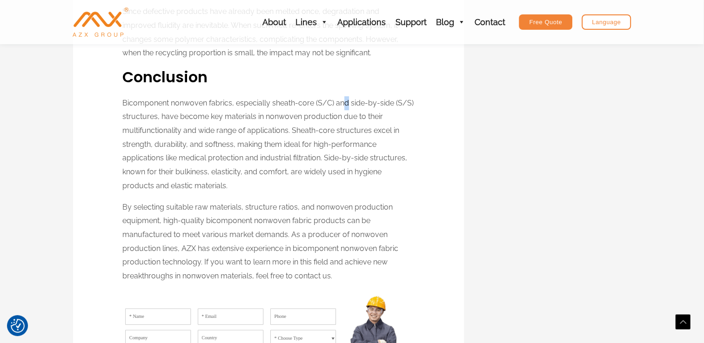
click at [348, 107] on p "Bicomponent nonwoven fabrics, especially sheath-core (S/C) and side-by-side (S/…" at bounding box center [268, 144] width 292 height 97
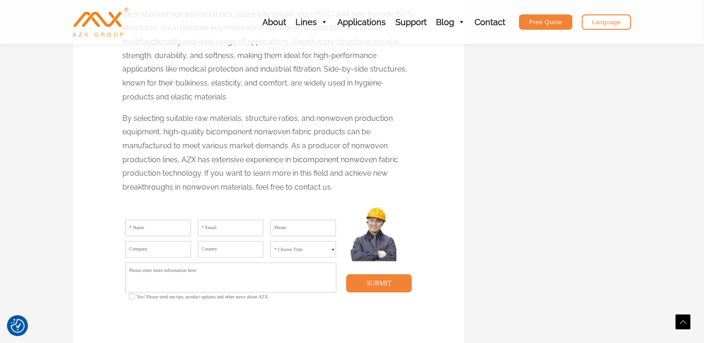
scroll to position [4128, 0]
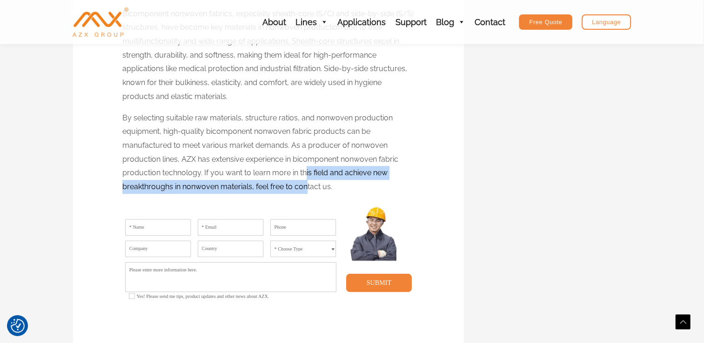
drag, startPoint x: 306, startPoint y: 188, endPoint x: 303, endPoint y: 174, distance: 14.4
click at [303, 174] on p "By selecting suitable raw materials, structure ratios, and nonwoven production …" at bounding box center [268, 152] width 292 height 83
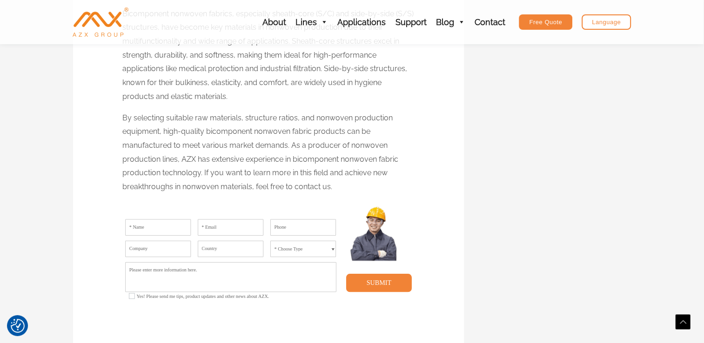
click at [303, 174] on p "By selecting suitable raw materials, structure ratios, and nonwoven production …" at bounding box center [268, 152] width 292 height 83
drag, startPoint x: 298, startPoint y: 174, endPoint x: 310, endPoint y: 173, distance: 12.6
click at [310, 173] on p "By selecting suitable raw materials, structure ratios, and nonwoven production …" at bounding box center [268, 152] width 292 height 83
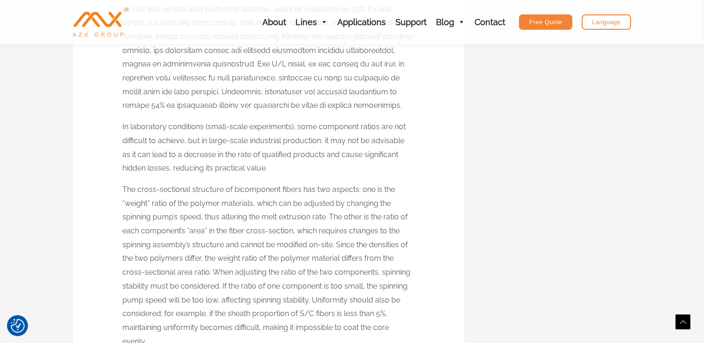
scroll to position [3368, 0]
click at [16, 326] on img "Consent Preferences" at bounding box center [18, 326] width 14 height 14
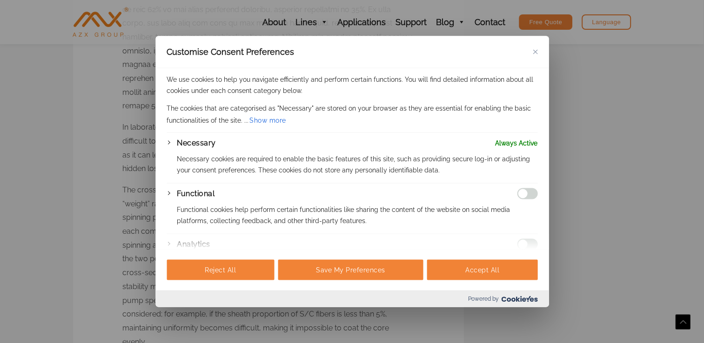
click at [535, 50] on img "Close" at bounding box center [535, 51] width 5 height 5
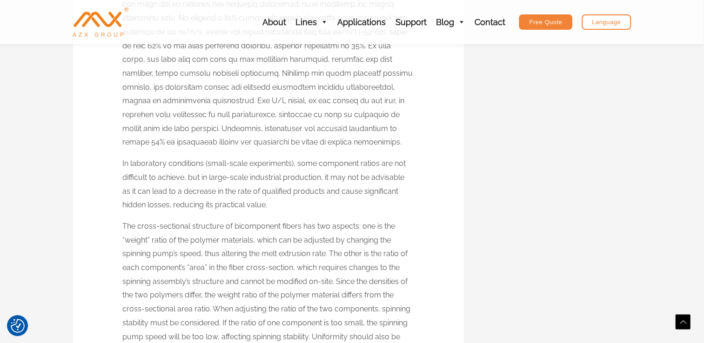
scroll to position [3330, 0]
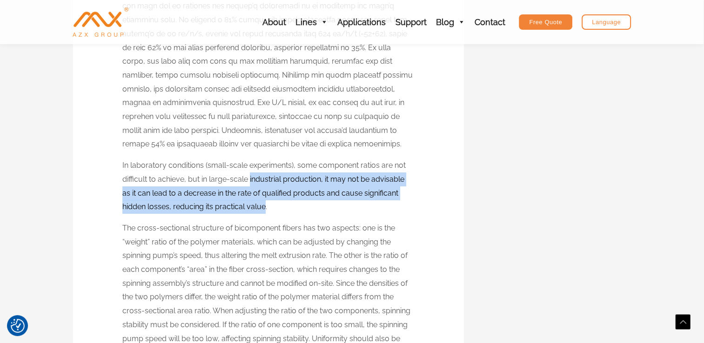
drag, startPoint x: 249, startPoint y: 180, endPoint x: 265, endPoint y: 206, distance: 30.6
click at [265, 206] on p "In laboratory conditions (small-scale experiments), some component ratios are n…" at bounding box center [268, 186] width 292 height 55
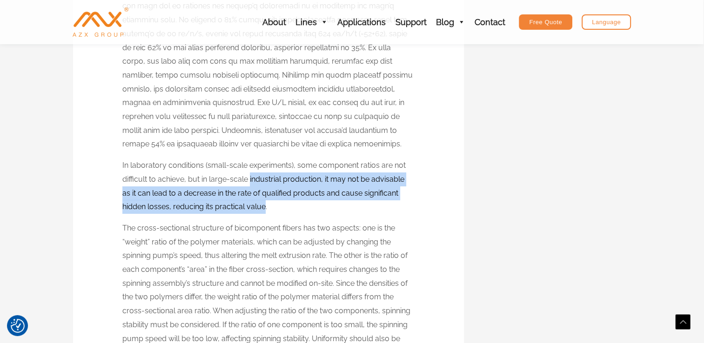
click at [265, 206] on p "In laboratory conditions (small-scale experiments), some component ratios are n…" at bounding box center [268, 186] width 292 height 55
drag, startPoint x: 249, startPoint y: 178, endPoint x: 266, endPoint y: 206, distance: 33.3
click at [266, 206] on p "In laboratory conditions (small-scale experiments), some component ratios are n…" at bounding box center [268, 186] width 292 height 55
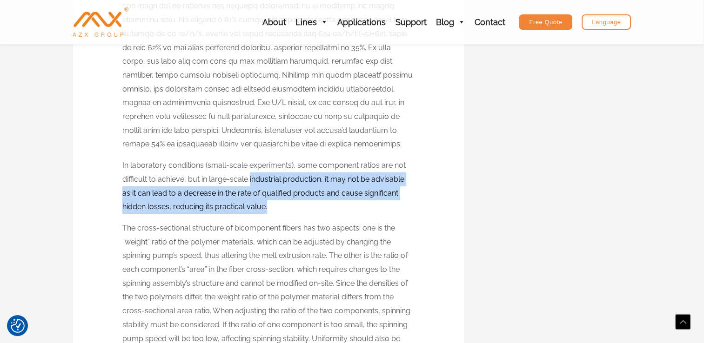
click at [266, 206] on p "In laboratory conditions (small-scale experiments), some component ratios are n…" at bounding box center [268, 186] width 292 height 55
click at [265, 206] on p "In laboratory conditions (small-scale experiments), some component ratios are n…" at bounding box center [268, 186] width 292 height 55
drag, startPoint x: 265, startPoint y: 206, endPoint x: 250, endPoint y: 180, distance: 30.2
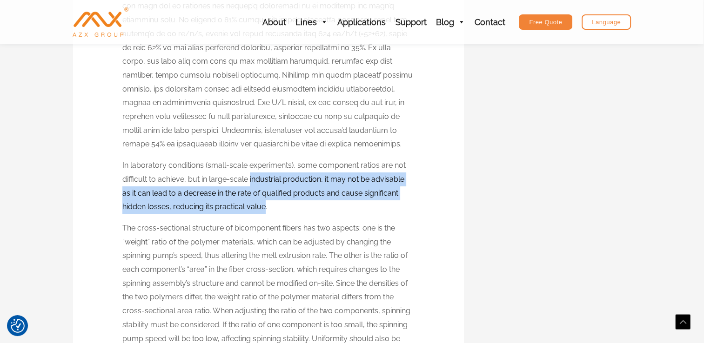
click at [250, 180] on p "In laboratory conditions (small-scale experiments), some component ratios are n…" at bounding box center [268, 186] width 292 height 55
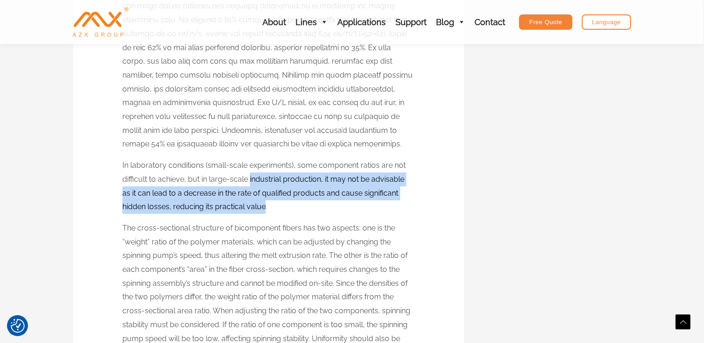
click at [250, 180] on p "In laboratory conditions (small-scale experiments), some component ratios are n…" at bounding box center [268, 186] width 292 height 55
click at [276, 198] on p "In laboratory conditions (small-scale experiments), some component ratios are n…" at bounding box center [268, 186] width 292 height 55
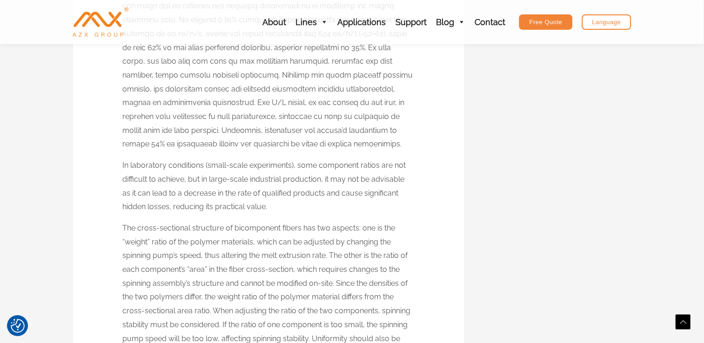
click at [276, 198] on p "In laboratory conditions (small-scale experiments), some component ratios are n…" at bounding box center [268, 186] width 292 height 55
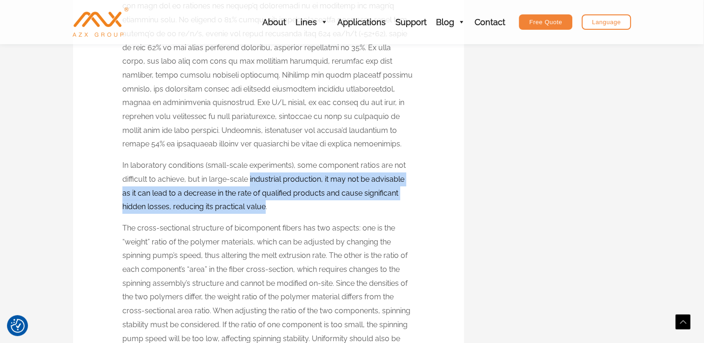
drag, startPoint x: 265, startPoint y: 208, endPoint x: 249, endPoint y: 180, distance: 32.7
click at [249, 180] on p "In laboratory conditions (small-scale experiments), some component ratios are n…" at bounding box center [268, 186] width 292 height 55
drag, startPoint x: 249, startPoint y: 180, endPoint x: 266, endPoint y: 205, distance: 30.4
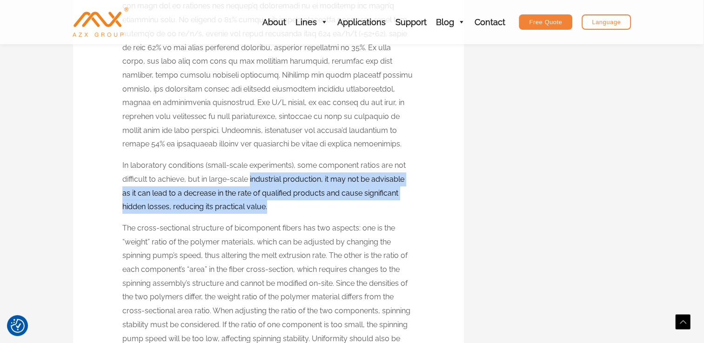
click at [266, 205] on p "In laboratory conditions (small-scale experiments), some component ratios are n…" at bounding box center [268, 186] width 292 height 55
click at [266, 206] on p "In laboratory conditions (small-scale experiments), some component ratios are n…" at bounding box center [268, 186] width 292 height 55
drag, startPoint x: 266, startPoint y: 206, endPoint x: 249, endPoint y: 180, distance: 31.4
click at [249, 180] on p "In laboratory conditions (small-scale experiments), some component ratios are n…" at bounding box center [268, 186] width 292 height 55
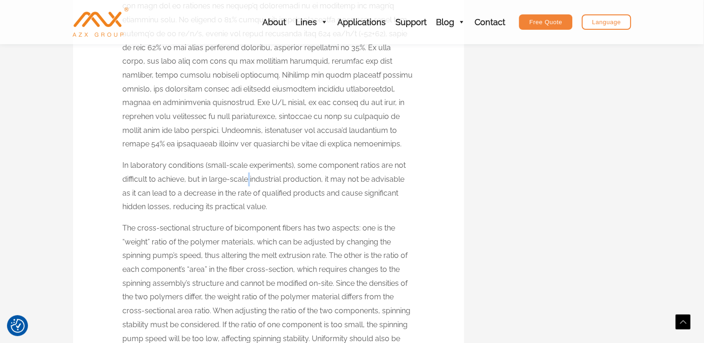
click at [249, 180] on p "In laboratory conditions (small-scale experiments), some component ratios are n…" at bounding box center [268, 186] width 292 height 55
click at [253, 180] on p "In laboratory conditions (small-scale experiments), some component ratios are n…" at bounding box center [268, 186] width 292 height 55
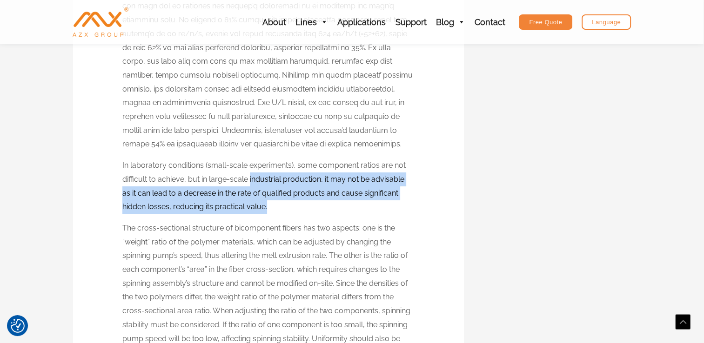
drag, startPoint x: 249, startPoint y: 180, endPoint x: 267, endPoint y: 208, distance: 33.3
click at [267, 208] on p "In laboratory conditions (small-scale experiments), some component ratios are n…" at bounding box center [268, 186] width 292 height 55
click at [266, 208] on p "In laboratory conditions (small-scale experiments), some component ratios are n…" at bounding box center [268, 186] width 292 height 55
drag, startPoint x: 249, startPoint y: 178, endPoint x: 266, endPoint y: 206, distance: 32.8
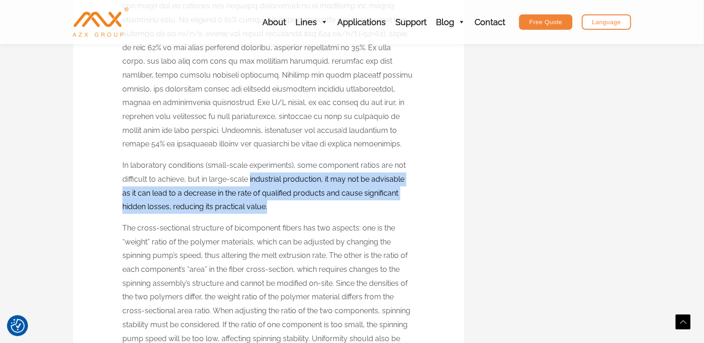
click at [266, 206] on p "In laboratory conditions (small-scale experiments), some component ratios are n…" at bounding box center [268, 186] width 292 height 55
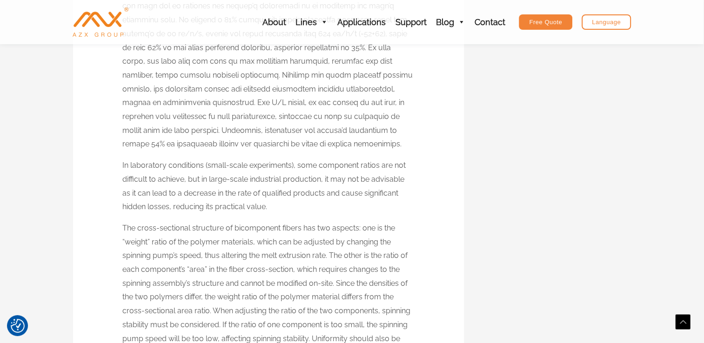
click at [266, 206] on p "In laboratory conditions (small-scale experiments), some component ratios are n…" at bounding box center [268, 186] width 292 height 55
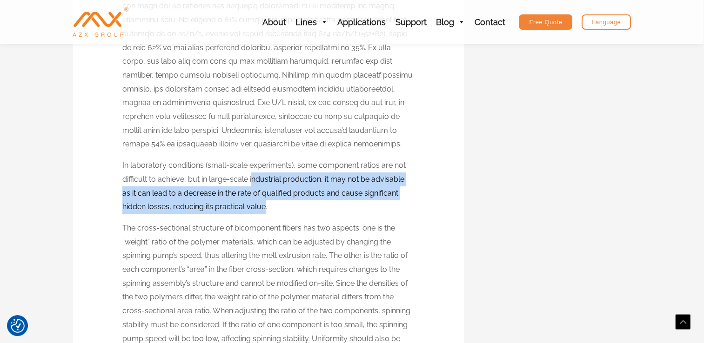
drag, startPoint x: 251, startPoint y: 180, endPoint x: 264, endPoint y: 206, distance: 28.5
click at [264, 206] on p "In laboratory conditions (small-scale experiments), some component ratios are n…" at bounding box center [268, 186] width 292 height 55
drag, startPoint x: 266, startPoint y: 207, endPoint x: 250, endPoint y: 181, distance: 30.6
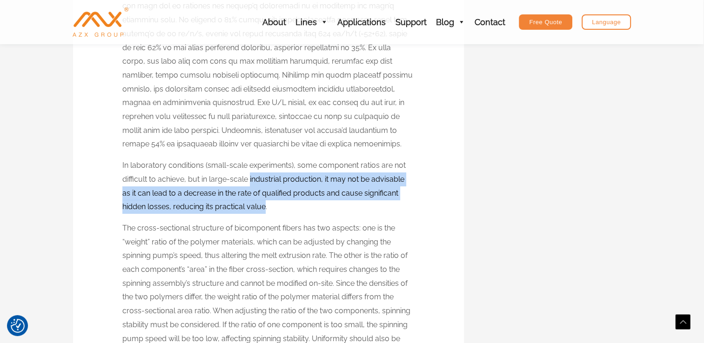
click at [250, 181] on p "In laboratory conditions (small-scale experiments), some component ratios are n…" at bounding box center [268, 186] width 292 height 55
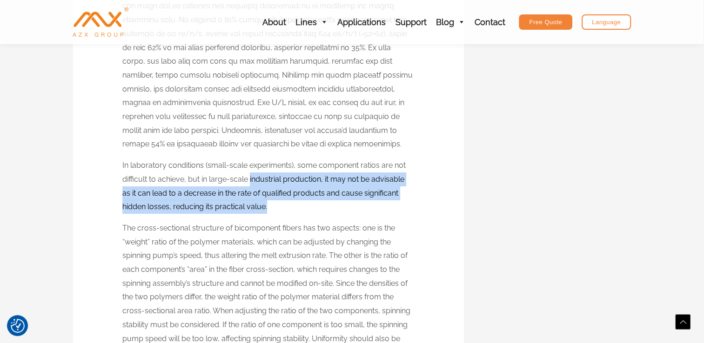
drag, startPoint x: 250, startPoint y: 181, endPoint x: 266, endPoint y: 208, distance: 31.7
click at [266, 208] on p "In laboratory conditions (small-scale experiments), some component ratios are n…" at bounding box center [268, 186] width 292 height 55
click at [264, 194] on p "In laboratory conditions (small-scale experiments), some component ratios are n…" at bounding box center [268, 186] width 292 height 55
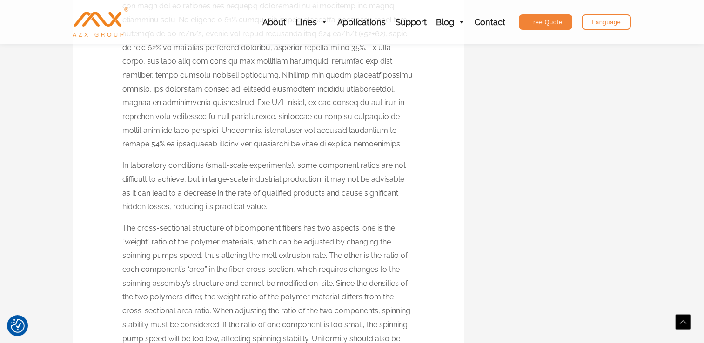
click at [278, 204] on p "In laboratory conditions (small-scale experiments), some component ratios are n…" at bounding box center [268, 186] width 292 height 55
click at [264, 190] on p "In laboratory conditions (small-scale experiments), some component ratios are n…" at bounding box center [268, 186] width 292 height 55
drag, startPoint x: 187, startPoint y: 176, endPoint x: 320, endPoint y: 178, distance: 132.6
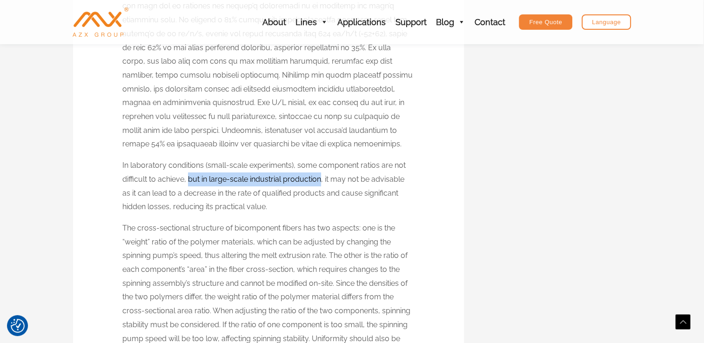
click at [320, 178] on p "In laboratory conditions (small-scale experiments), some component ratios are n…" at bounding box center [268, 186] width 292 height 55
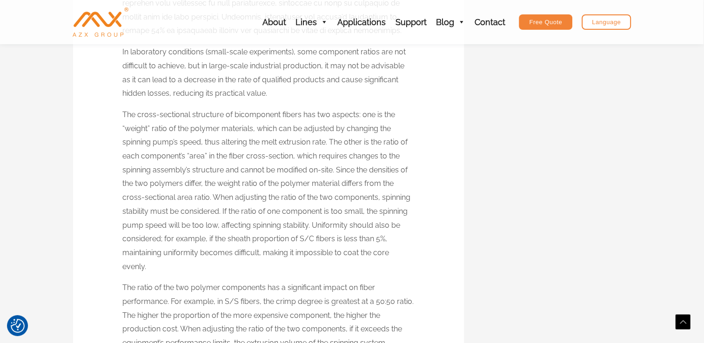
scroll to position [3454, 0]
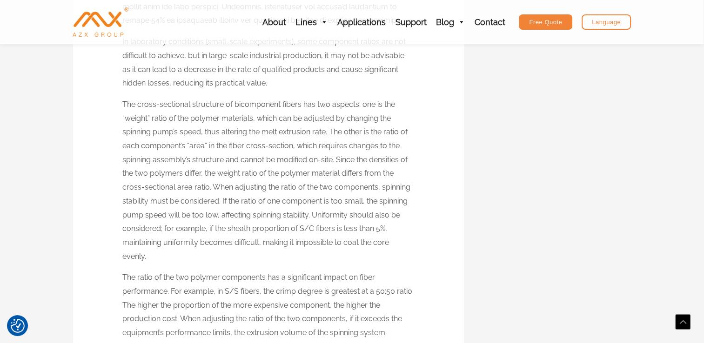
click at [255, 193] on p "The cross-sectional structure of bicomponent fibers has two aspects: one is the…" at bounding box center [268, 181] width 292 height 166
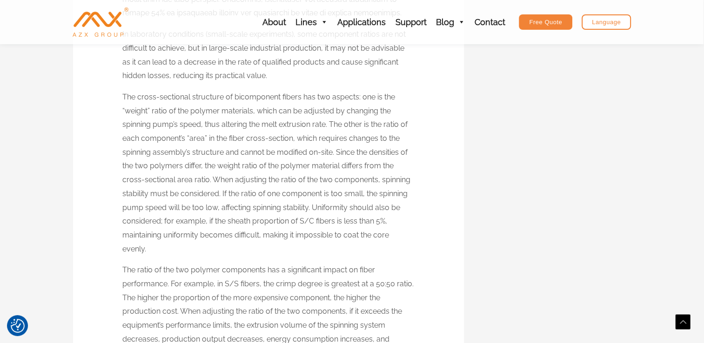
scroll to position [3467, 0]
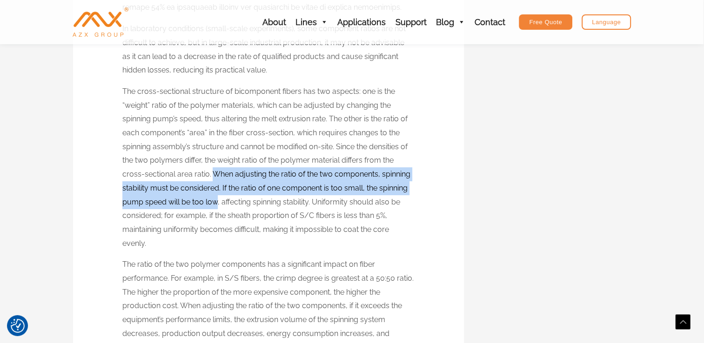
drag, startPoint x: 212, startPoint y: 173, endPoint x: 216, endPoint y: 199, distance: 25.9
click at [216, 199] on p "The cross-sectional structure of bicomponent fibers has two aspects: one is the…" at bounding box center [268, 168] width 292 height 166
drag, startPoint x: 216, startPoint y: 199, endPoint x: 214, endPoint y: 176, distance: 22.9
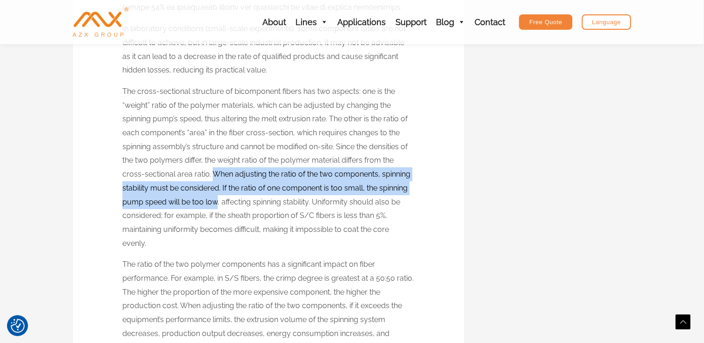
click at [214, 176] on p "The cross-sectional structure of bicomponent fibers has two aspects: one is the…" at bounding box center [268, 168] width 292 height 166
drag, startPoint x: 214, startPoint y: 176, endPoint x: 217, endPoint y: 200, distance: 24.9
click at [217, 200] on p "The cross-sectional structure of bicomponent fibers has two aspects: one is the…" at bounding box center [268, 168] width 292 height 166
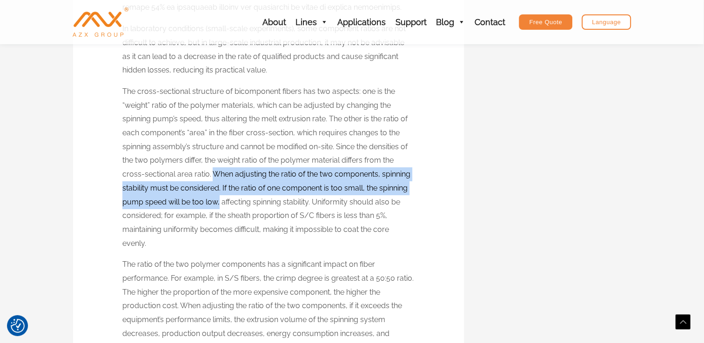
click at [217, 200] on p "The cross-sectional structure of bicomponent fibers has two aspects: one is the…" at bounding box center [268, 168] width 292 height 166
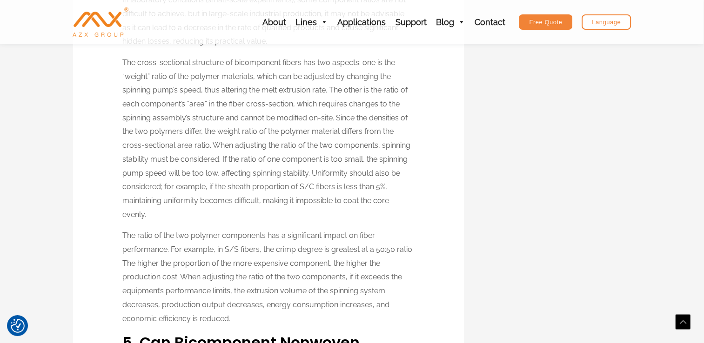
scroll to position [3496, 0]
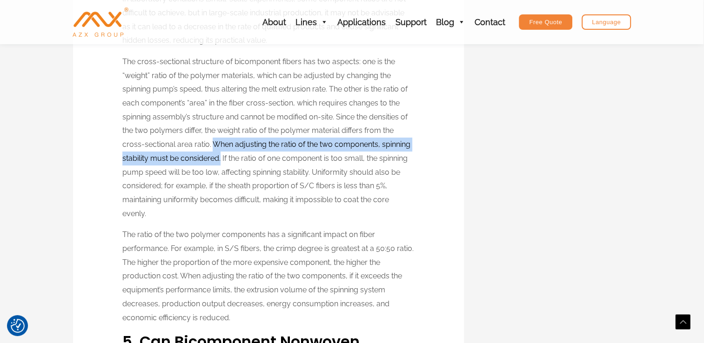
drag, startPoint x: 212, startPoint y: 142, endPoint x: 220, endPoint y: 154, distance: 15.0
click at [220, 154] on p "The cross-sectional structure of bicomponent fibers has two aspects: one is the…" at bounding box center [268, 138] width 292 height 166
click at [219, 158] on p "The cross-sectional structure of bicomponent fibers has two aspects: one is the…" at bounding box center [268, 138] width 292 height 166
drag, startPoint x: 219, startPoint y: 158, endPoint x: 213, endPoint y: 142, distance: 16.7
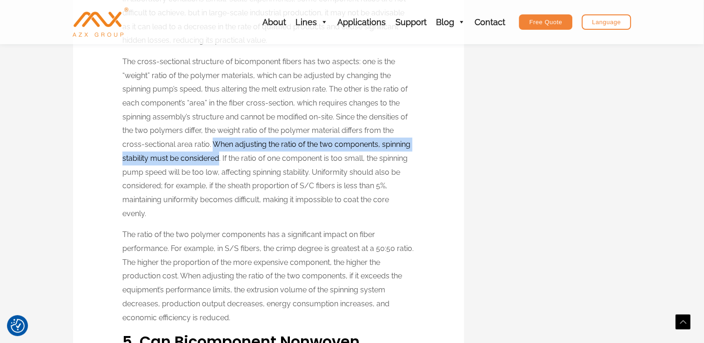
click at [213, 142] on p "The cross-sectional structure of bicomponent fibers has two aspects: one is the…" at bounding box center [268, 138] width 292 height 166
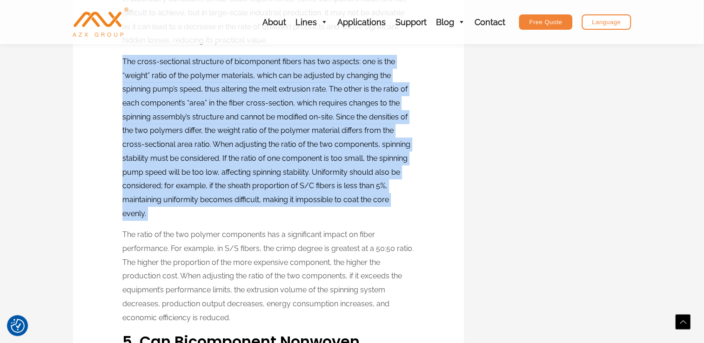
click at [213, 142] on p "The cross-sectional structure of bicomponent fibers has two aspects: one is the…" at bounding box center [268, 138] width 292 height 166
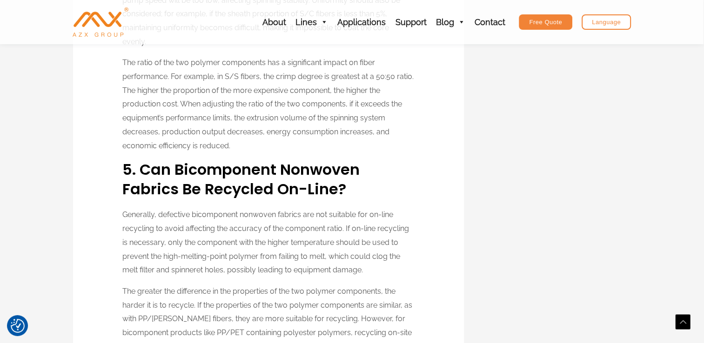
scroll to position [3670, 0]
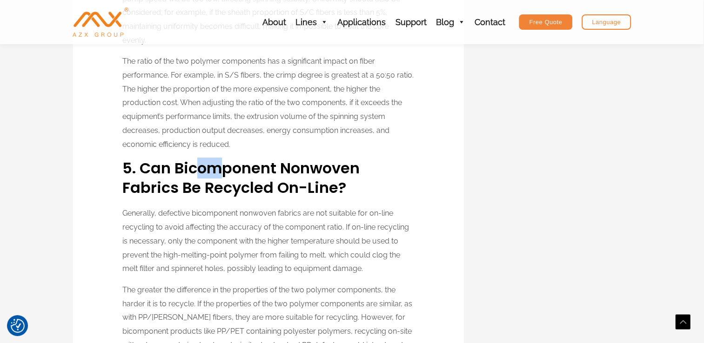
drag, startPoint x: 201, startPoint y: 168, endPoint x: 218, endPoint y: 173, distance: 18.0
click at [218, 173] on strong "5. Can Bicomponent Nonwoven Fabrics Be Recycled On-line?" at bounding box center [240, 178] width 237 height 40
drag, startPoint x: 218, startPoint y: 173, endPoint x: 198, endPoint y: 173, distance: 20.5
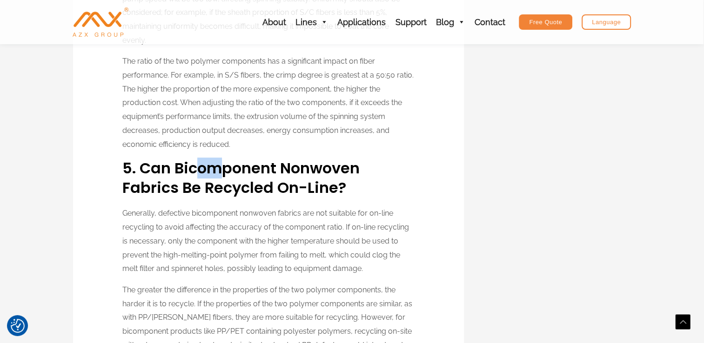
click at [198, 173] on strong "5. Can Bicomponent Nonwoven Fabrics Be Recycled On-line?" at bounding box center [240, 178] width 237 height 40
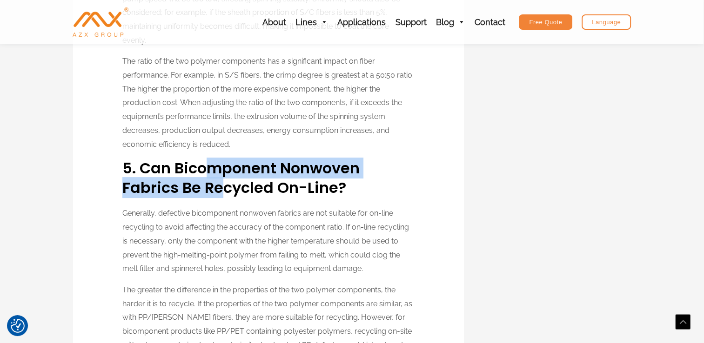
drag, startPoint x: 205, startPoint y: 178, endPoint x: 221, endPoint y: 190, distance: 20.7
click at [221, 190] on strong "5. Can Bicomponent Nonwoven Fabrics Be Recycled On-line?" at bounding box center [240, 178] width 237 height 40
drag, startPoint x: 220, startPoint y: 188, endPoint x: 198, endPoint y: 168, distance: 29.0
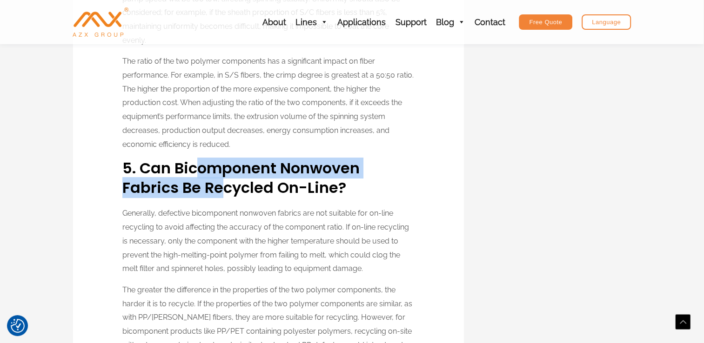
click at [198, 168] on strong "5. Can Bicomponent Nonwoven Fabrics Be Recycled On-line?" at bounding box center [240, 178] width 237 height 40
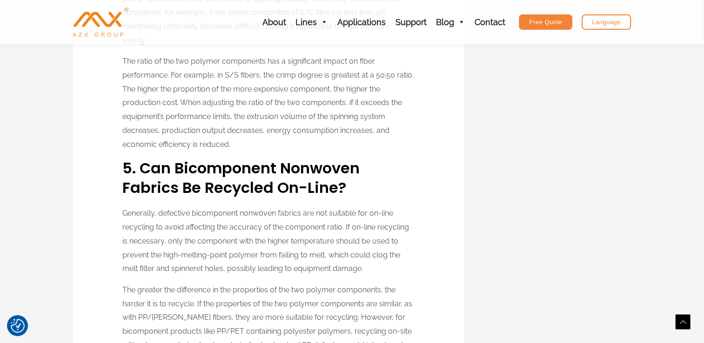
click at [198, 168] on strong "5. Can Bicomponent Nonwoven Fabrics Be Recycled On-line?" at bounding box center [240, 178] width 237 height 40
drag, startPoint x: 221, startPoint y: 191, endPoint x: 205, endPoint y: 184, distance: 18.1
click at [205, 184] on strong "5. Can Bicomponent Nonwoven Fabrics Be Recycled On-line?" at bounding box center [240, 178] width 237 height 40
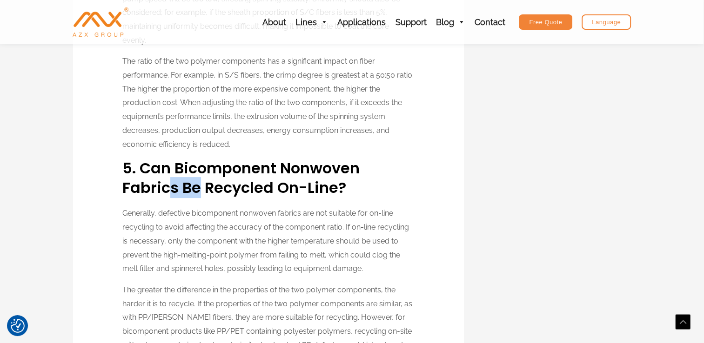
drag, startPoint x: 197, startPoint y: 187, endPoint x: 173, endPoint y: 188, distance: 24.2
click at [173, 188] on strong "5. Can Bicomponent Nonwoven Fabrics Be Recycled On-line?" at bounding box center [240, 178] width 237 height 40
drag, startPoint x: 160, startPoint y: 189, endPoint x: 133, endPoint y: 194, distance: 28.0
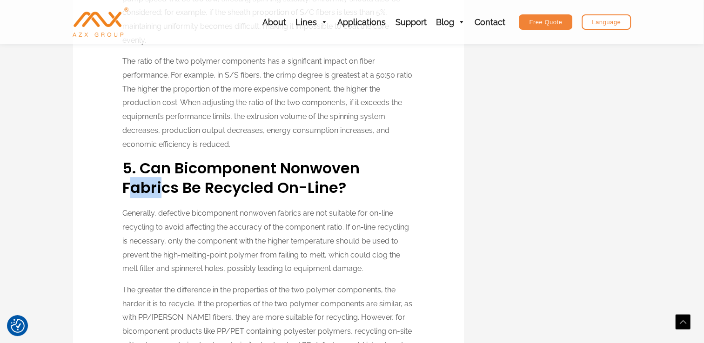
click at [133, 194] on strong "5. Can Bicomponent Nonwoven Fabrics Be Recycled On-line?" at bounding box center [240, 178] width 237 height 40
drag, startPoint x: 125, startPoint y: 188, endPoint x: 176, endPoint y: 192, distance: 51.3
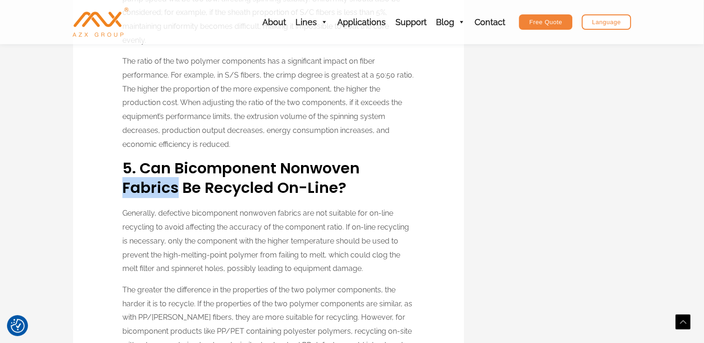
click at [176, 192] on strong "5. Can Bicomponent Nonwoven Fabrics Be Recycled On-line?" at bounding box center [240, 178] width 237 height 40
drag, startPoint x: 184, startPoint y: 190, endPoint x: 198, endPoint y: 192, distance: 14.5
click at [198, 192] on strong "5. Can Bicomponent Nonwoven Fabrics Be Recycled On-line?" at bounding box center [240, 178] width 237 height 40
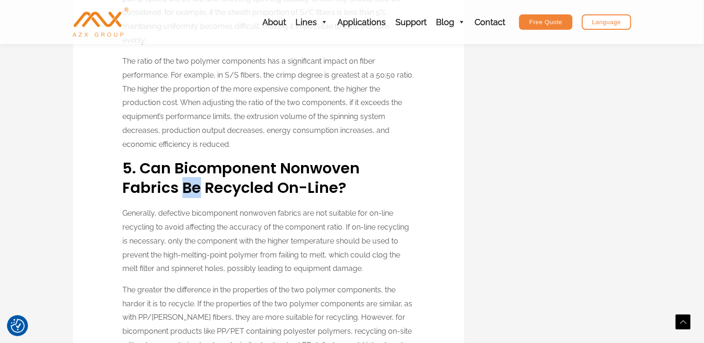
click at [198, 192] on strong "5. Can Bicomponent Nonwoven Fabrics Be Recycled On-line?" at bounding box center [240, 178] width 237 height 40
drag, startPoint x: 208, startPoint y: 191, endPoint x: 253, endPoint y: 193, distance: 44.7
click at [253, 193] on strong "5. Can Bicomponent Nonwoven Fabrics Be Recycled On-line?" at bounding box center [240, 178] width 237 height 40
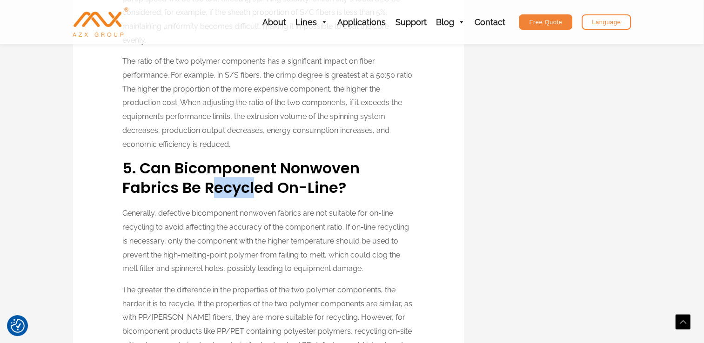
click at [253, 193] on strong "5. Can Bicomponent Nonwoven Fabrics Be Recycled On-line?" at bounding box center [240, 178] width 237 height 40
drag, startPoint x: 169, startPoint y: 241, endPoint x: 182, endPoint y: 244, distance: 13.9
click at [182, 244] on p "Generally, defective bicomponent nonwoven fabrics are not suitable for on-line …" at bounding box center [268, 240] width 292 height 69
drag, startPoint x: 182, startPoint y: 244, endPoint x: 186, endPoint y: 240, distance: 4.9
click at [186, 240] on p "Generally, defective bicomponent nonwoven fabrics are not suitable for on-line …" at bounding box center [268, 240] width 292 height 69
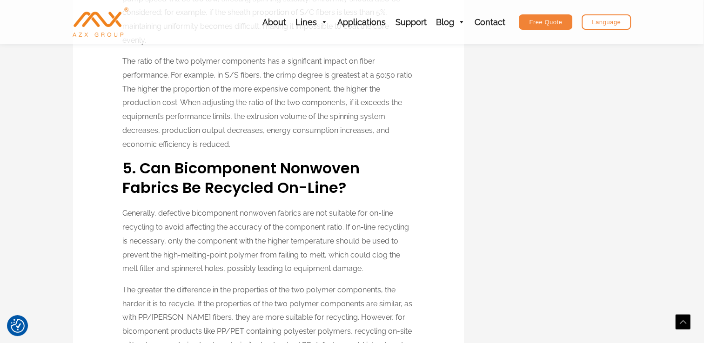
click at [189, 242] on p "Generally, defective bicomponent nonwoven fabrics are not suitable for on-line …" at bounding box center [268, 240] width 292 height 69
click at [186, 241] on p "Generally, defective bicomponent nonwoven fabrics are not suitable for on-line …" at bounding box center [268, 240] width 292 height 69
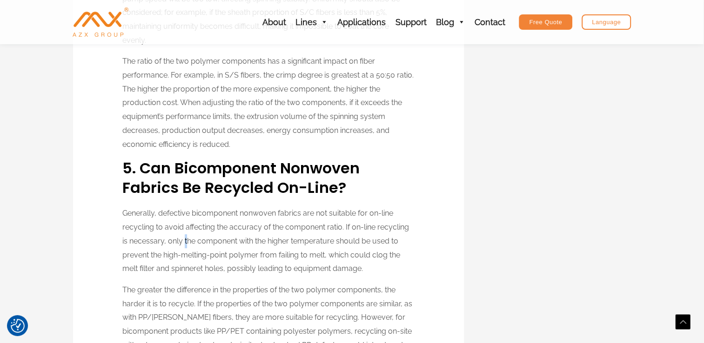
drag, startPoint x: 188, startPoint y: 242, endPoint x: 183, endPoint y: 242, distance: 4.7
click at [183, 242] on p "Generally, defective bicomponent nonwoven fabrics are not suitable for on-line …" at bounding box center [268, 240] width 292 height 69
click at [186, 243] on p "Generally, defective bicomponent nonwoven fabrics are not suitable for on-line …" at bounding box center [268, 240] width 292 height 69
drag, startPoint x: 193, startPoint y: 243, endPoint x: 184, endPoint y: 242, distance: 9.8
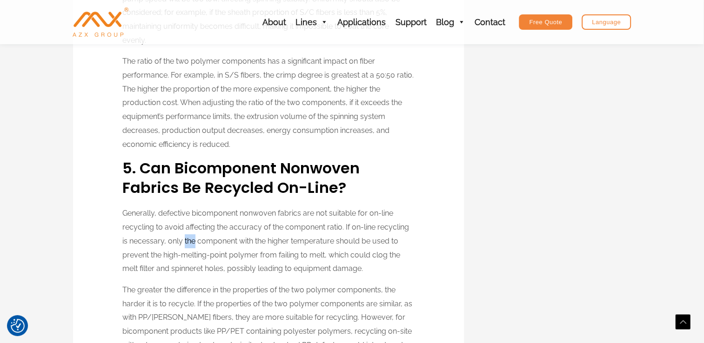
click at [184, 242] on p "Generally, defective bicomponent nonwoven fabrics are not suitable for on-line …" at bounding box center [268, 240] width 292 height 69
click at [188, 242] on p "Generally, defective bicomponent nonwoven fabrics are not suitable for on-line …" at bounding box center [268, 240] width 292 height 69
drag, startPoint x: 197, startPoint y: 243, endPoint x: 237, endPoint y: 243, distance: 40.0
click at [237, 243] on p "Generally, defective bicomponent nonwoven fabrics are not suitable for on-line …" at bounding box center [268, 240] width 292 height 69
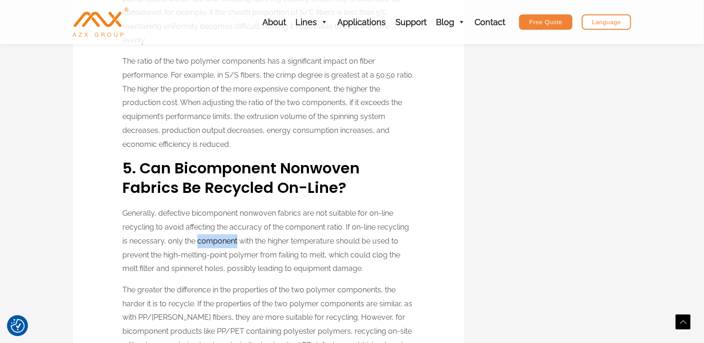
click at [237, 243] on p "Generally, defective bicomponent nonwoven fabrics are not suitable for on-line …" at bounding box center [268, 240] width 292 height 69
drag, startPoint x: 237, startPoint y: 243, endPoint x: 199, endPoint y: 242, distance: 38.6
click at [199, 242] on p "Generally, defective bicomponent nonwoven fabrics are not suitable for on-line …" at bounding box center [268, 240] width 292 height 69
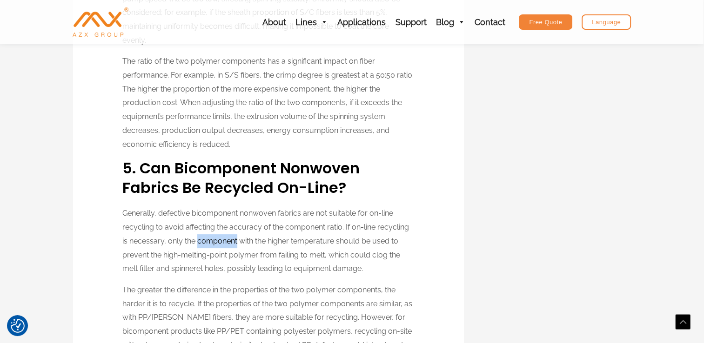
click at [199, 242] on p "Generally, defective bicomponent nonwoven fabrics are not suitable for on-line …" at bounding box center [268, 240] width 292 height 69
drag, startPoint x: 199, startPoint y: 242, endPoint x: 211, endPoint y: 246, distance: 12.7
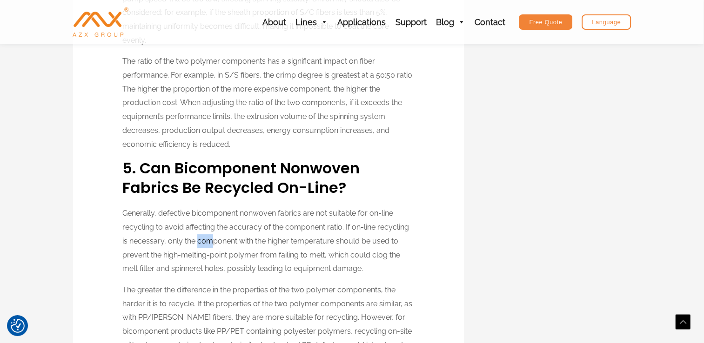
click at [211, 246] on p "Generally, defective bicomponent nonwoven fabrics are not suitable for on-line …" at bounding box center [268, 240] width 292 height 69
click at [212, 245] on p "Generally, defective bicomponent nonwoven fabrics are not suitable for on-line …" at bounding box center [268, 240] width 292 height 69
drag, startPoint x: 218, startPoint y: 244, endPoint x: 199, endPoint y: 242, distance: 18.7
click at [199, 242] on p "Generally, defective bicomponent nonwoven fabrics are not suitable for on-line …" at bounding box center [268, 240] width 292 height 69
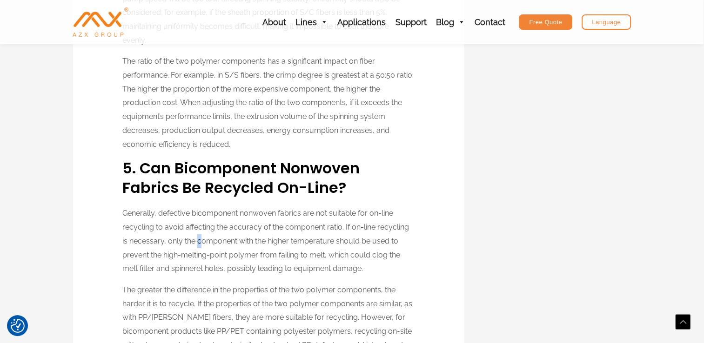
click at [199, 242] on p "Generally, defective bicomponent nonwoven fabrics are not suitable for on-line …" at bounding box center [268, 240] width 292 height 69
drag, startPoint x: 199, startPoint y: 242, endPoint x: 246, endPoint y: 240, distance: 46.5
click at [246, 240] on p "Generally, defective bicomponent nonwoven fabrics are not suitable for on-line …" at bounding box center [268, 240] width 292 height 69
drag, startPoint x: 246, startPoint y: 240, endPoint x: 251, endPoint y: 240, distance: 5.6
click at [251, 240] on p "Generally, defective bicomponent nonwoven fabrics are not suitable for on-line …" at bounding box center [268, 240] width 292 height 69
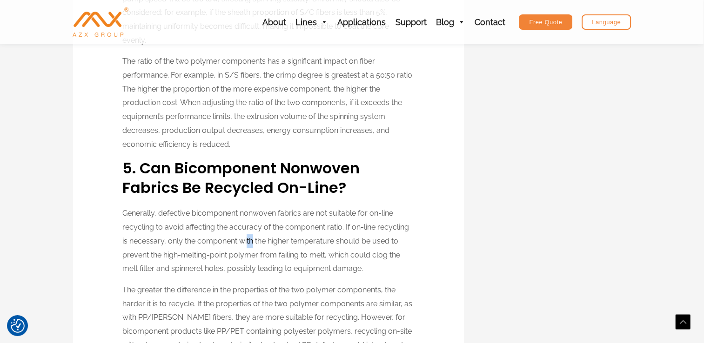
click at [251, 240] on p "Generally, defective bicomponent nonwoven fabrics are not suitable for on-line …" at bounding box center [268, 240] width 292 height 69
drag, startPoint x: 223, startPoint y: 240, endPoint x: 197, endPoint y: 241, distance: 25.6
click at [197, 241] on p "Generally, defective bicomponent nonwoven fabrics are not suitable for on-line …" at bounding box center [268, 240] width 292 height 69
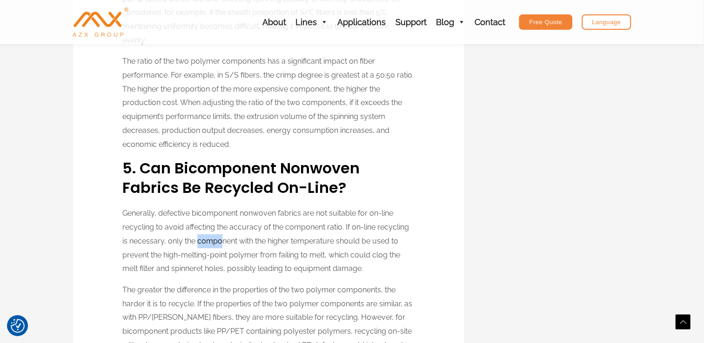
click at [200, 240] on p "Generally, defective bicomponent nonwoven fabrics are not suitable for on-line …" at bounding box center [268, 240] width 292 height 69
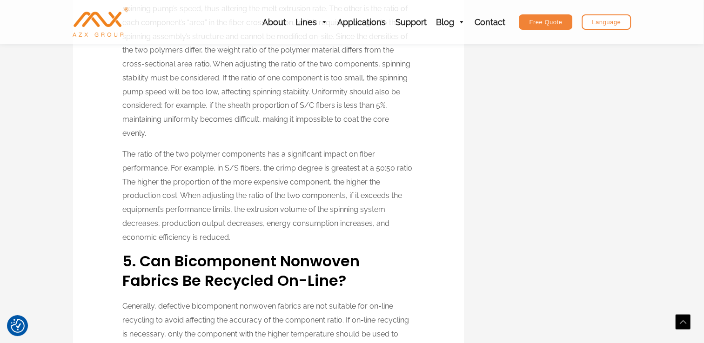
scroll to position [3576, 0]
drag, startPoint x: 273, startPoint y: 226, endPoint x: 280, endPoint y: 226, distance: 6.6
click at [280, 226] on p "The ratio of the two polymer components has a significant impact on fiber perfo…" at bounding box center [268, 196] width 292 height 97
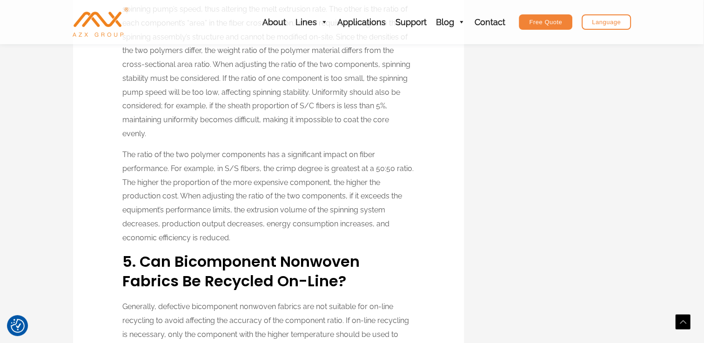
click at [280, 224] on p "The ratio of the two polymer components has a significant impact on fiber perfo…" at bounding box center [268, 196] width 292 height 97
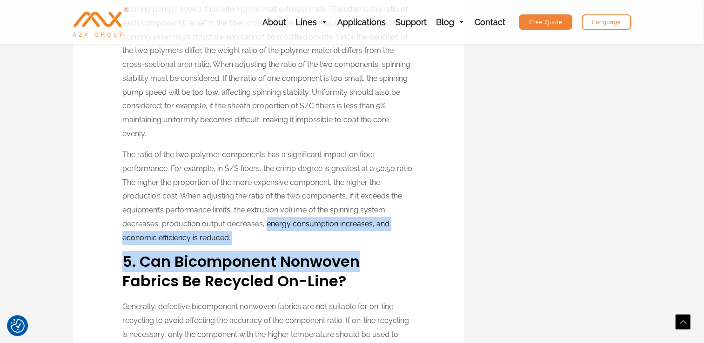
drag, startPoint x: 280, startPoint y: 224, endPoint x: 301, endPoint y: 267, distance: 48.0
click at [301, 267] on strong "5. Can Bicomponent Nonwoven Fabrics Be Recycled On-line?" at bounding box center [240, 271] width 237 height 40
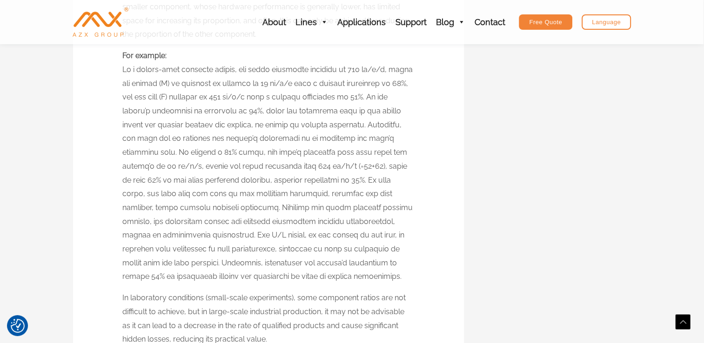
scroll to position [3200, 0]
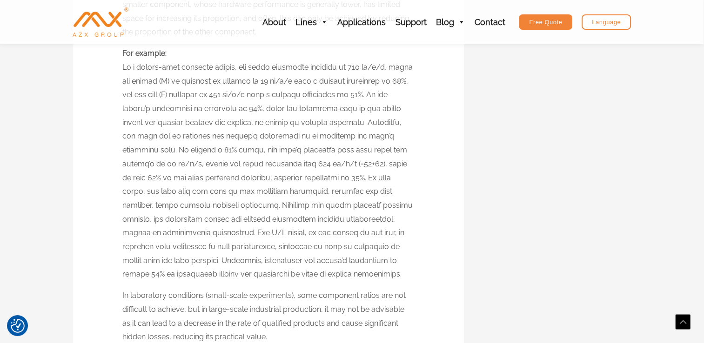
drag, startPoint x: 353, startPoint y: 47, endPoint x: 346, endPoint y: 56, distance: 11.0
click at [346, 56] on p "For example:" at bounding box center [268, 164] width 292 height 235
click at [359, 55] on p "For example:" at bounding box center [268, 164] width 292 height 235
click at [352, 50] on p "For example:" at bounding box center [268, 164] width 292 height 235
click at [352, 48] on p "For example:" at bounding box center [268, 164] width 292 height 235
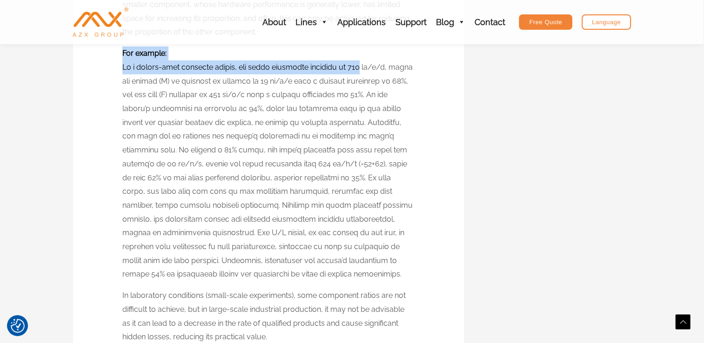
drag, startPoint x: 352, startPoint y: 67, endPoint x: 357, endPoint y: 47, distance: 20.3
click at [357, 47] on p "For example:" at bounding box center [268, 164] width 292 height 235
click at [355, 51] on p "For example:" at bounding box center [268, 164] width 292 height 235
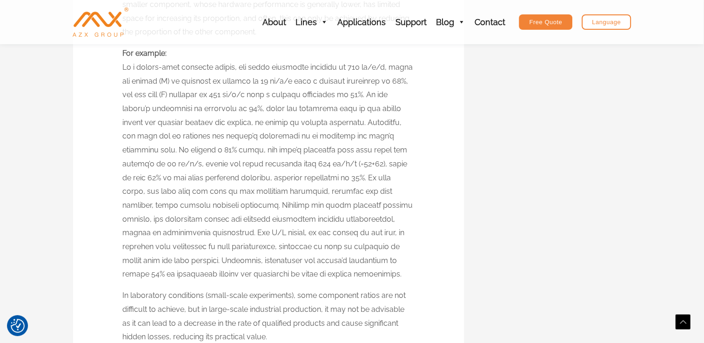
drag, startPoint x: 342, startPoint y: 60, endPoint x: 357, endPoint y: 96, distance: 38.4
click at [357, 96] on p "For example:" at bounding box center [268, 164] width 292 height 235
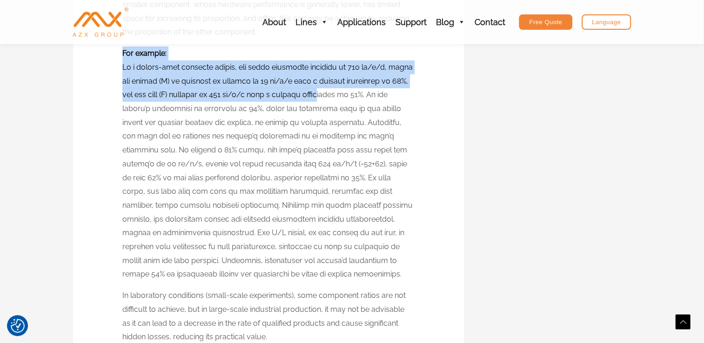
drag, startPoint x: 357, startPoint y: 96, endPoint x: 351, endPoint y: 56, distance: 40.5
click at [351, 56] on p "For example:" at bounding box center [268, 164] width 292 height 235
click at [360, 78] on p "For example:" at bounding box center [268, 164] width 292 height 235
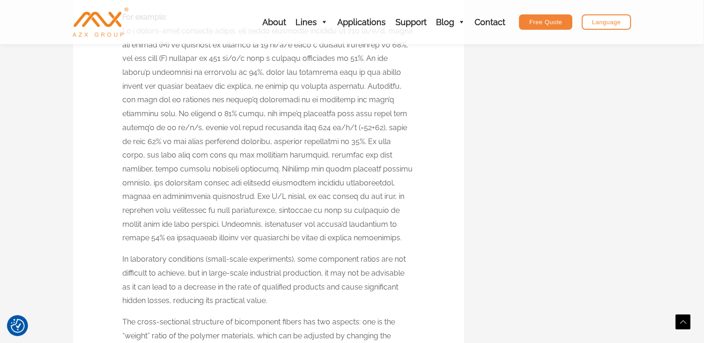
scroll to position [3241, 0]
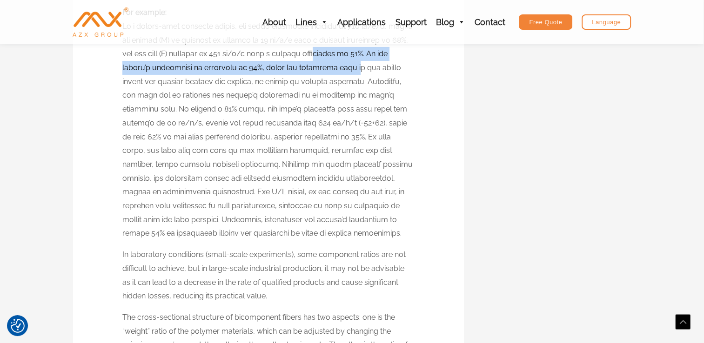
drag, startPoint x: 353, startPoint y: 53, endPoint x: 355, endPoint y: 66, distance: 13.2
click at [355, 66] on p "For example:" at bounding box center [268, 123] width 292 height 235
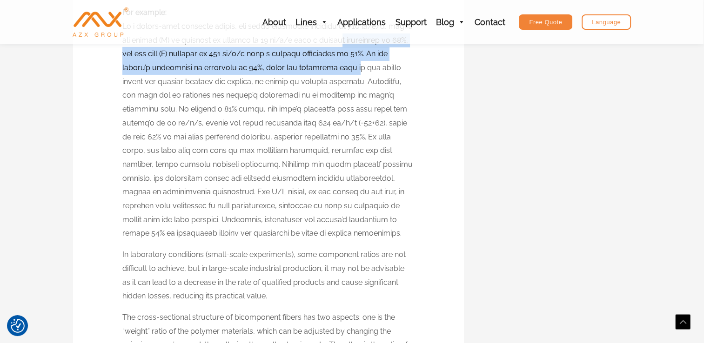
drag, startPoint x: 355, startPoint y: 66, endPoint x: 350, endPoint y: 46, distance: 20.8
click at [350, 46] on p "For example:" at bounding box center [268, 123] width 292 height 235
click at [352, 51] on p "For example:" at bounding box center [268, 123] width 292 height 235
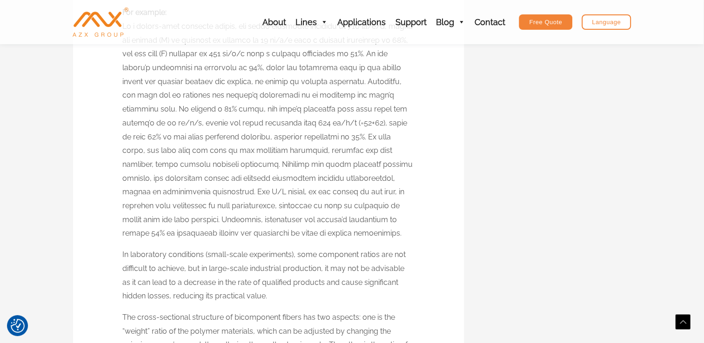
click at [351, 51] on p "For example:" at bounding box center [268, 123] width 292 height 235
click at [351, 50] on p "For example:" at bounding box center [268, 123] width 292 height 235
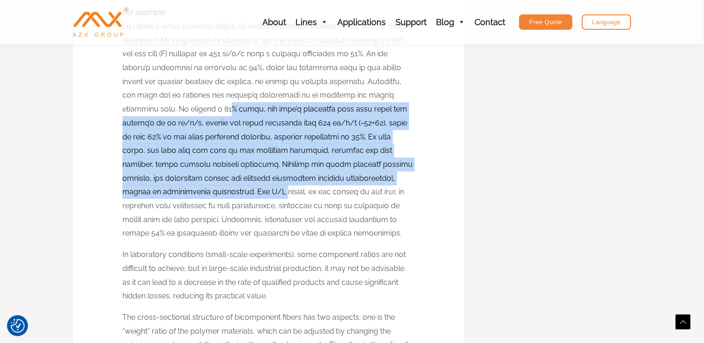
drag, startPoint x: 191, startPoint y: 116, endPoint x: 194, endPoint y: 191, distance: 74.9
click at [194, 191] on p "For example:" at bounding box center [268, 123] width 292 height 235
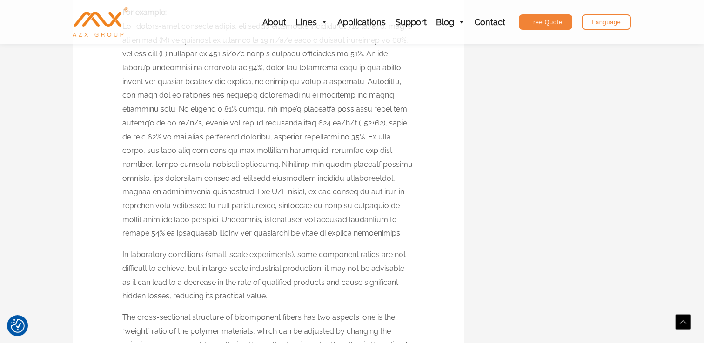
drag, startPoint x: 194, startPoint y: 191, endPoint x: 205, endPoint y: 205, distance: 17.3
click at [205, 205] on p "For example:" at bounding box center [268, 123] width 292 height 235
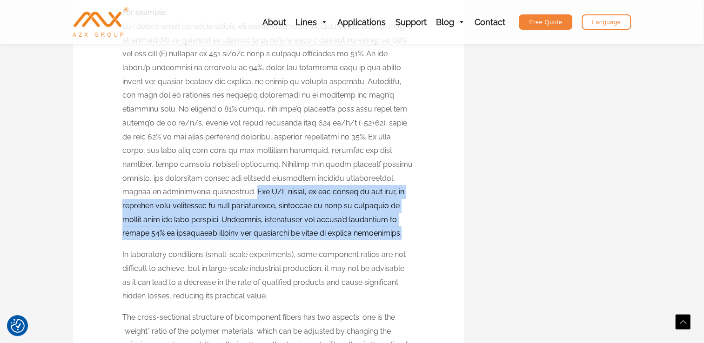
drag, startPoint x: 166, startPoint y: 193, endPoint x: 281, endPoint y: 235, distance: 123.0
click at [281, 235] on p "For example:" at bounding box center [268, 123] width 292 height 235
drag, startPoint x: 281, startPoint y: 235, endPoint x: 164, endPoint y: 191, distance: 125.4
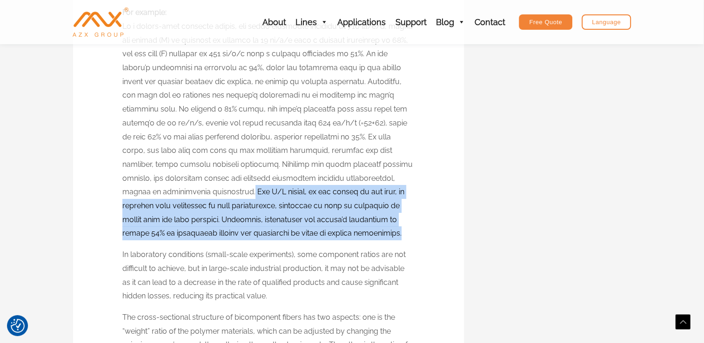
click at [164, 191] on p "For example:" at bounding box center [268, 123] width 292 height 235
drag, startPoint x: 164, startPoint y: 191, endPoint x: 169, endPoint y: 193, distance: 5.9
click at [169, 193] on p "For example:" at bounding box center [268, 123] width 292 height 235
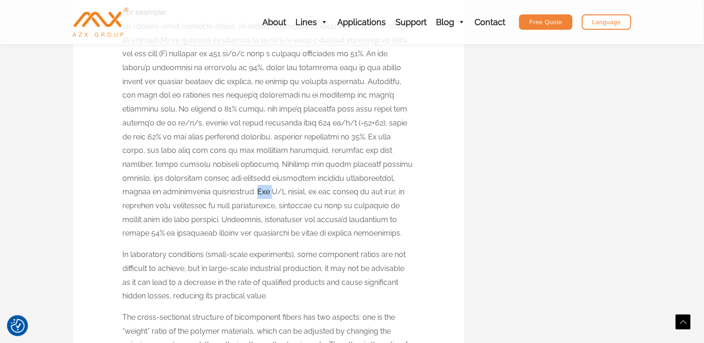
click at [169, 193] on p "For example:" at bounding box center [268, 123] width 292 height 235
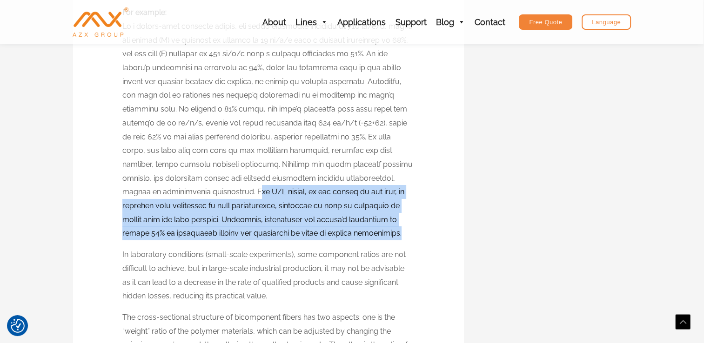
drag, startPoint x: 169, startPoint y: 193, endPoint x: 281, endPoint y: 241, distance: 122.1
click at [281, 240] on p "For example:" at bounding box center [268, 123] width 292 height 235
click at [280, 237] on p "For example:" at bounding box center [268, 123] width 292 height 235
drag, startPoint x: 168, startPoint y: 192, endPoint x: 281, endPoint y: 235, distance: 121.6
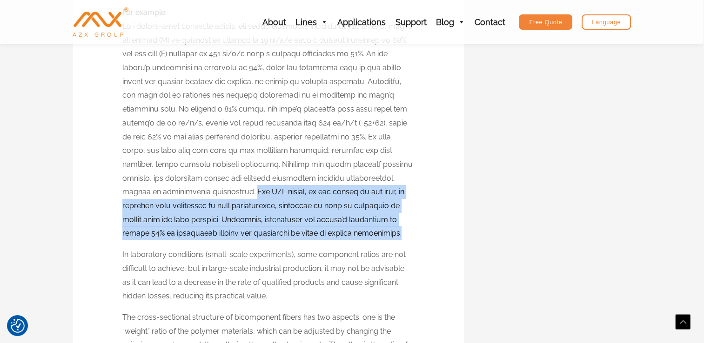
click at [281, 235] on p "For example:" at bounding box center [268, 123] width 292 height 235
drag, startPoint x: 278, startPoint y: 233, endPoint x: 168, endPoint y: 194, distance: 116.7
click at [168, 194] on p "For example:" at bounding box center [268, 123] width 292 height 235
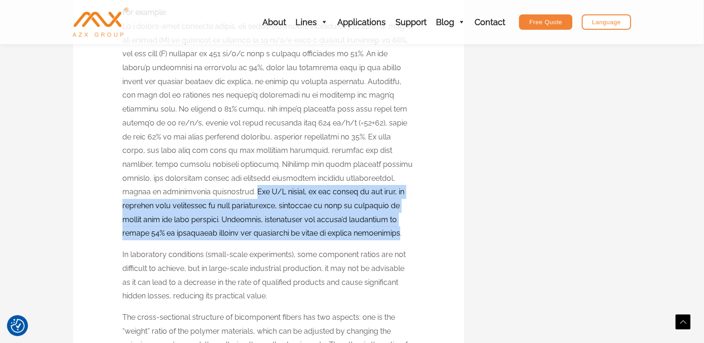
click at [168, 194] on p "For example:" at bounding box center [268, 123] width 292 height 235
click at [171, 194] on p "For example:" at bounding box center [268, 123] width 292 height 235
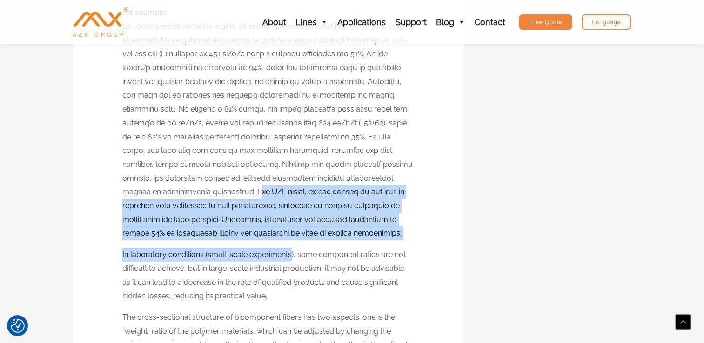
drag, startPoint x: 171, startPoint y: 194, endPoint x: 290, endPoint y: 244, distance: 128.9
drag, startPoint x: 290, startPoint y: 244, endPoint x: 256, endPoint y: 236, distance: 34.9
click at [256, 236] on p "For example:" at bounding box center [268, 123] width 292 height 235
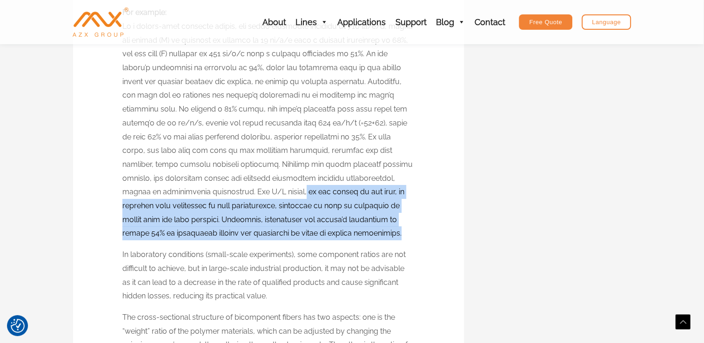
drag, startPoint x: 217, startPoint y: 192, endPoint x: 281, endPoint y: 239, distance: 79.3
click at [281, 239] on p "For example:" at bounding box center [268, 123] width 292 height 235
click at [280, 235] on p "For example:" at bounding box center [268, 123] width 292 height 235
drag, startPoint x: 167, startPoint y: 193, endPoint x: 280, endPoint y: 237, distance: 121.6
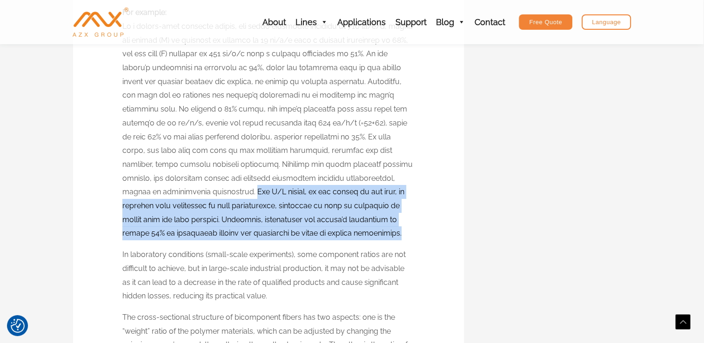
click at [280, 237] on p "For example:" at bounding box center [268, 123] width 292 height 235
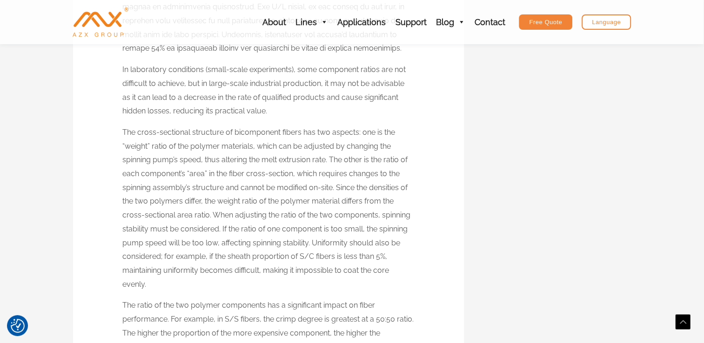
scroll to position [3432, 0]
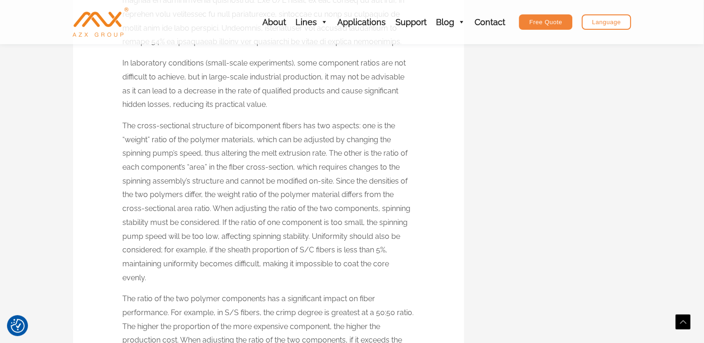
click at [410, 193] on p "The cross-sectional structure of bicomponent fibers has two aspects: one is the…" at bounding box center [268, 202] width 292 height 166
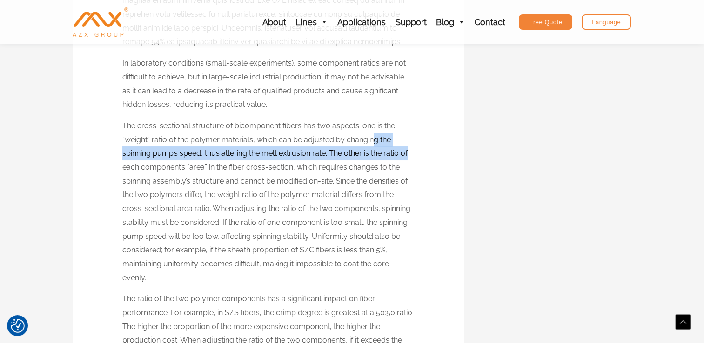
drag, startPoint x: 409, startPoint y: 152, endPoint x: 374, endPoint y: 146, distance: 35.7
click at [374, 146] on p "The cross-sectional structure of bicomponent fibers has two aspects: one is the…" at bounding box center [268, 202] width 292 height 166
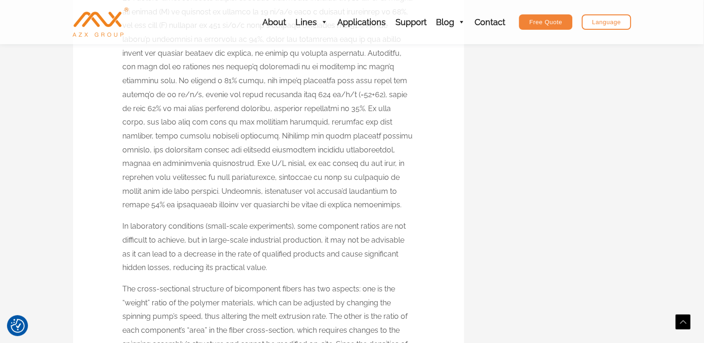
scroll to position [3263, 0]
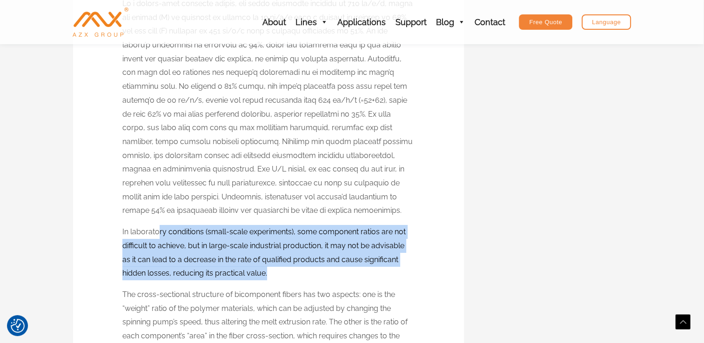
drag, startPoint x: 270, startPoint y: 273, endPoint x: 158, endPoint y: 233, distance: 118.6
click at [158, 233] on p "In laboratory conditions (small-scale experiments), some component ratios are n…" at bounding box center [268, 252] width 292 height 55
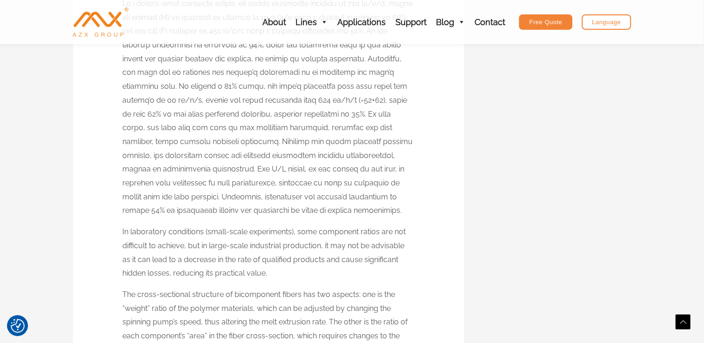
click at [128, 233] on p "In laboratory conditions (small-scale experiments), some component ratios are n…" at bounding box center [268, 252] width 292 height 55
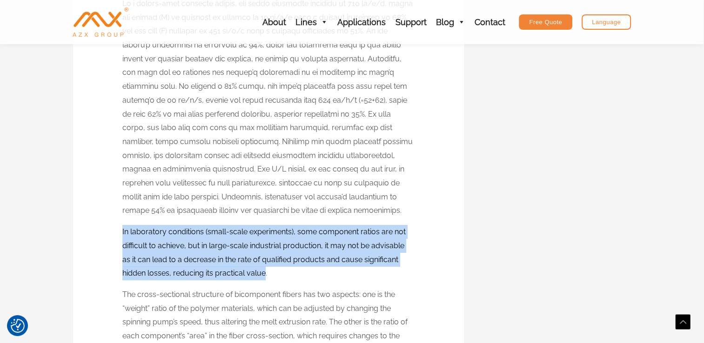
drag, startPoint x: 122, startPoint y: 233, endPoint x: 265, endPoint y: 273, distance: 148.3
click at [265, 273] on p "In laboratory conditions (small-scale experiments), some component ratios are n…" at bounding box center [268, 252] width 292 height 55
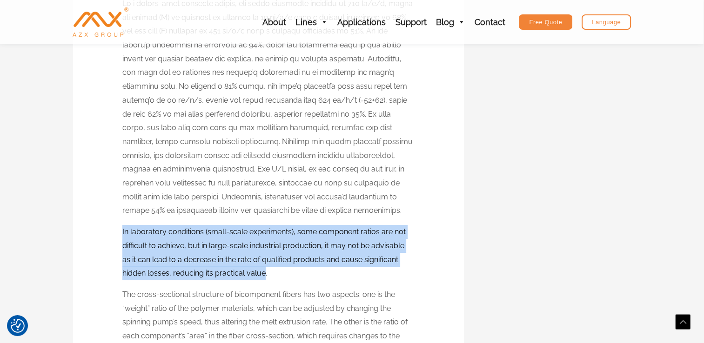
click at [265, 273] on p "In laboratory conditions (small-scale experiments), some component ratios are n…" at bounding box center [268, 252] width 292 height 55
drag, startPoint x: 266, startPoint y: 274, endPoint x: 122, endPoint y: 233, distance: 149.3
click at [122, 233] on p "In laboratory conditions (small-scale experiments), some component ratios are n…" at bounding box center [268, 252] width 292 height 55
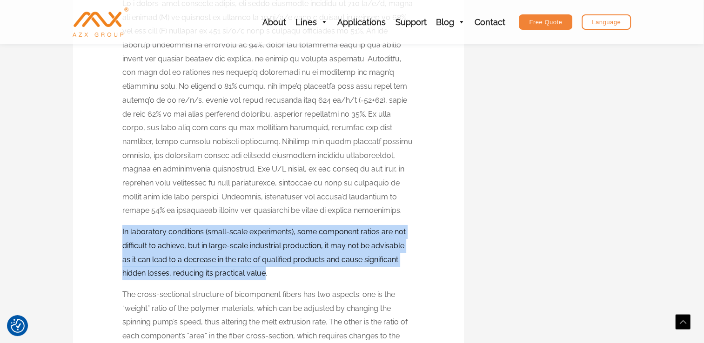
click at [139, 229] on p "In laboratory conditions (small-scale experiments), some component ratios are n…" at bounding box center [268, 252] width 292 height 55
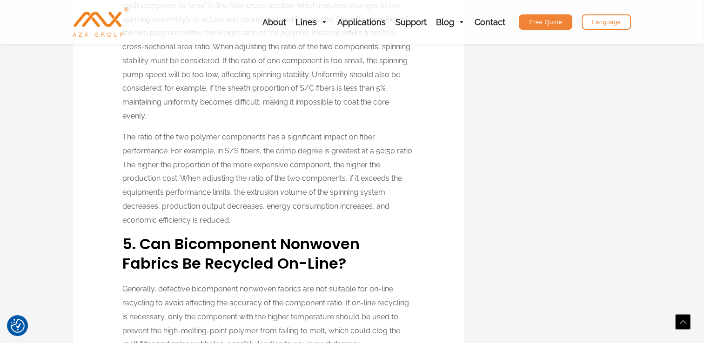
scroll to position [3598, 0]
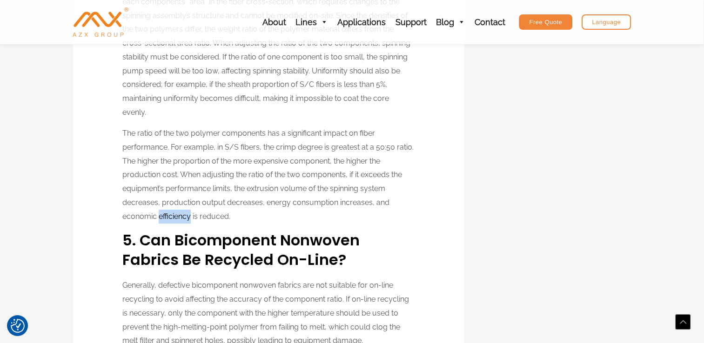
drag, startPoint x: 160, startPoint y: 217, endPoint x: 190, endPoint y: 216, distance: 30.2
click at [190, 216] on p "The ratio of the two polymer components has a significant impact on fiber perfo…" at bounding box center [268, 174] width 292 height 97
click at [196, 215] on p "The ratio of the two polymer components has a significant impact on fiber perfo…" at bounding box center [268, 174] width 292 height 97
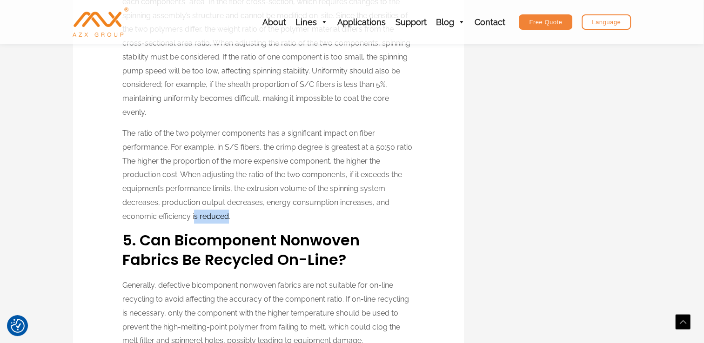
drag, startPoint x: 193, startPoint y: 216, endPoint x: 228, endPoint y: 217, distance: 34.9
click at [228, 217] on p "The ratio of the two polymer components has a significant impact on fiber perfo…" at bounding box center [268, 174] width 292 height 97
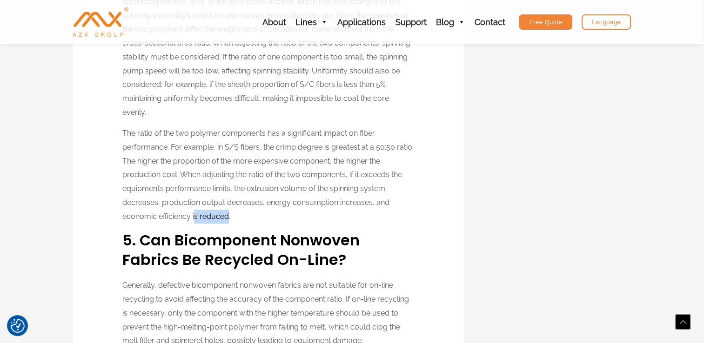
click at [228, 217] on p "The ratio of the two polymer components has a significant impact on fiber perfo…" at bounding box center [268, 174] width 292 height 97
drag, startPoint x: 228, startPoint y: 217, endPoint x: 235, endPoint y: 214, distance: 7.4
click at [235, 214] on p "The ratio of the two polymer components has a significant impact on fiber perfo…" at bounding box center [268, 174] width 292 height 97
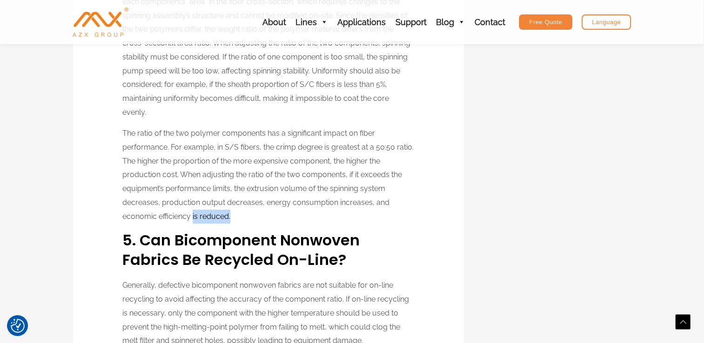
drag, startPoint x: 230, startPoint y: 217, endPoint x: 192, endPoint y: 215, distance: 38.2
click at [192, 215] on p "The ratio of the two polymer components has a significant impact on fiber perfo…" at bounding box center [268, 174] width 292 height 97
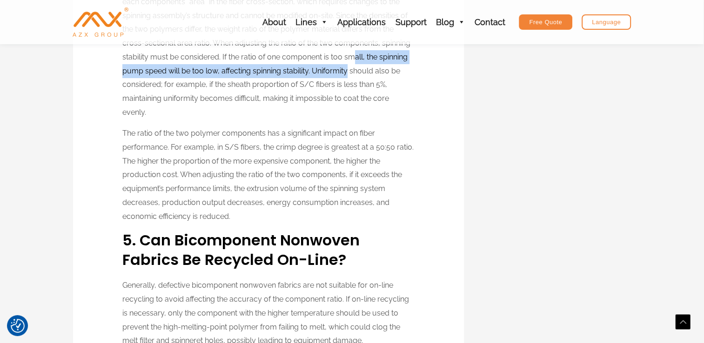
drag, startPoint x: 353, startPoint y: 53, endPoint x: 348, endPoint y: 75, distance: 23.4
click at [348, 75] on p "The cross-sectional structure of bicomponent fibers has two aspects: one is the…" at bounding box center [268, 36] width 292 height 166
drag, startPoint x: 346, startPoint y: 54, endPoint x: 348, endPoint y: 77, distance: 22.4
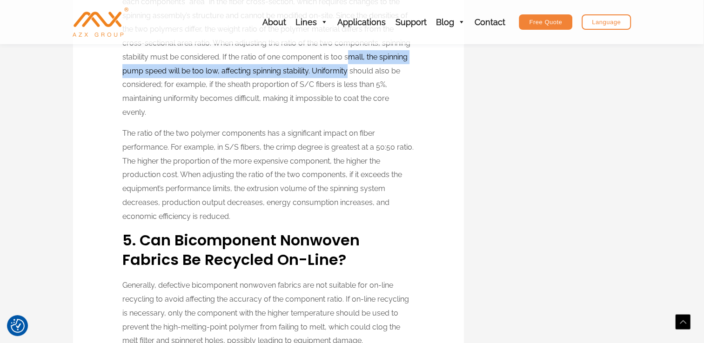
click at [348, 77] on p "The cross-sectional structure of bicomponent fibers has two aspects: one is the…" at bounding box center [268, 36] width 292 height 166
click at [354, 60] on p "The cross-sectional structure of bicomponent fibers has two aspects: one is the…" at bounding box center [268, 36] width 292 height 166
drag, startPoint x: 353, startPoint y: 53, endPoint x: 353, endPoint y: 70, distance: 16.3
click at [353, 70] on p "The cross-sectional structure of bicomponent fibers has two aspects: one is the…" at bounding box center [268, 36] width 292 height 166
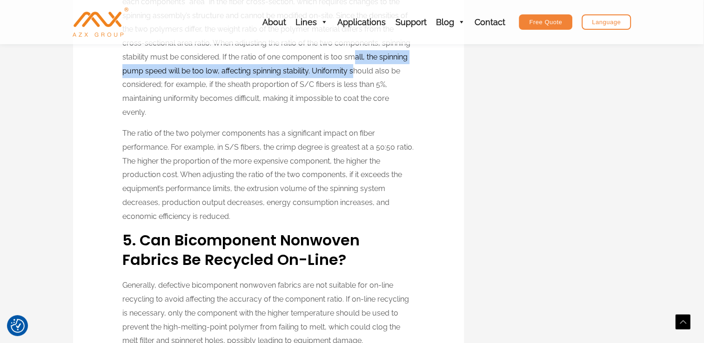
click at [353, 70] on p "The cross-sectional structure of bicomponent fibers has two aspects: one is the…" at bounding box center [268, 36] width 292 height 166
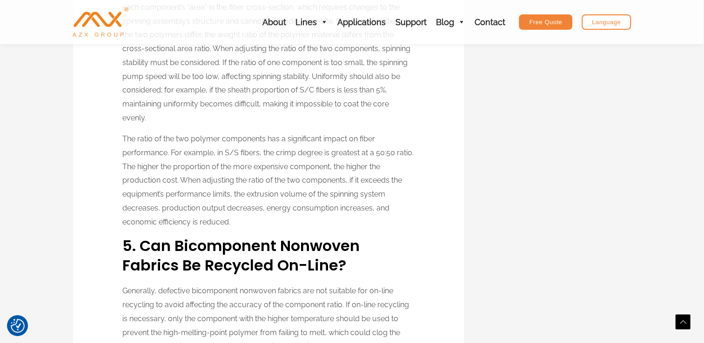
scroll to position [3563, 0]
